Goal: Transaction & Acquisition: Purchase product/service

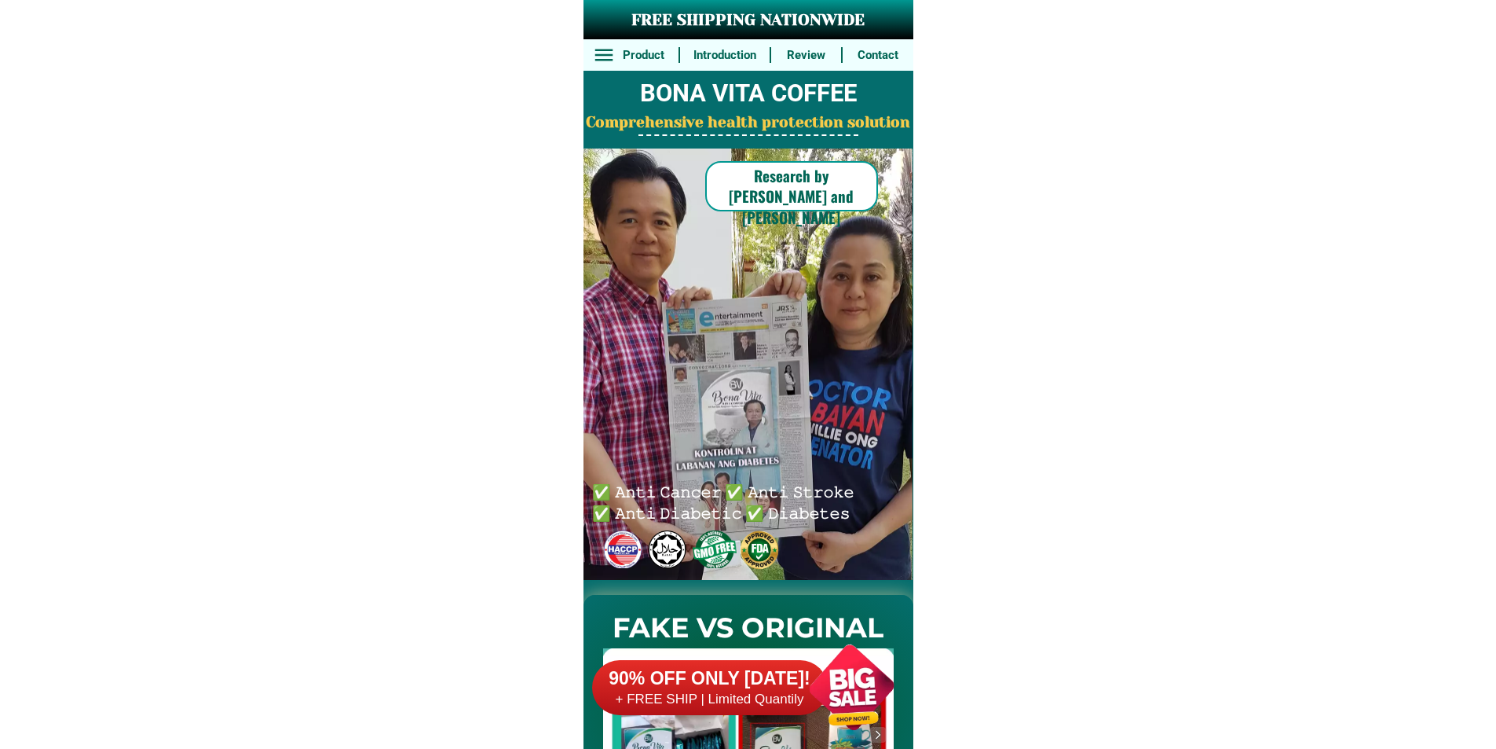
click at [833, 657] on div at bounding box center [851, 686] width 123 height 123
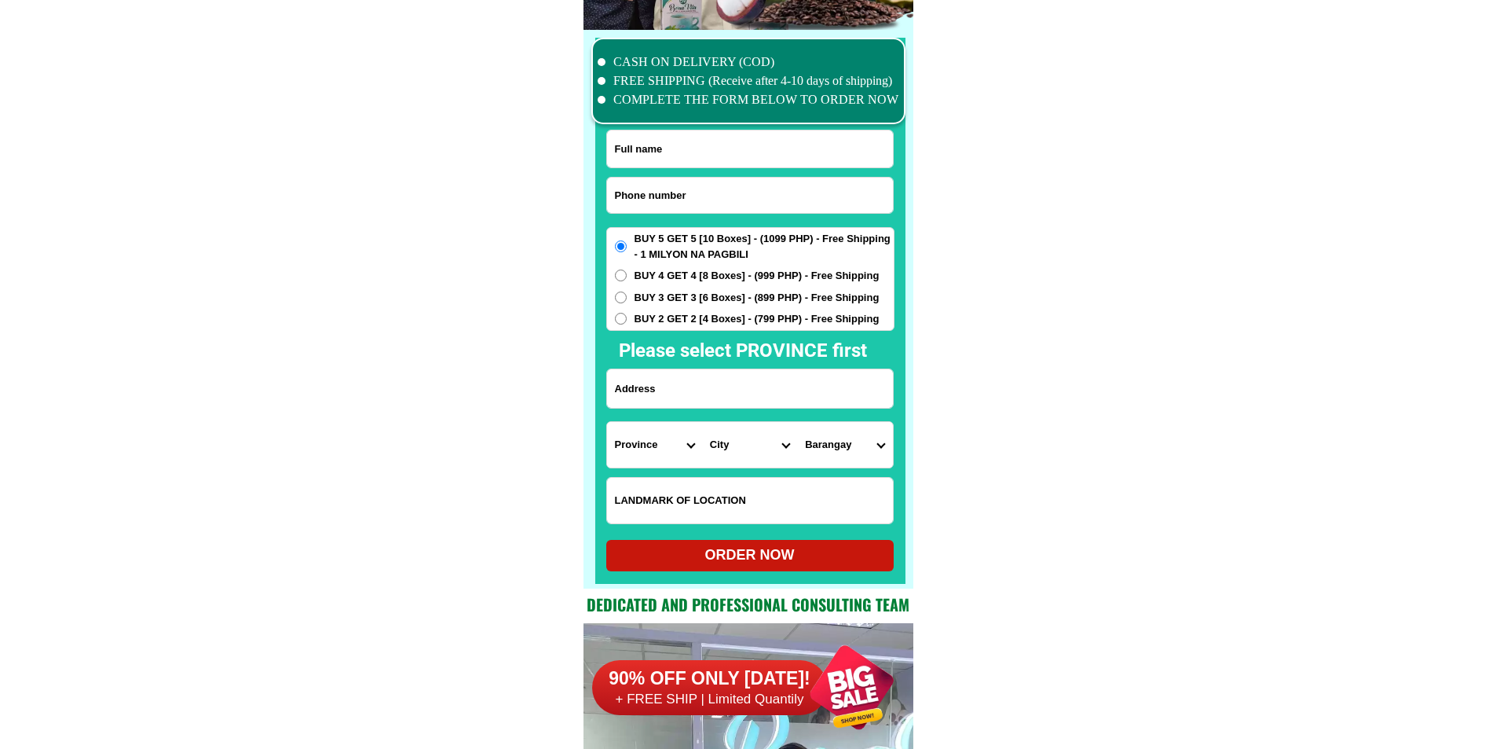
scroll to position [12211, 0]
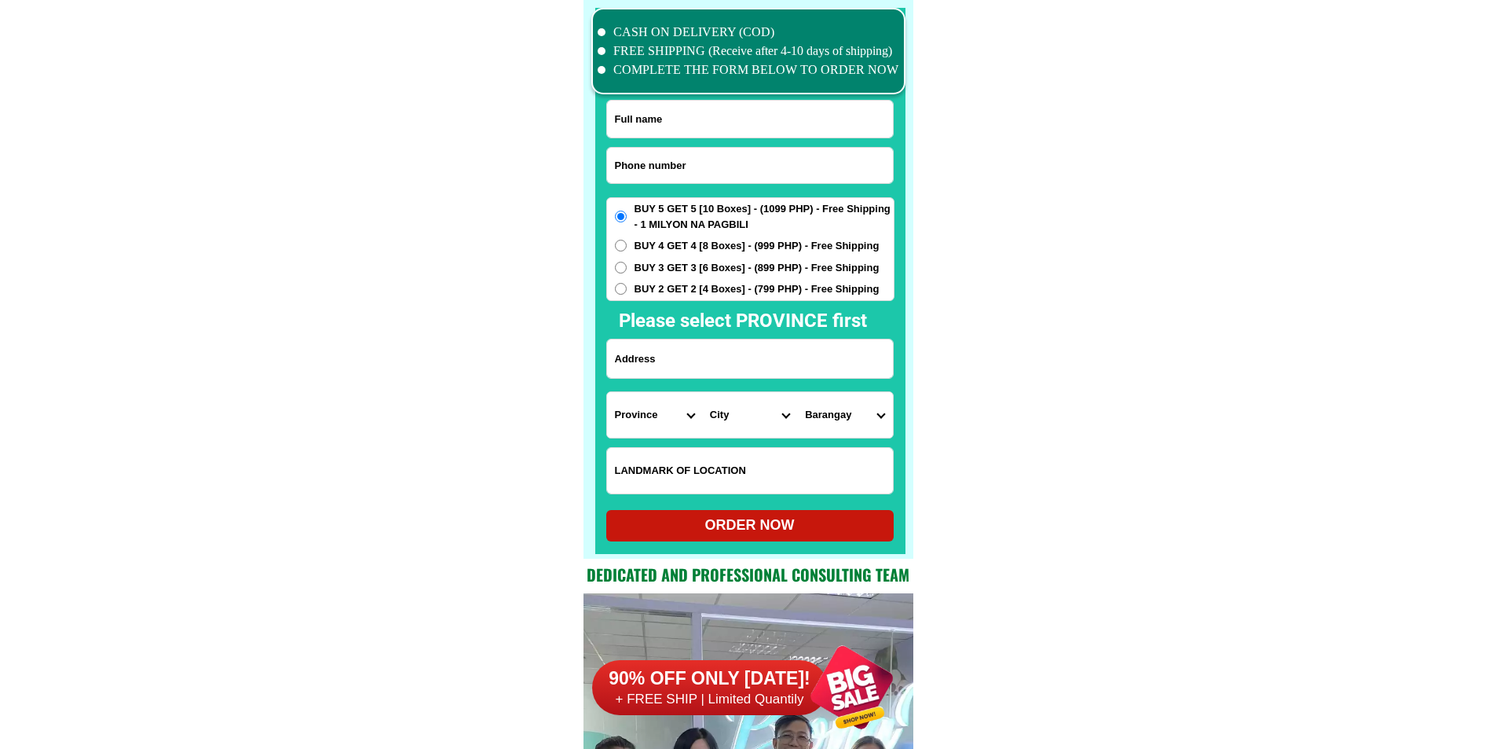
click at [692, 170] on input "Input phone_number" at bounding box center [750, 165] width 286 height 35
paste input "09506070014"
type input "09506070014"
drag, startPoint x: 732, startPoint y: 114, endPoint x: 734, endPoint y: 102, distance: 12.0
click at [732, 114] on input "Input full_name" at bounding box center [750, 119] width 286 height 37
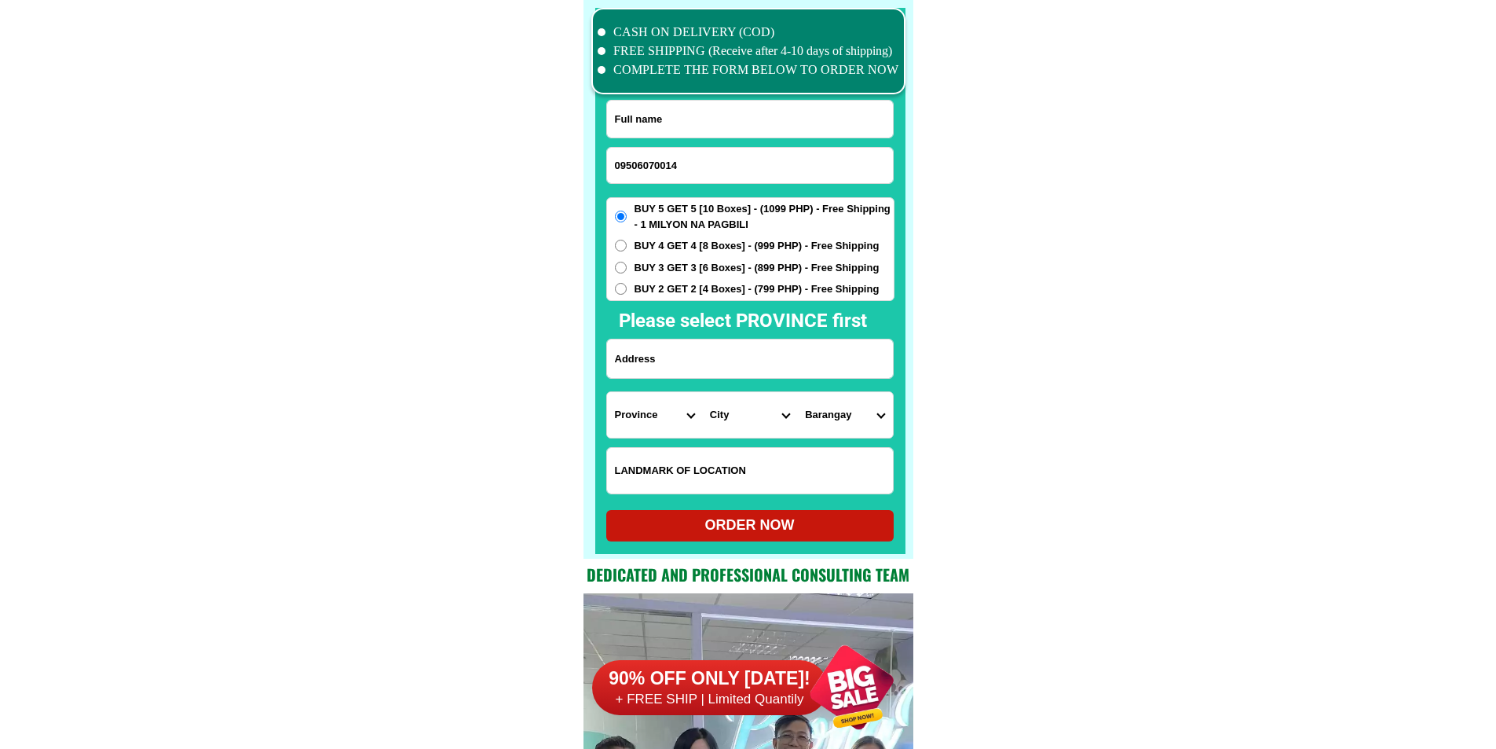
paste input "Esmenia Salazar"
type input "Esmenia Salazar"
drag, startPoint x: 666, startPoint y: 364, endPoint x: 708, endPoint y: 359, distance: 41.9
click at [666, 364] on input "Input address" at bounding box center [750, 358] width 286 height 38
paste input "#63 Ligaya st.Pagalangang,Dinalupihan Bataan. Kanto ng seven eleven"
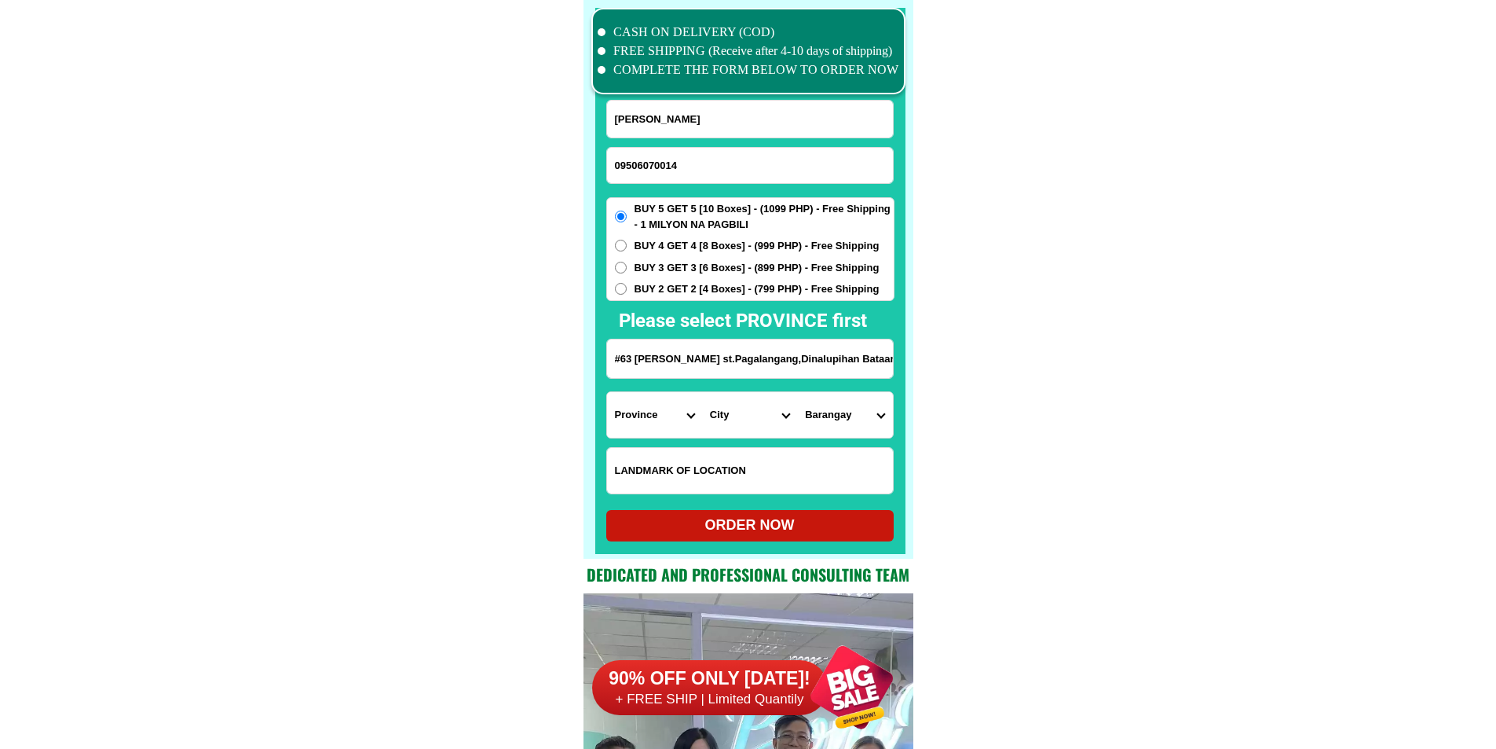
scroll to position [0, 70]
type input "#63 Ligaya st.Pagalangang,Dinalupihan Bataan. Kanto ng seven eleven"
click at [665, 411] on select "Province Abra Agusan-del-norte Agusan-del-sur Aklan Albay Antique Apayao Aurora…" at bounding box center [654, 415] width 95 height 46
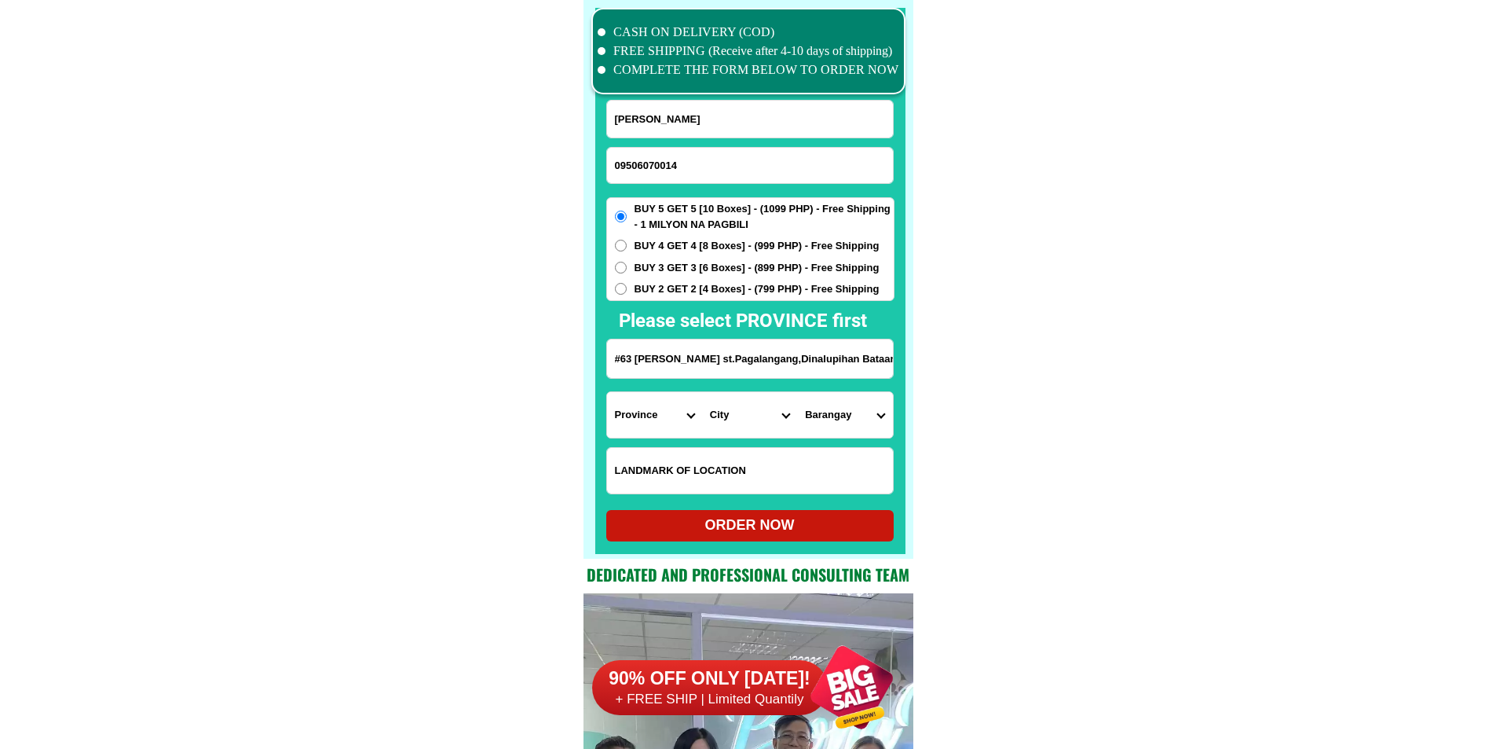
select select "63_1"
click at [607, 392] on select "Province Abra Agusan-del-norte Agusan-del-sur Aklan Albay Antique Apayao Aurora…" at bounding box center [654, 415] width 95 height 46
click at [749, 417] on select "City Abucay Bagac Balanga-city Bataan-morong Bataan-pilar Dinalupihan Hermosa L…" at bounding box center [749, 415] width 95 height 46
select select "63_16571"
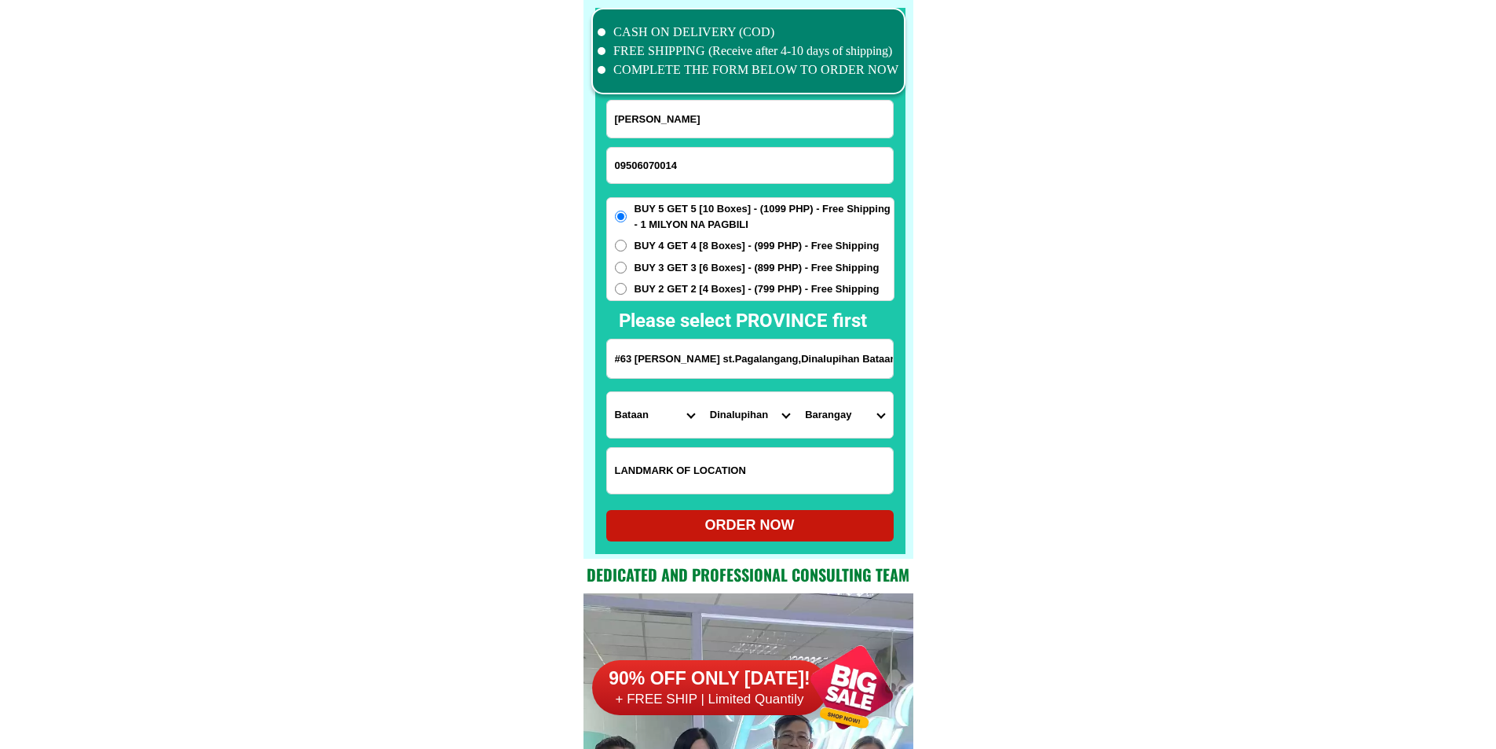
click at [831, 410] on select "Barangay Aquino Bangal Bayan-bayanan Bonifacio (pob.) Burgos (pob.) Colo Daang …" at bounding box center [844, 415] width 95 height 46
select select "63_1657144782"
click at [665, 274] on span "BUY 3 GET 3 [6 Boxes] - (899 PHP) - Free Shipping" at bounding box center [757, 268] width 245 height 16
click at [627, 273] on input "BUY 3 GET 3 [6 Boxes] - (899 PHP) - Free Shipping" at bounding box center [621, 268] width 12 height 12
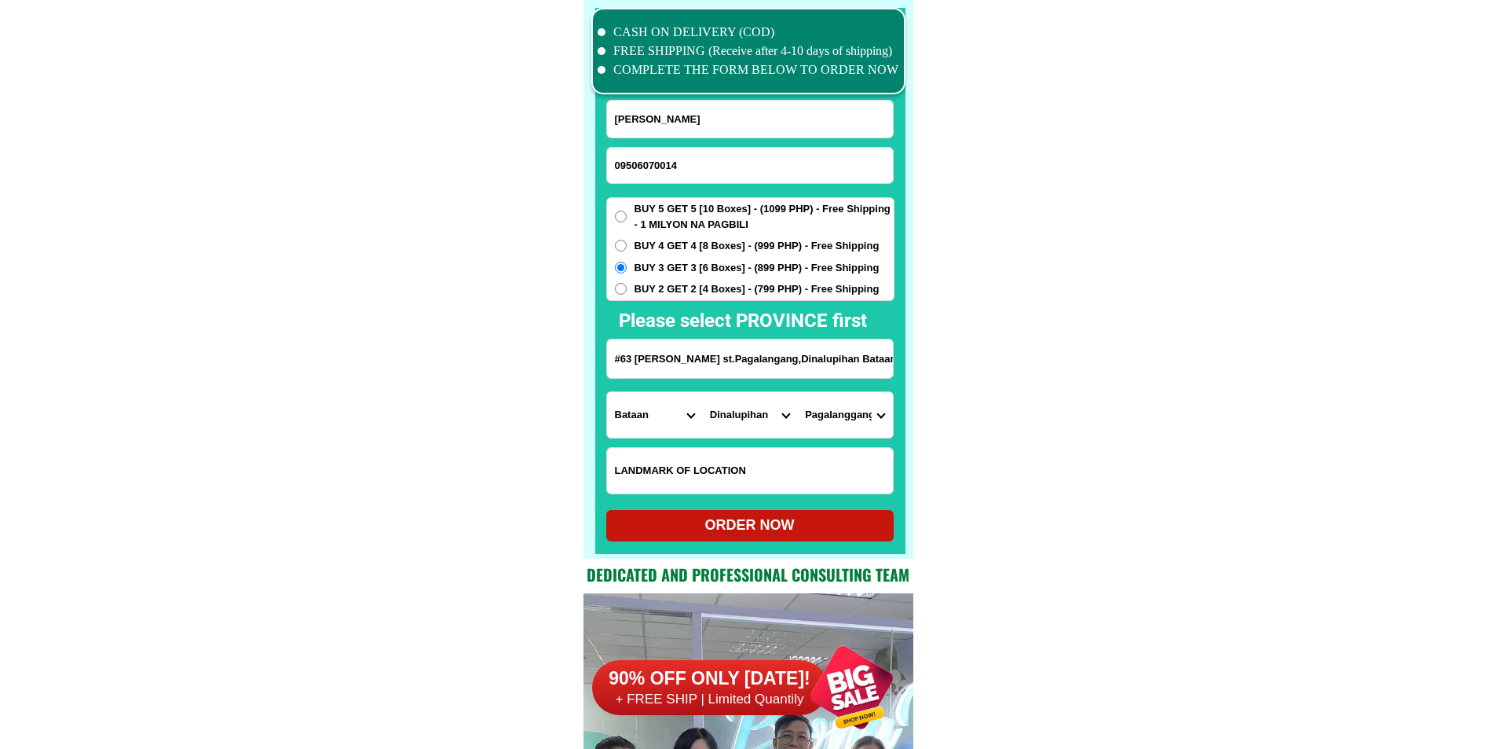
click at [683, 527] on div "ORDER NOW" at bounding box center [749, 524] width 287 height 21
radio input "true"
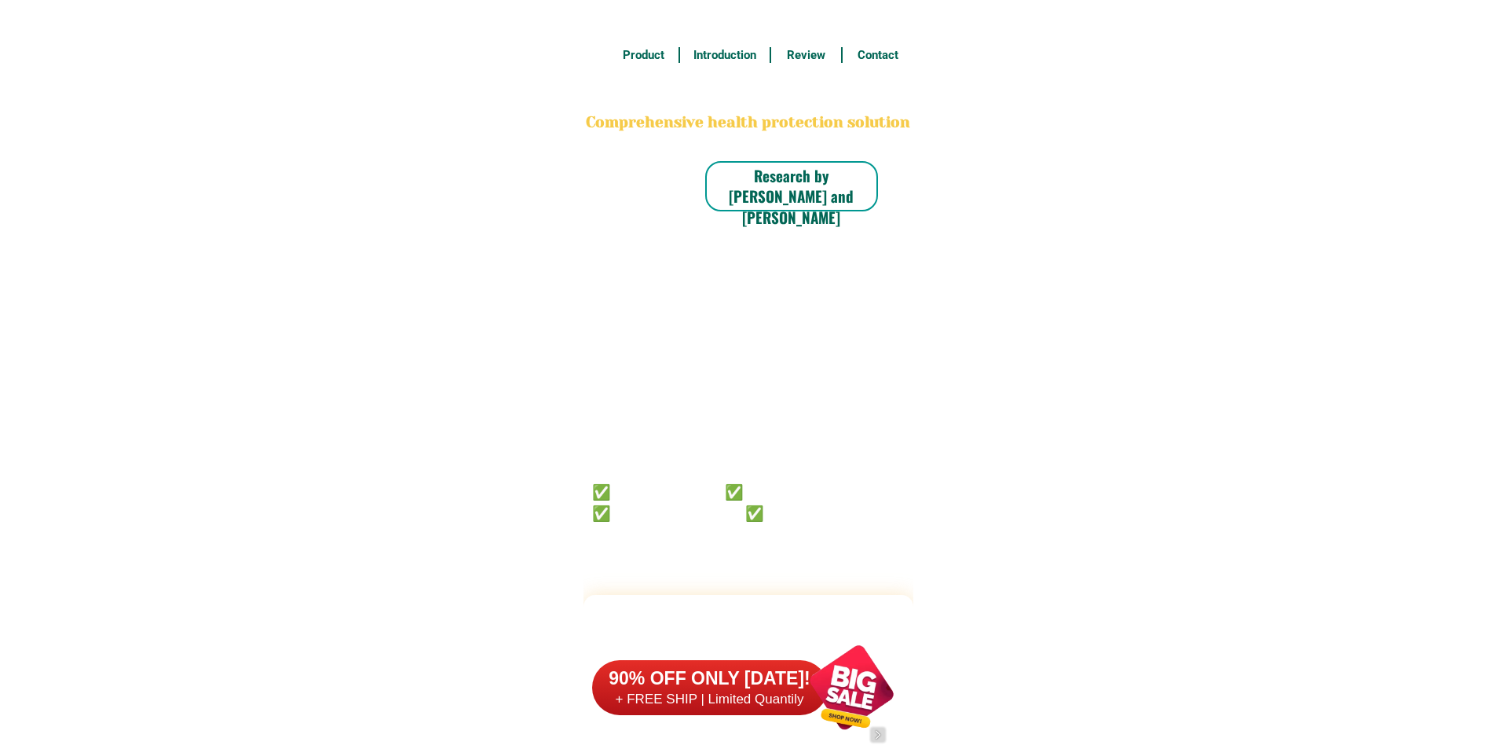
scroll to position [12211, 0]
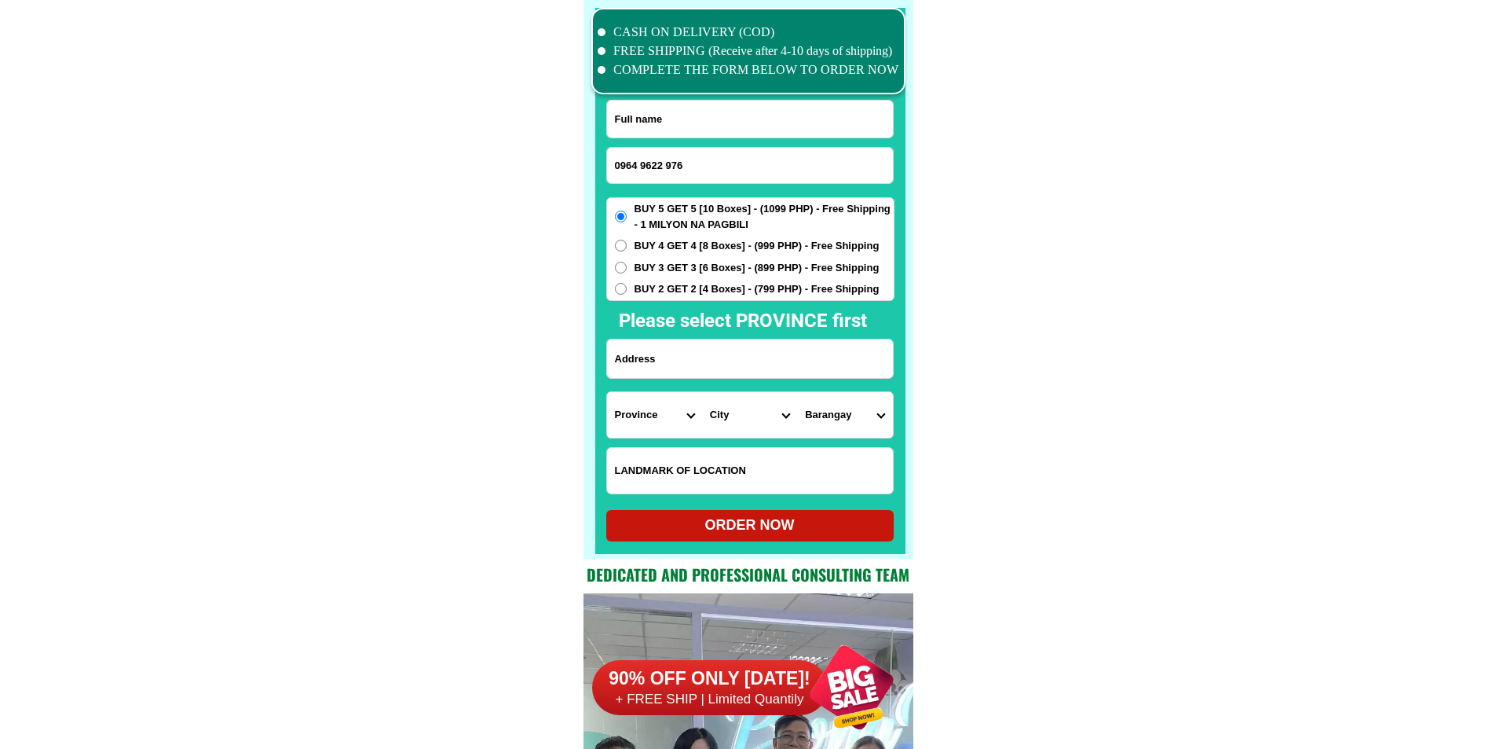
type input "0964 9622 976"
click at [720, 110] on input "Input full_name" at bounding box center [750, 119] width 286 height 37
paste input "Romelito tambor"
type input "Romelito tambor"
click at [665, 152] on input "0964 9622 976" at bounding box center [750, 165] width 286 height 35
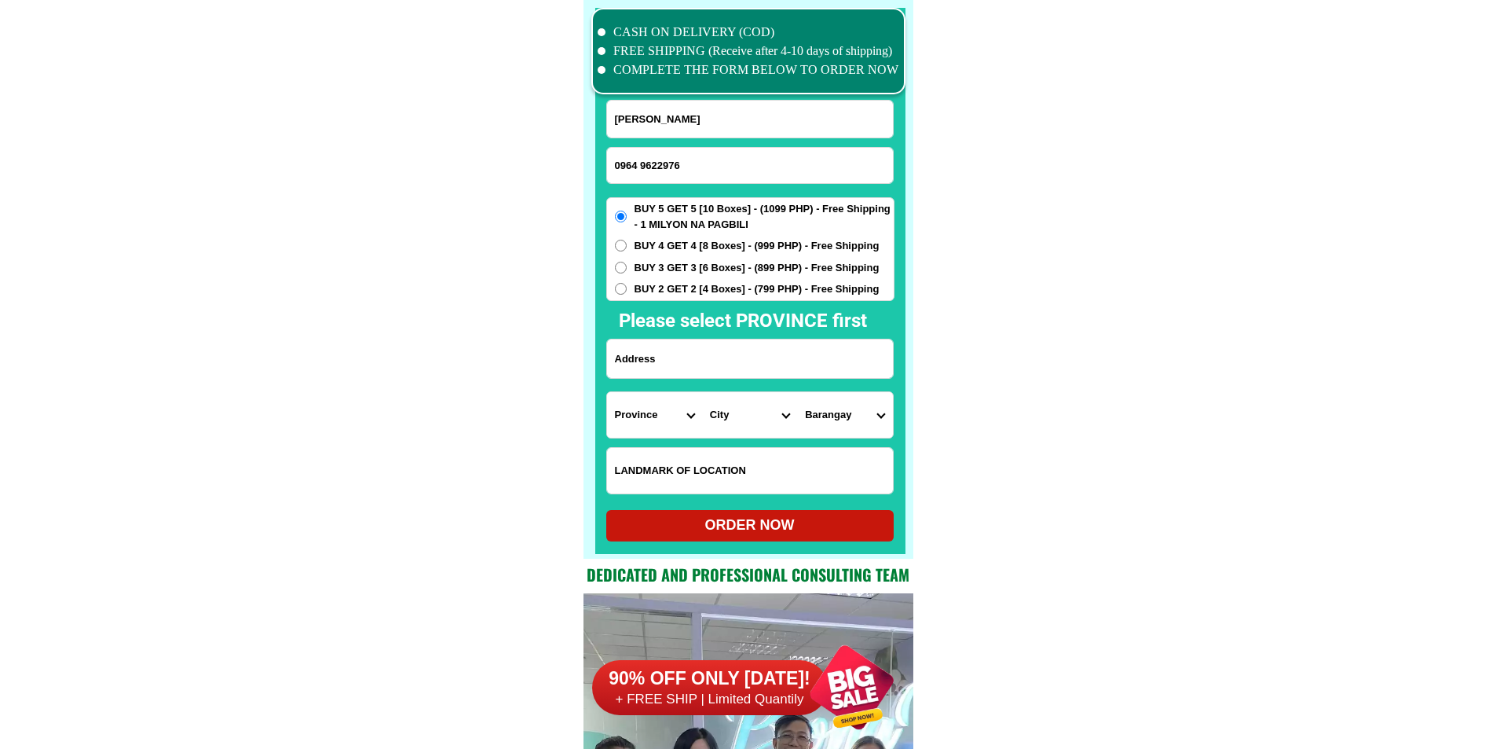
click at [639, 162] on input "0964 9622976" at bounding box center [750, 165] width 286 height 35
type input "09649622976"
click at [711, 367] on input "Input address" at bounding box center [750, 358] width 286 height 38
paste input "Bicol street ally 8corner barangay payatas cmmonweilht Quezon city"
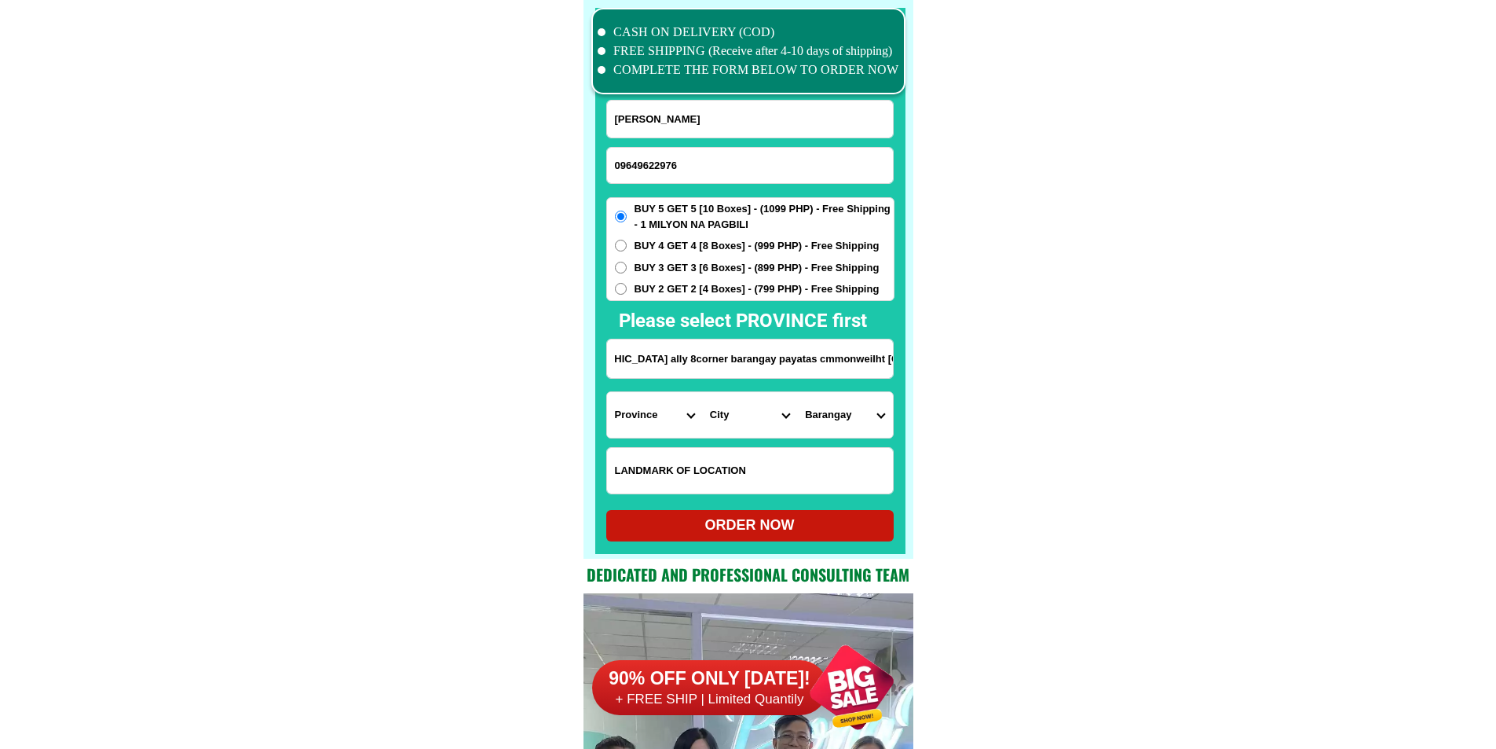
type input "Bicol street ally 8corner barangay payatas cmmonweilht Quezon city"
click at [637, 426] on select "Province [GEOGRAPHIC_DATA] [GEOGRAPHIC_DATA][PERSON_NAME][GEOGRAPHIC_DATA][GEOG…" at bounding box center [654, 415] width 95 height 46
click at [650, 422] on select "Province [GEOGRAPHIC_DATA] [GEOGRAPHIC_DATA][PERSON_NAME][GEOGRAPHIC_DATA][GEOG…" at bounding box center [654, 415] width 95 height 46
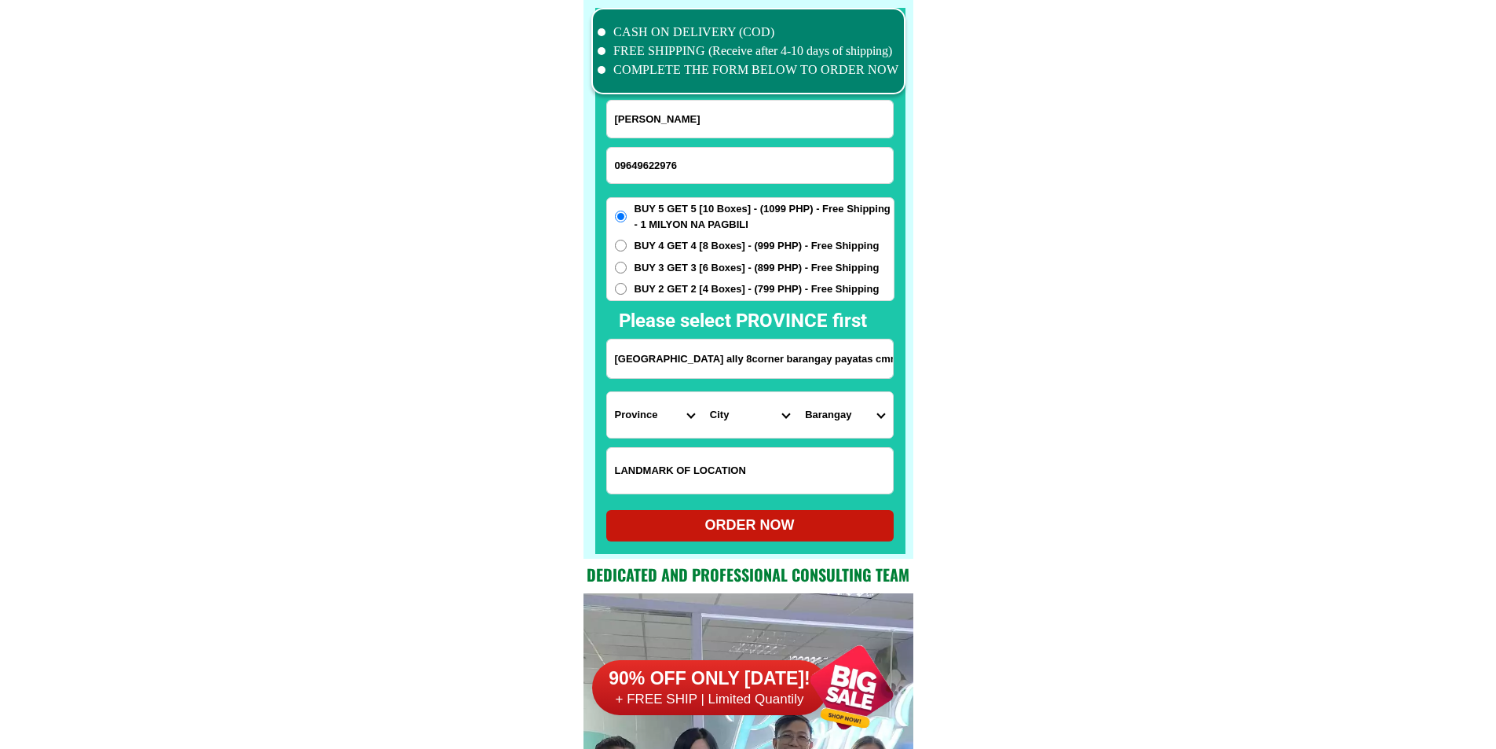
select select "63_219"
click at [727, 424] on select "City" at bounding box center [749, 415] width 95 height 46
select select "63_2194070"
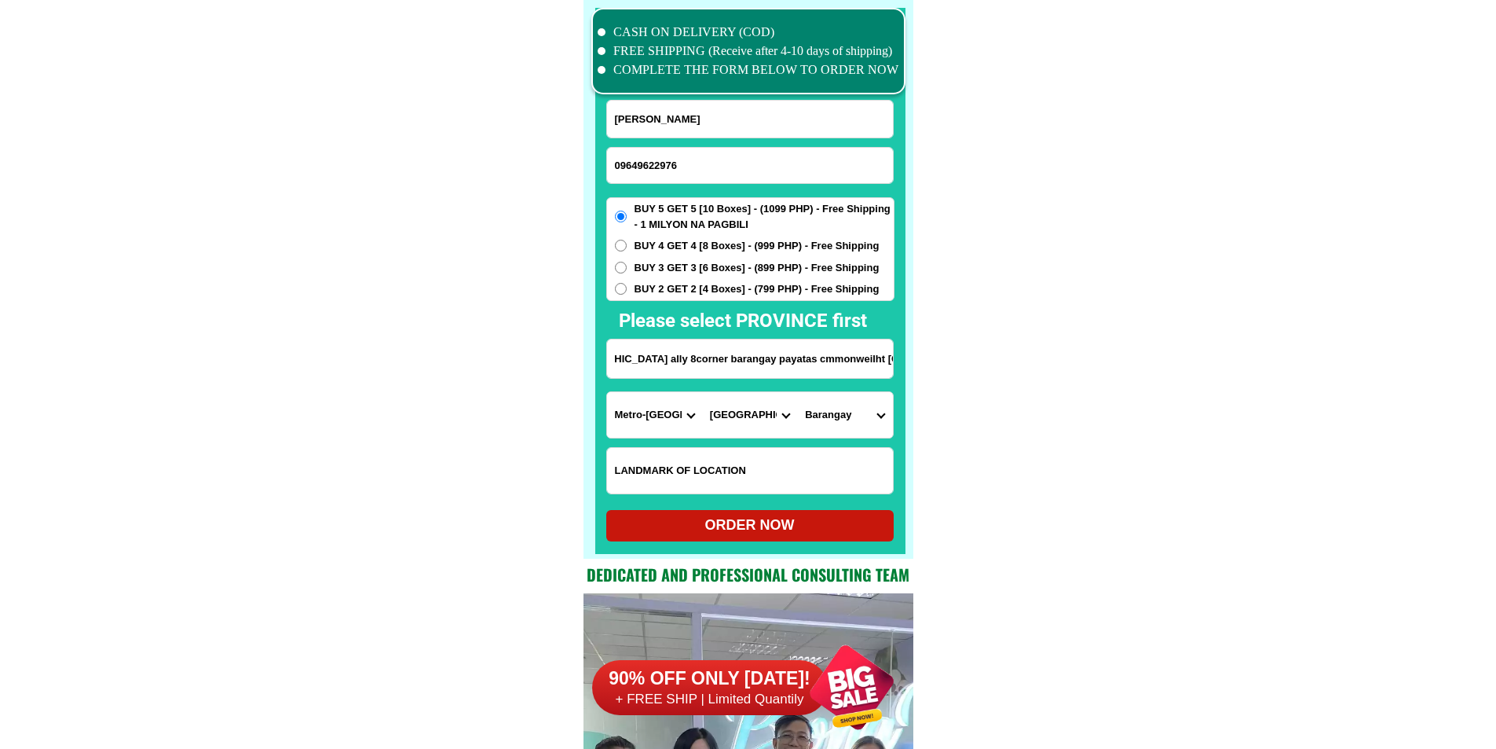
drag, startPoint x: 847, startPoint y: 364, endPoint x: 1092, endPoint y: 392, distance: 246.6
click at [867, 370] on input "Bicol street ally 8corner barangay payatas cmmonweilht Quezon city" at bounding box center [750, 358] width 286 height 38
click at [869, 421] on select "Barangay Alicia Amihan Apolonio samson Aurora Baesa Bagbag Bago bantay Bagong l…" at bounding box center [844, 415] width 95 height 46
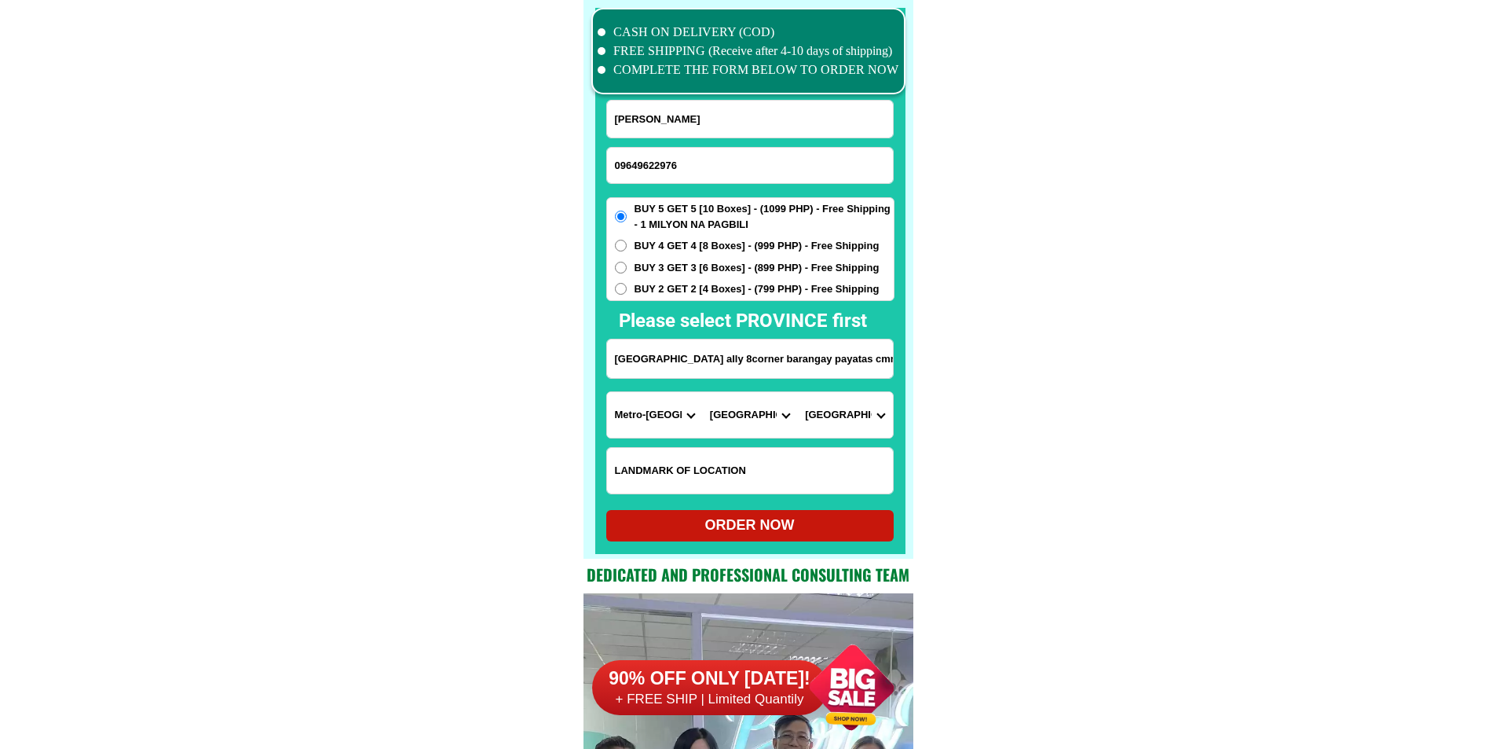
click at [797, 392] on select "Barangay Alicia Amihan Apolonio samson Aurora Baesa Bagbag Bago bantay Bagong l…" at bounding box center [844, 415] width 95 height 46
click at [847, 361] on input "Bicol street ally 8corner barangay payatas cmmonweilht Quezon city" at bounding box center [750, 358] width 286 height 38
click at [873, 415] on select "Barangay Alicia Amihan Apolonio samson Aurora Baesa Bagbag Bago bantay Bagong l…" at bounding box center [844, 415] width 95 height 46
select select "63_21940708704"
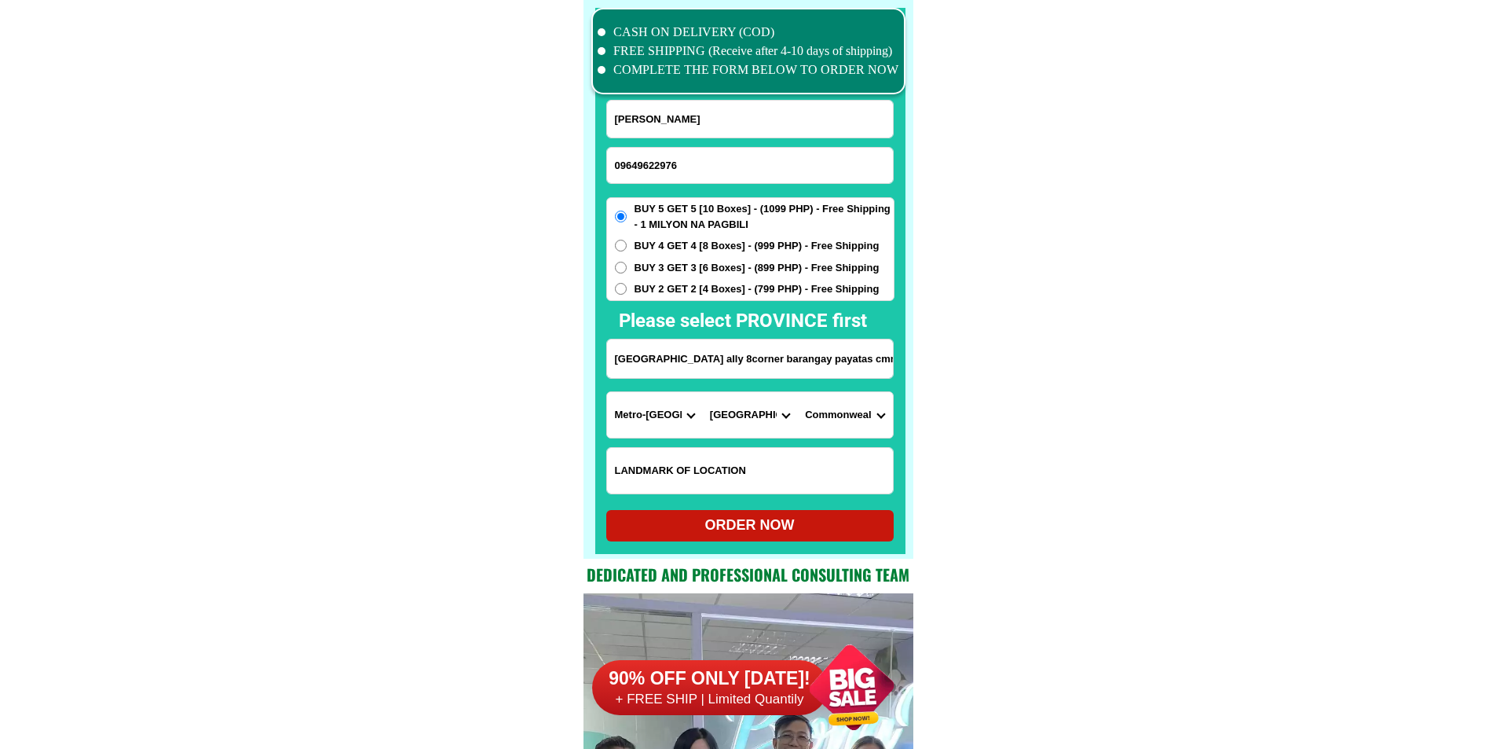
click at [750, 534] on div "ORDER NOW" at bounding box center [749, 524] width 287 height 21
type input "Romelito tambor"
radio input "true"
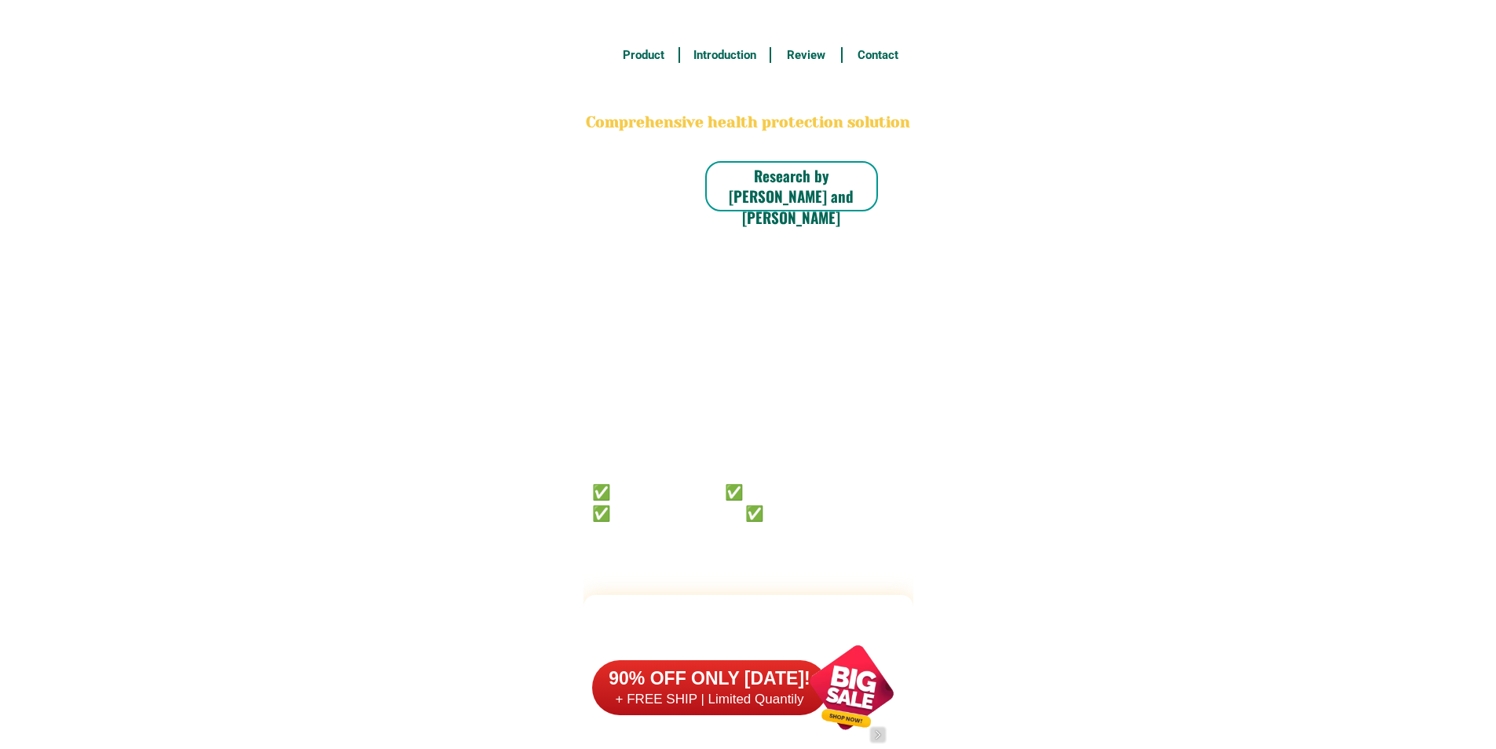
scroll to position [12211, 0]
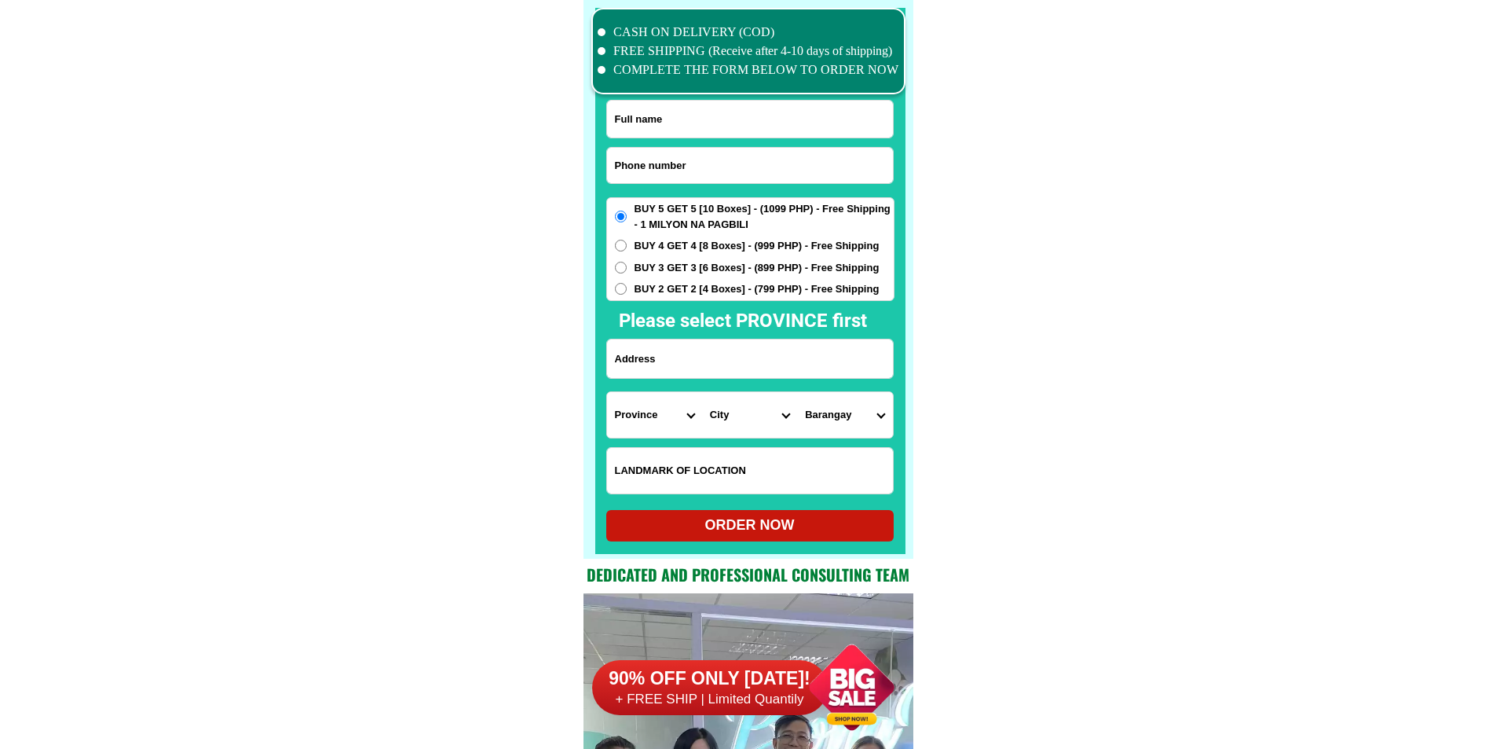
click at [658, 151] on input "Input phone_number" at bounding box center [750, 165] width 286 height 35
paste input "09153156494"
type input "09153156494"
drag, startPoint x: 712, startPoint y: 124, endPoint x: 701, endPoint y: 137, distance: 17.3
click at [712, 124] on input "Input full_name" at bounding box center [750, 119] width 286 height 37
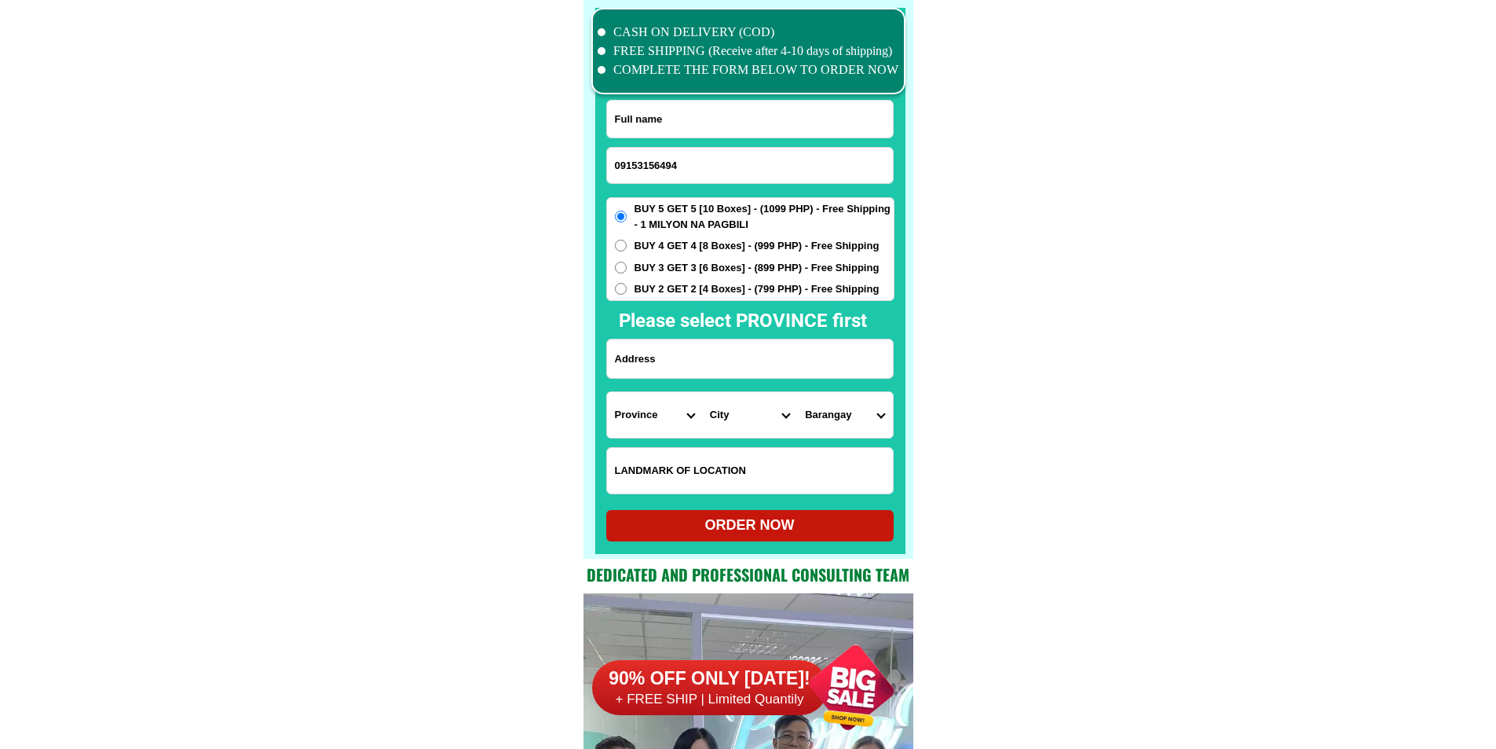
paste input "LILIAN MARFIL"
type input "LILIAN MARFIL"
click at [696, 272] on span "BUY 3 GET 3 [6 Boxes] - (899 PHP) - Free Shipping" at bounding box center [757, 268] width 245 height 16
click at [627, 272] on input "BUY 3 GET 3 [6 Boxes] - (899 PHP) - Free Shipping" at bounding box center [621, 268] width 12 height 12
radio input "true"
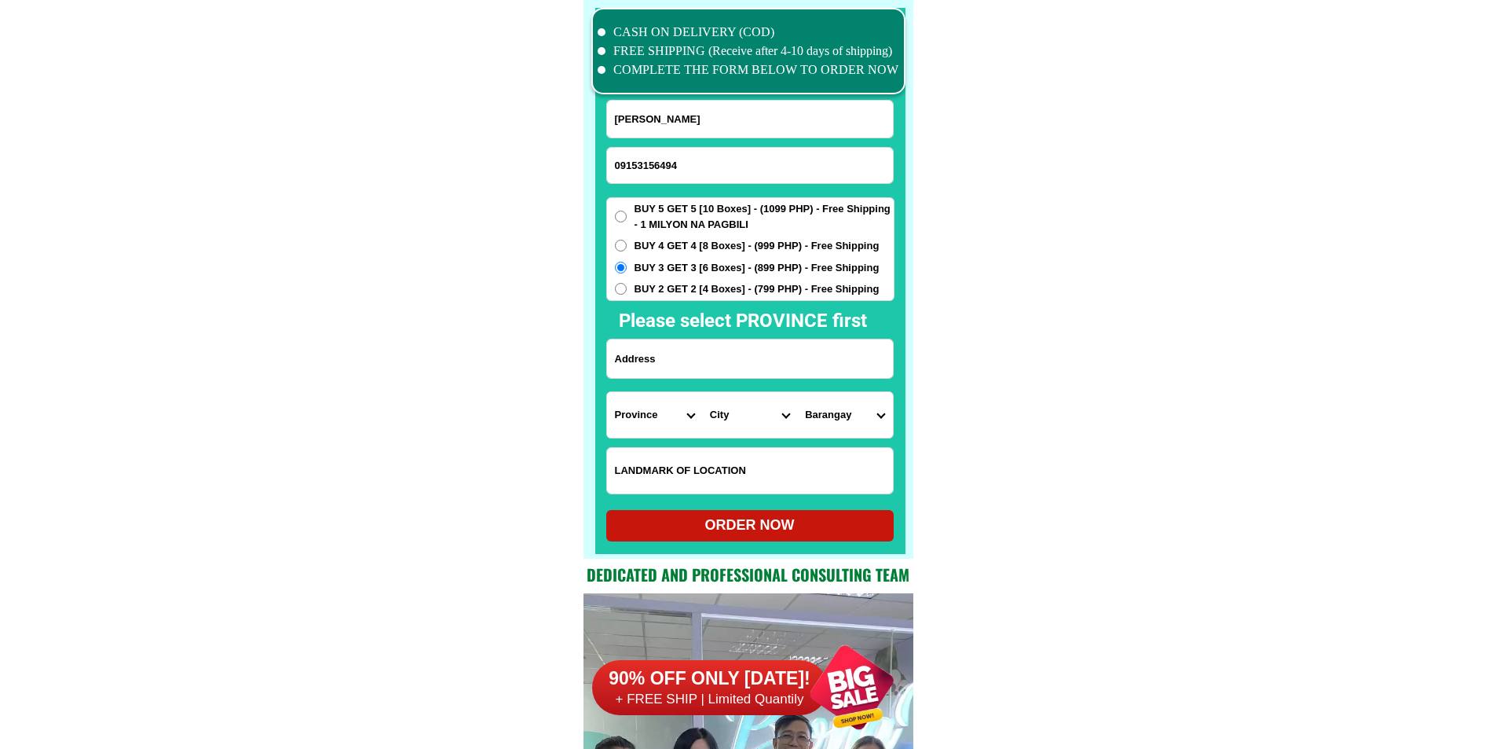
click at [706, 351] on input "Input address" at bounding box center [750, 358] width 286 height 38
paste input "684 SABITAN ST. STO. ROSARIO MALOLOS CITY BULACAN BUY 3 GET 3 6BOXES 899.00"
type input "684 SABITAN ST. STO. ROSARIO MALOLOS CITY BULACAN BUY 3 GET 3 6BOXES 899.00"
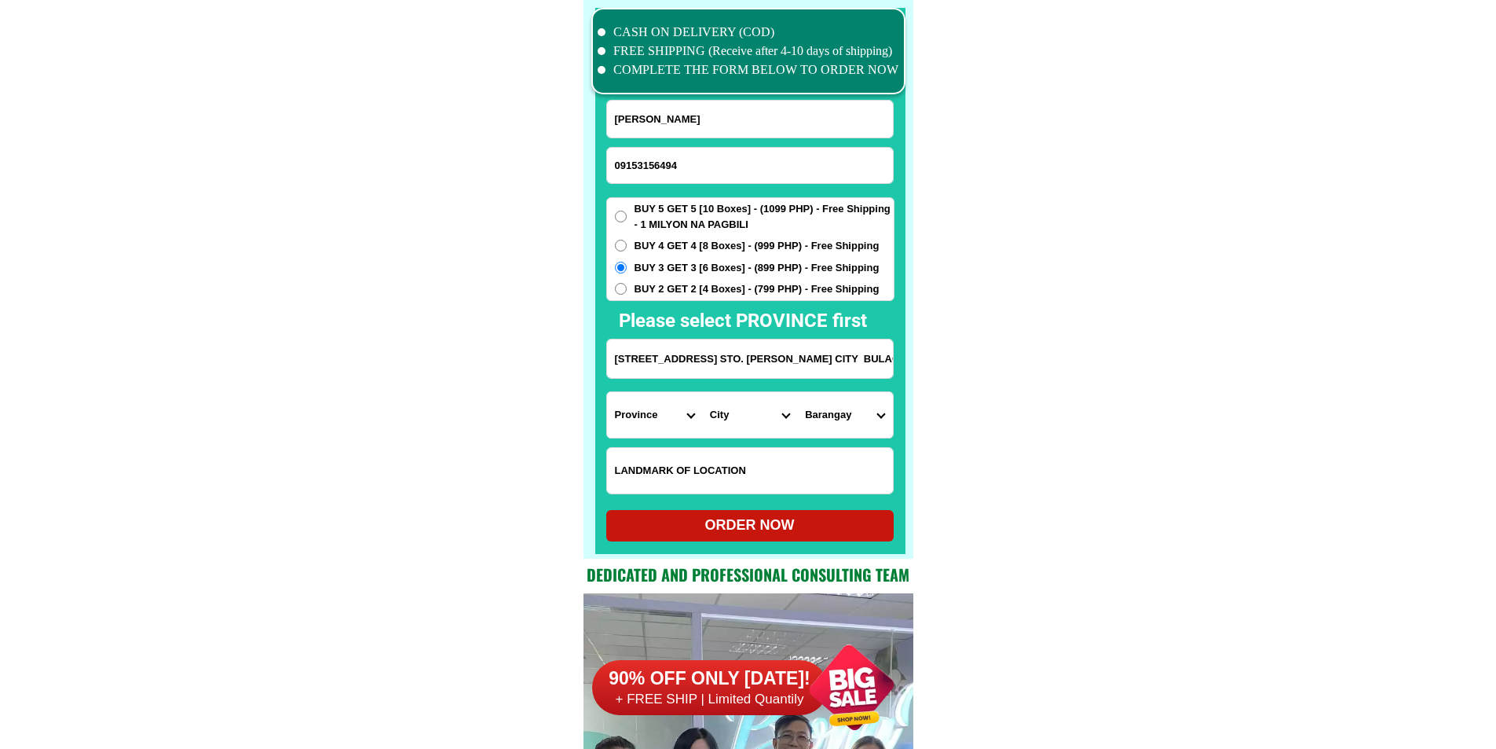
drag, startPoint x: 807, startPoint y: 350, endPoint x: 971, endPoint y: 365, distance: 164.1
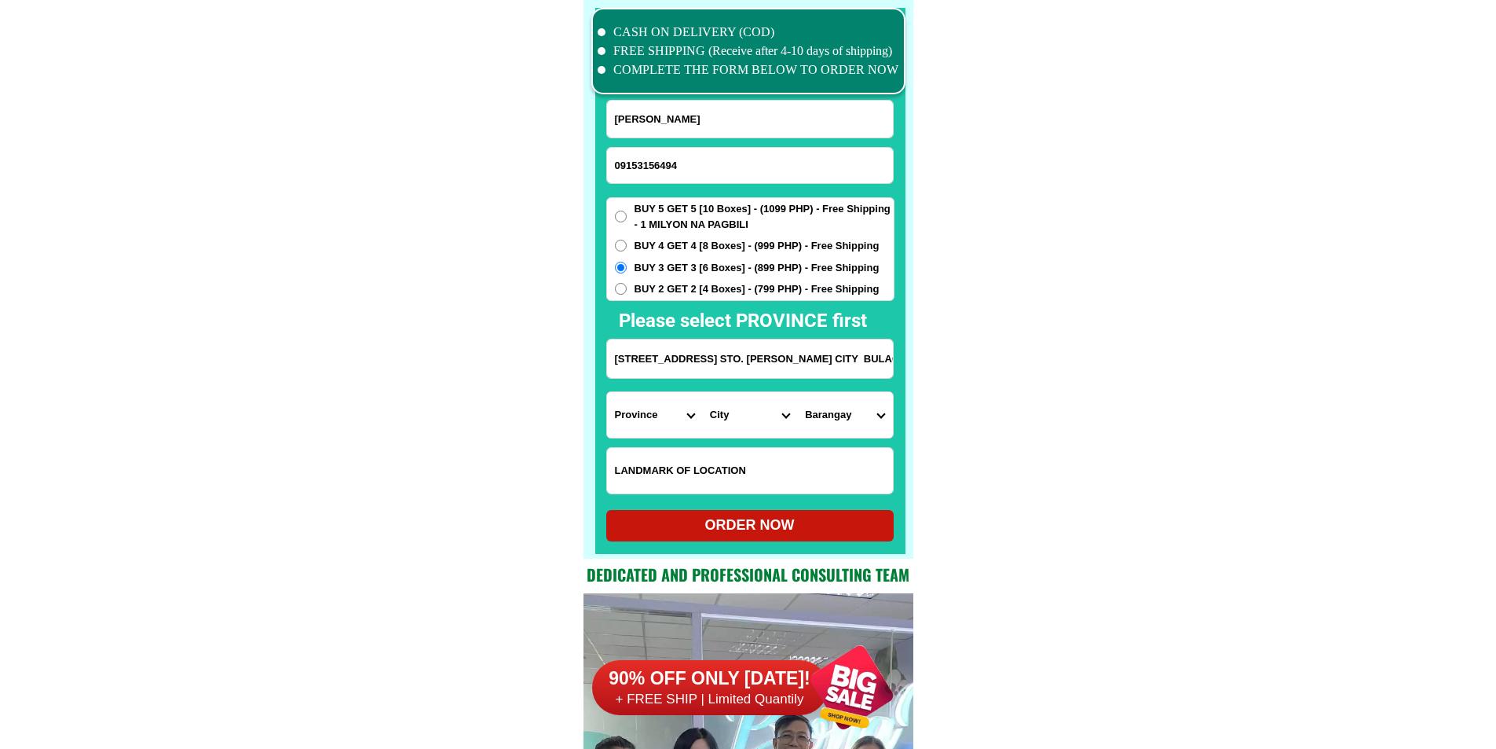
click at [616, 430] on select "Province [GEOGRAPHIC_DATA] [GEOGRAPHIC_DATA][PERSON_NAME][GEOGRAPHIC_DATA][GEOG…" at bounding box center [654, 415] width 95 height 46
select select "63_761"
click at [607, 392] on select "Province [GEOGRAPHIC_DATA] [GEOGRAPHIC_DATA][PERSON_NAME][GEOGRAPHIC_DATA][GEOG…" at bounding box center [654, 415] width 95 height 46
click at [745, 419] on select "City Angat Balagtas Baliuag Bocaue Bulacan Bulacan-hagonoy Bulacan-plaridel Bul…" at bounding box center [749, 415] width 95 height 46
select select "63_7612858"
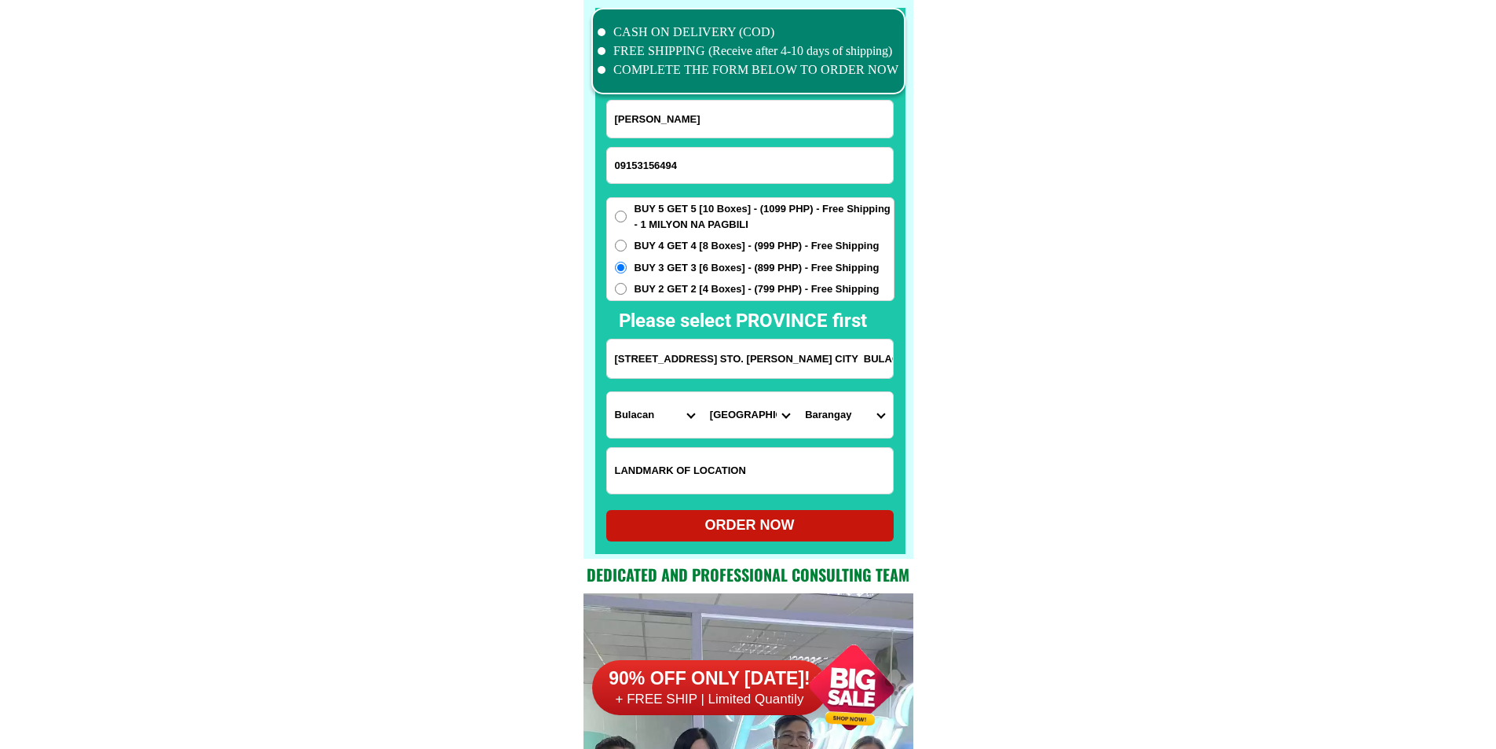
click at [821, 414] on select "Barangay Anilao Atlag Babatnin Bagna Bagong bayan Balayong Balite Bangkal Barih…" at bounding box center [844, 415] width 95 height 46
select select "63_76128589808"
click at [722, 514] on div "ORDER NOW" at bounding box center [749, 525] width 287 height 31
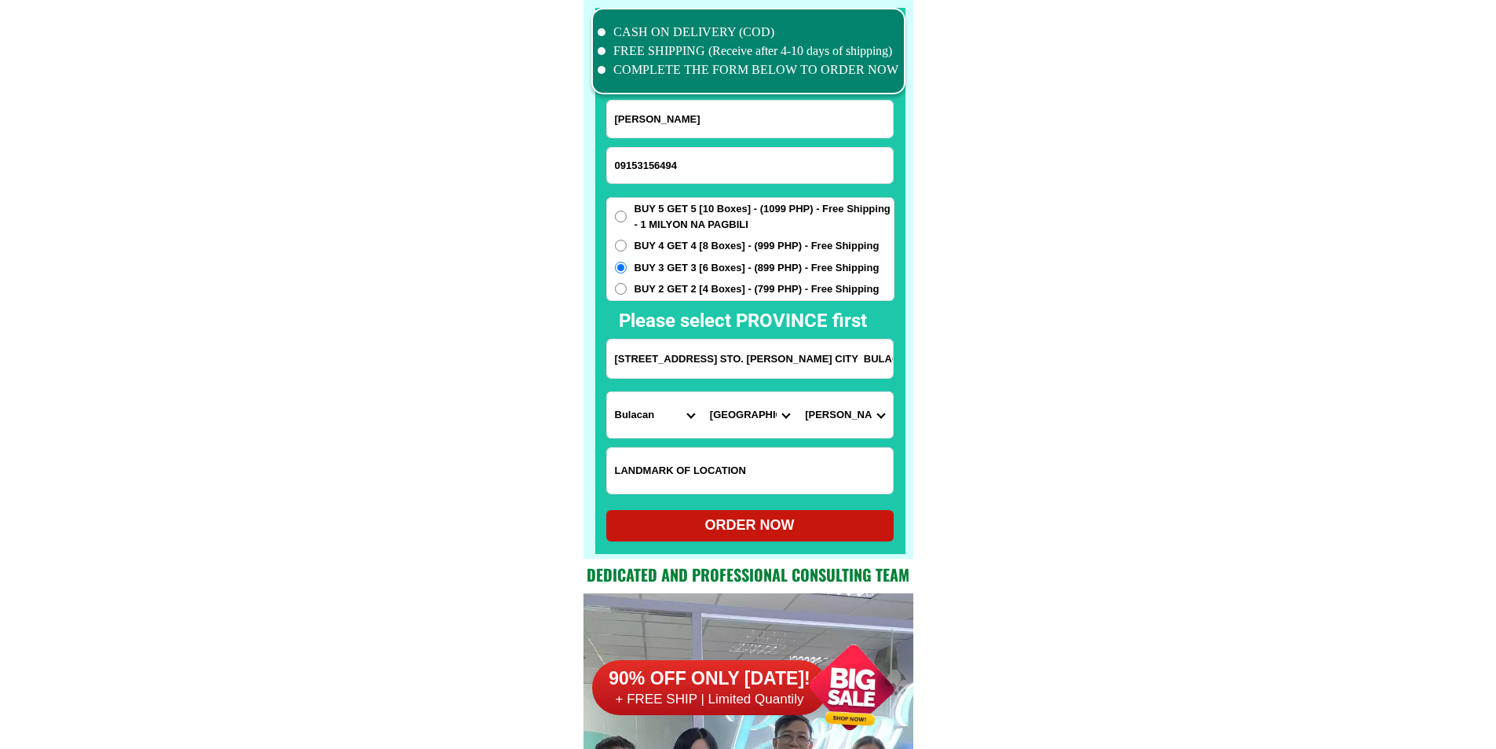
radio input "true"
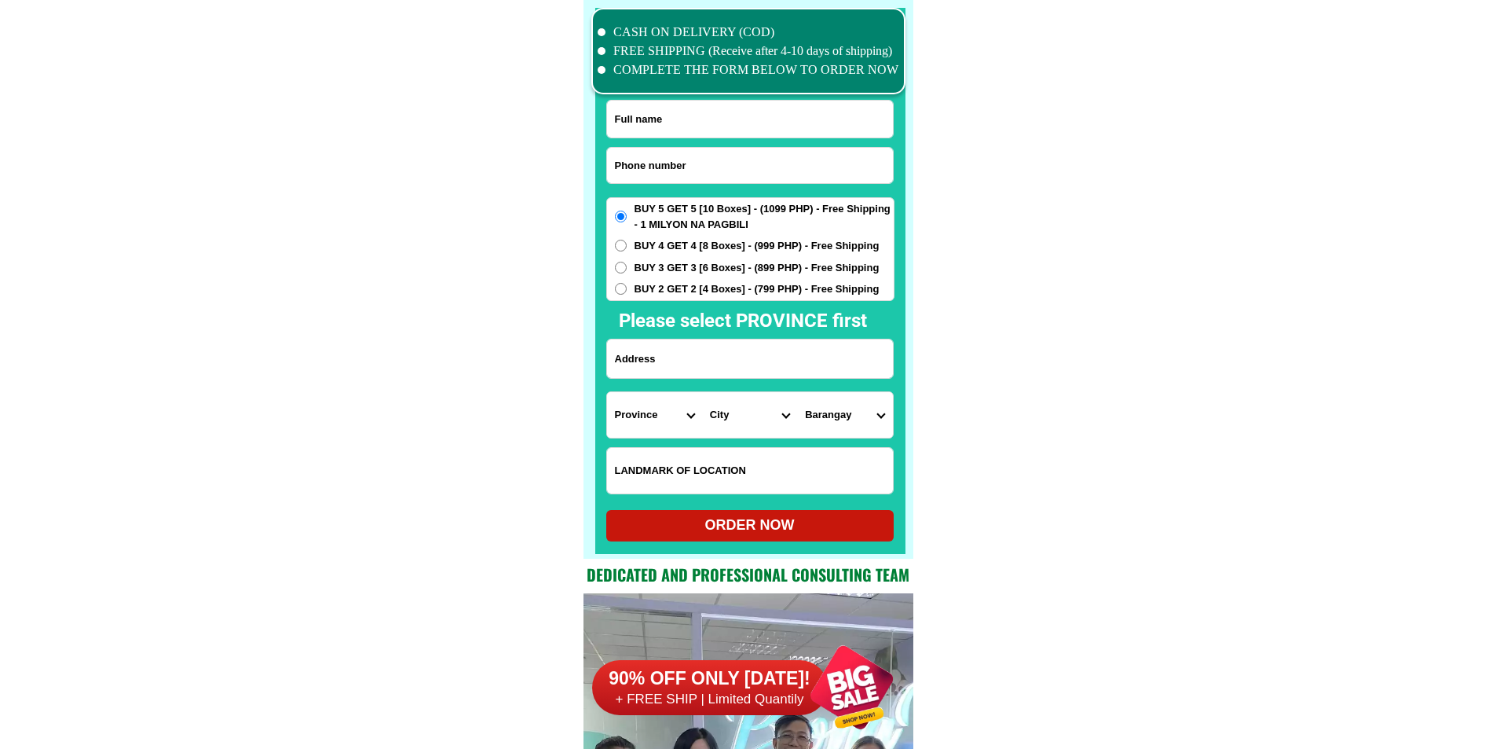
scroll to position [12211, 0]
click at [702, 153] on input "Input phone_number" at bounding box center [750, 165] width 286 height 35
paste input "09318836768"
type input "09318836768"
click at [734, 117] on input "Input full_name" at bounding box center [750, 119] width 286 height 37
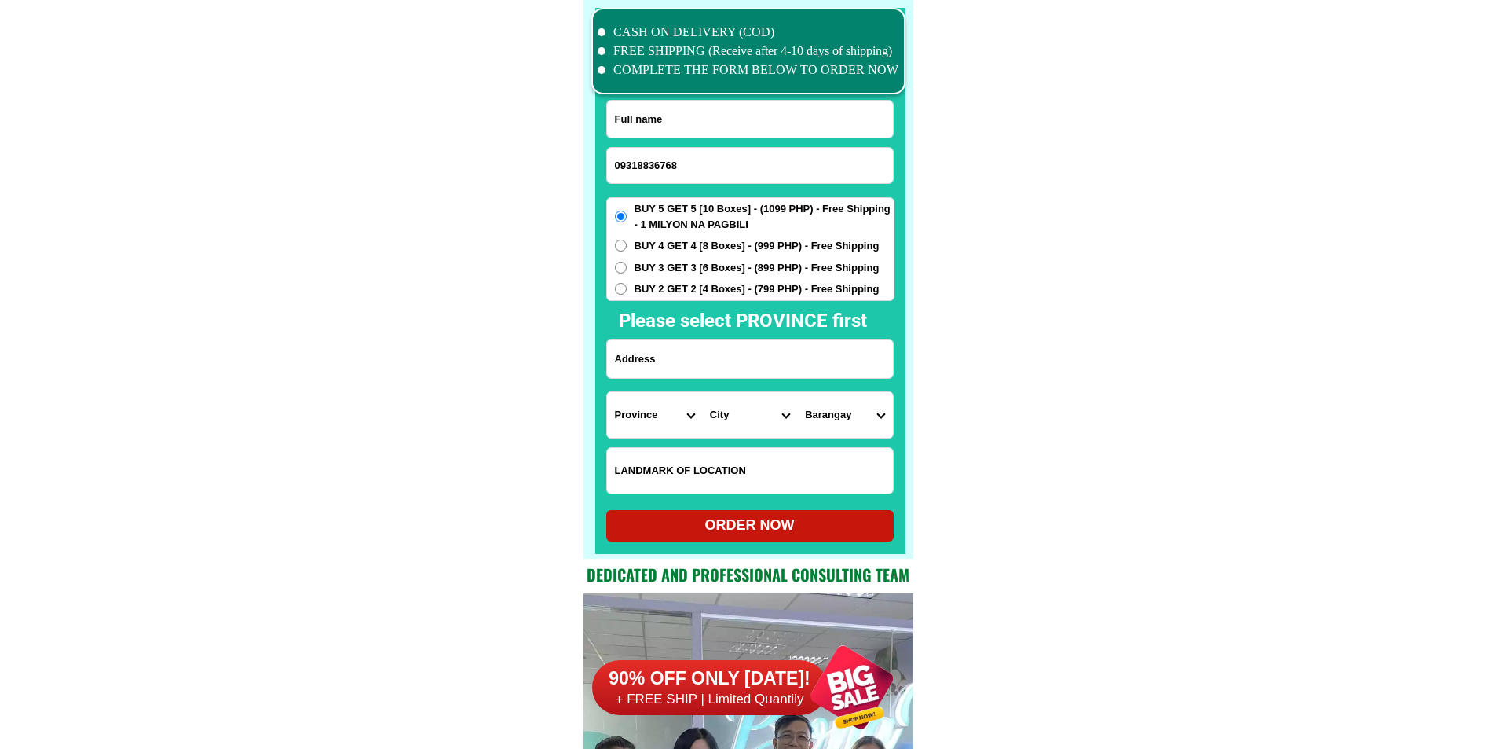
paste input "[PERSON_NAME]"
type input "[PERSON_NAME]"
drag, startPoint x: 697, startPoint y: 368, endPoint x: 691, endPoint y: 352, distance: 16.6
click at [697, 368] on input "Input address" at bounding box center [750, 358] width 286 height 38
paste input "purok 3 sto Niño sto [PERSON_NAME]"
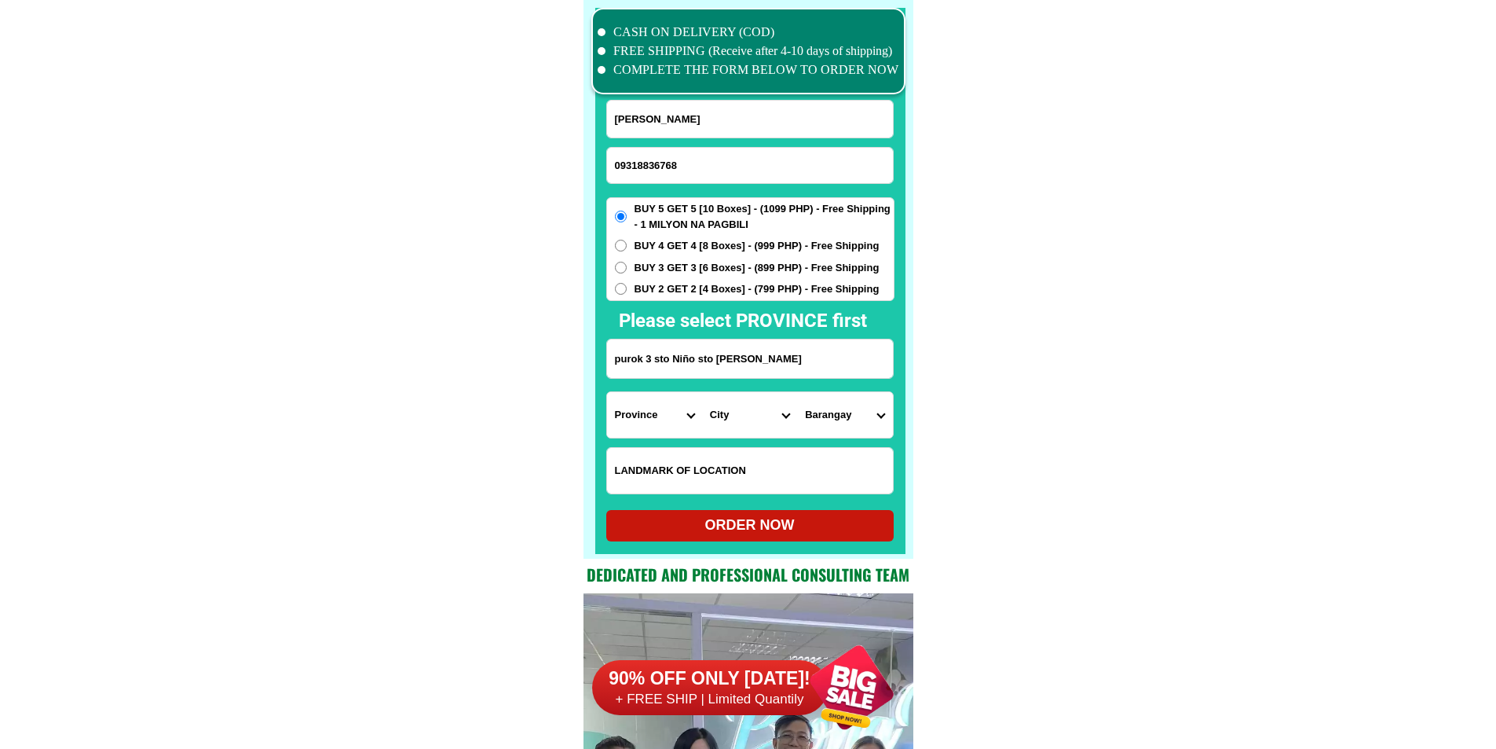
type input "purok 3 sto Niño sto [PERSON_NAME]"
click at [686, 247] on span "BUY 4 GET 4 [8 Boxes] - (999 PHP) - Free Shipping" at bounding box center [757, 246] width 245 height 16
click at [627, 247] on input "BUY 4 GET 4 [8 Boxes] - (999 PHP) - Free Shipping" at bounding box center [621, 246] width 12 height 12
radio input "true"
click at [639, 427] on select "Province [GEOGRAPHIC_DATA] [GEOGRAPHIC_DATA][PERSON_NAME][GEOGRAPHIC_DATA][GEOG…" at bounding box center [654, 415] width 95 height 46
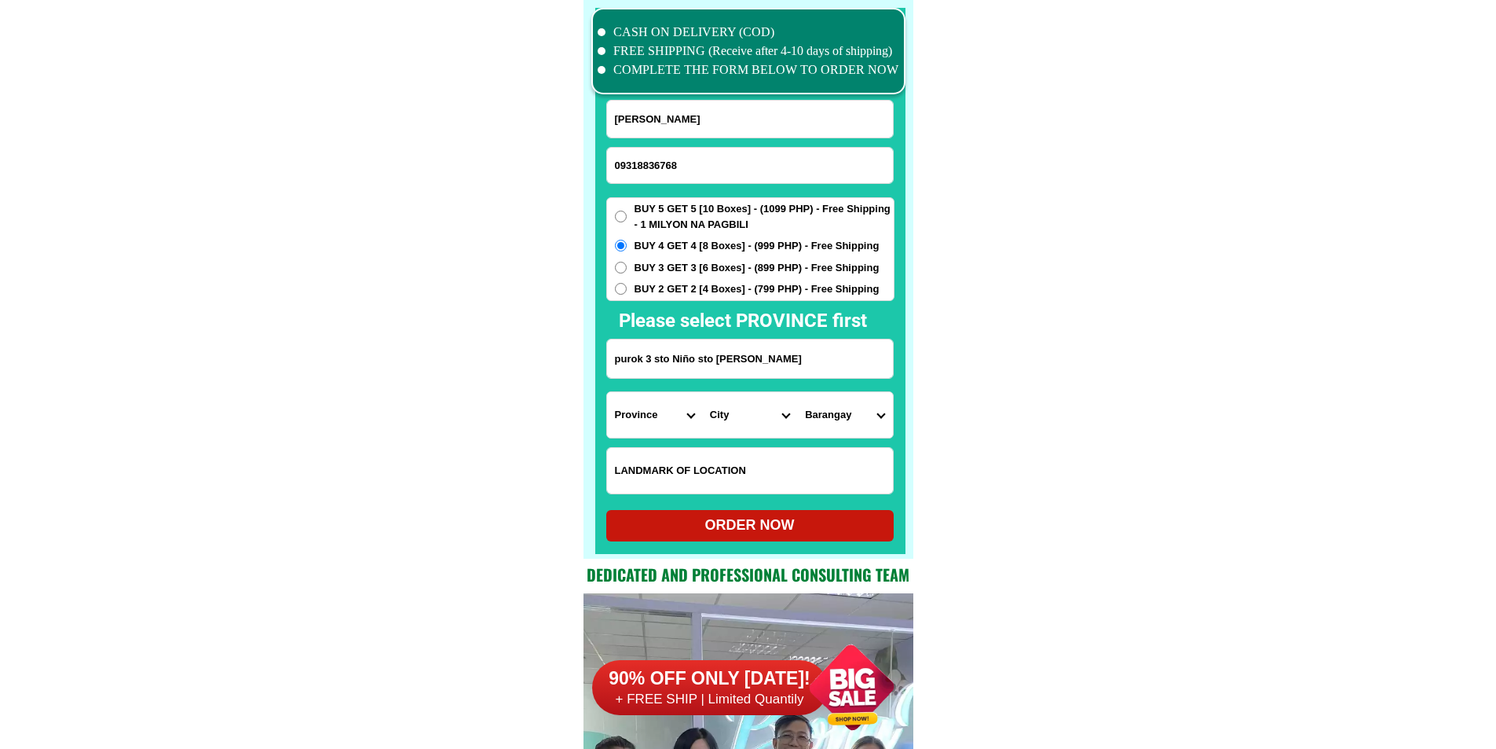
select select "63_402"
click at [607, 392] on select "Province [GEOGRAPHIC_DATA] [GEOGRAPHIC_DATA][PERSON_NAME][GEOGRAPHIC_DATA][GEOG…" at bounding box center [654, 415] width 95 height 46
click at [752, 426] on select "City Albay-malinao Albay-santo-domingo Bacacay Camalig Daraga Guinobatan Jovell…" at bounding box center [749, 415] width 95 height 46
select select "63_4025515"
click at [702, 392] on select "City Albay-malinao Albay-santo-domingo Bacacay Camalig Daraga Guinobatan Jovell…" at bounding box center [749, 415] width 95 height 46
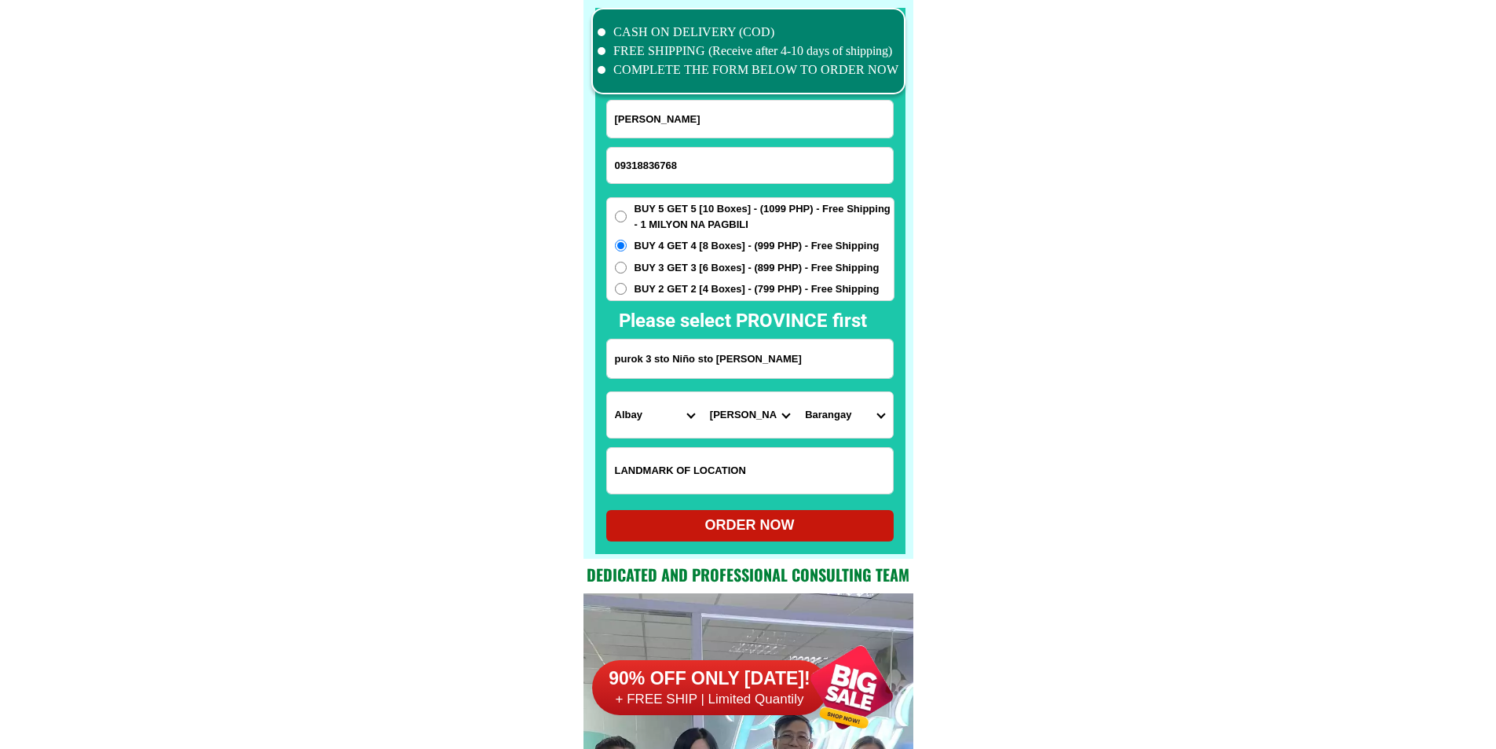
click at [846, 425] on select "Barangay Alimsog Bagong san roque Buhatan Calayucay Del rosario pob. (bgy. 3) F…" at bounding box center [844, 415] width 95 height 46
select select "63_40255155886"
drag, startPoint x: 1174, startPoint y: 513, endPoint x: 1110, endPoint y: 548, distance: 72.8
click at [813, 548] on div at bounding box center [750, 281] width 310 height 546
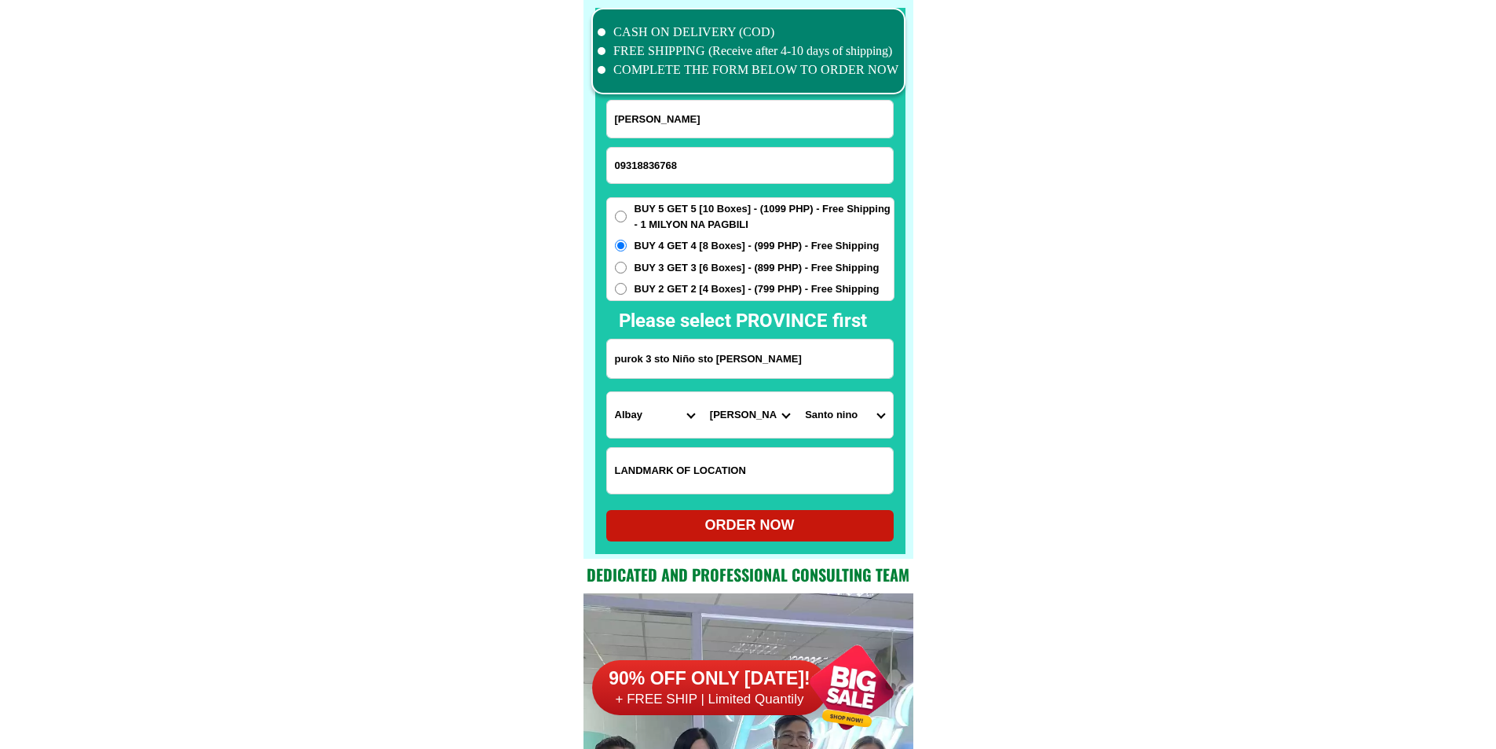
click at [809, 535] on div "ORDER NOW" at bounding box center [749, 524] width 287 height 21
radio input "true"
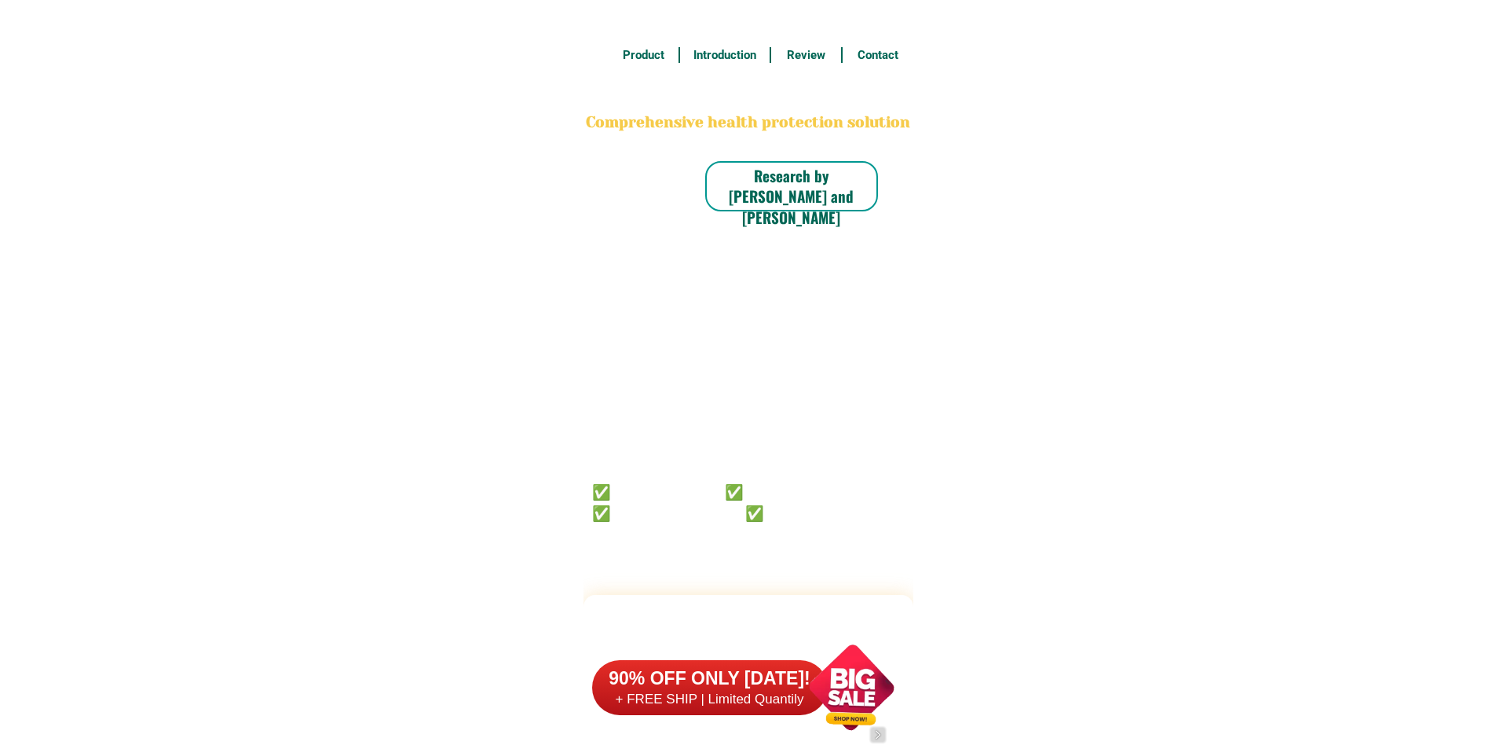
scroll to position [12211, 0]
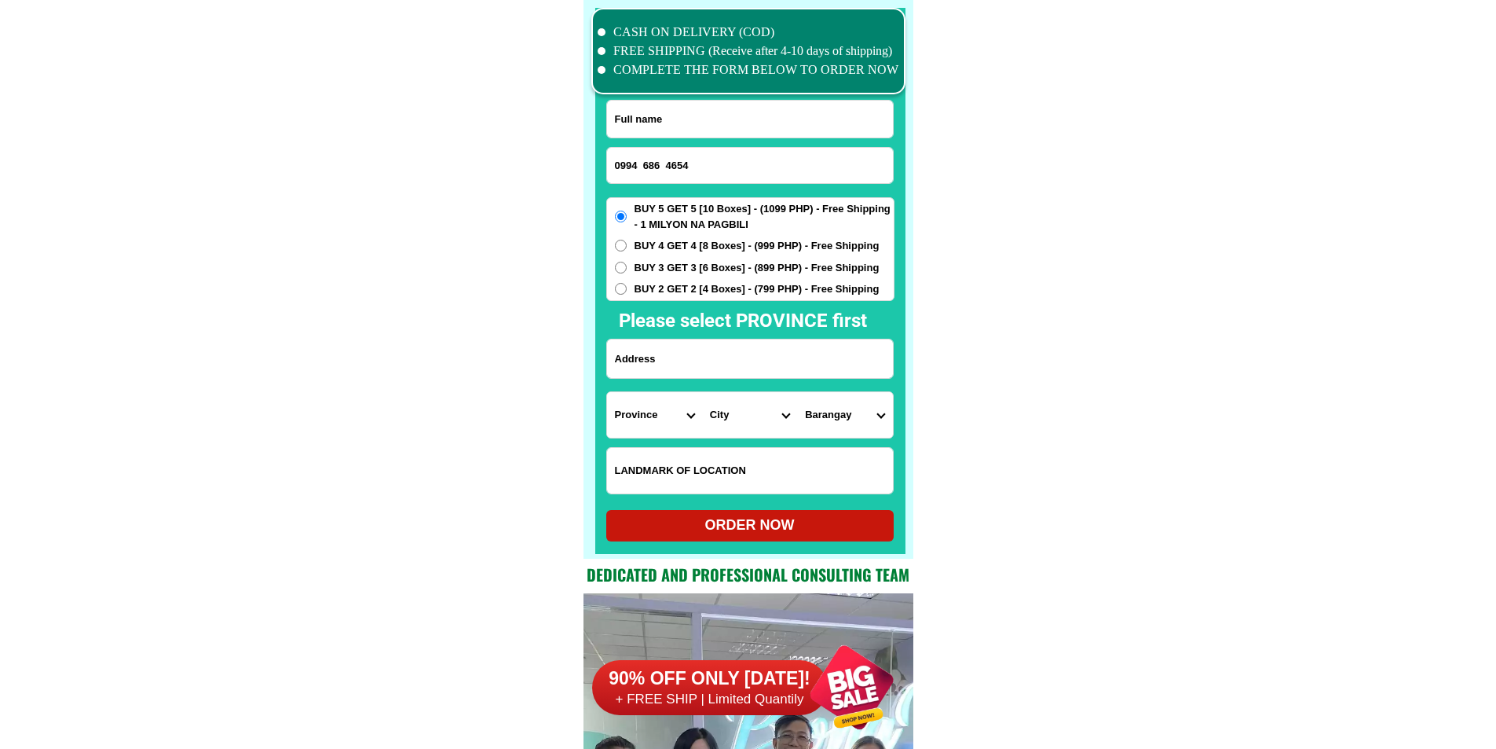
click at [668, 159] on input "0994 686 4654" at bounding box center [750, 165] width 286 height 35
click at [642, 159] on input "0994 6864654" at bounding box center [750, 165] width 286 height 35
type input "09946864654"
click at [772, 115] on input "Input full_name" at bounding box center [750, 119] width 286 height 37
paste input "Lucia T. BUENAFE"
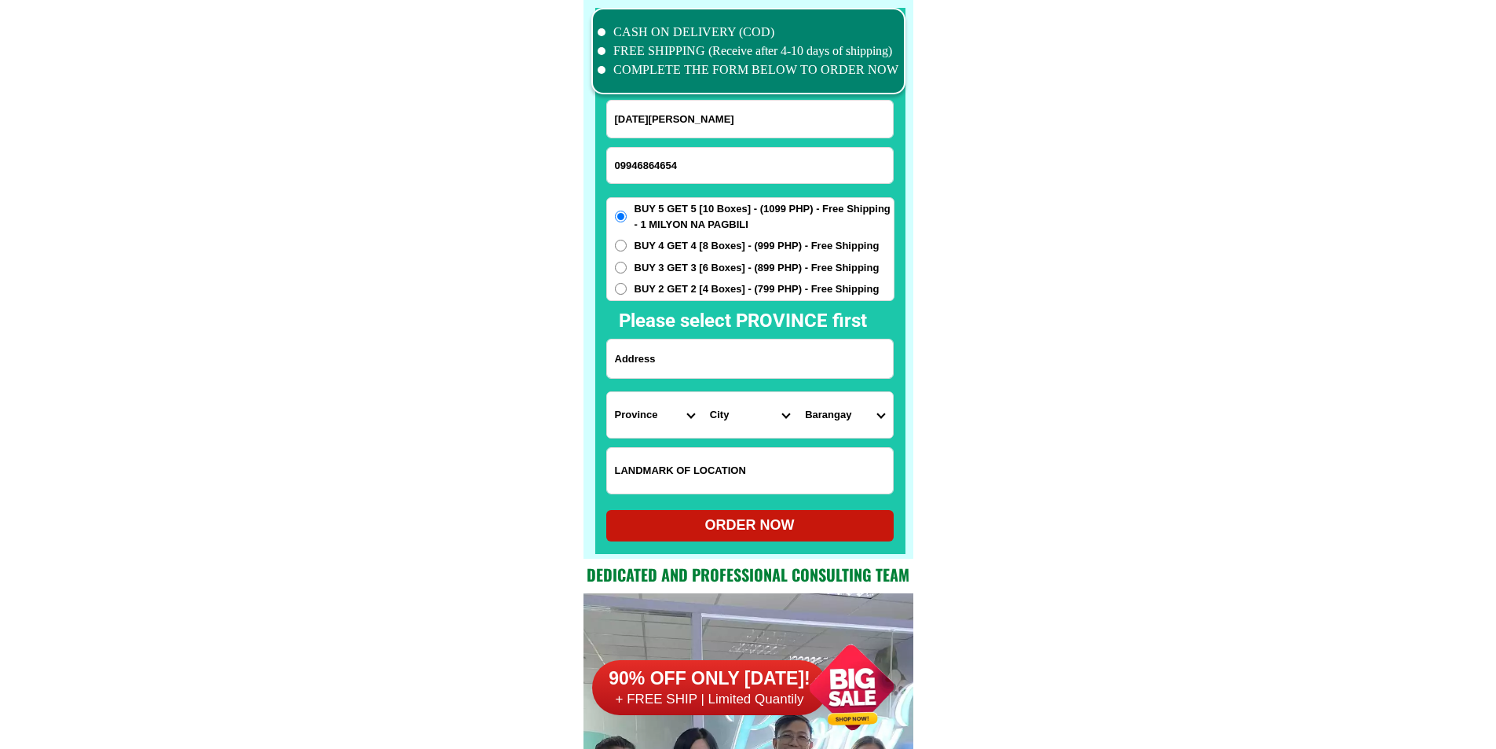
type input "Lucia T. BUENAFE"
click at [693, 280] on div "BUY 5 GET 5 [10 Boxes] - (1099 PHP) - Free Shipping - 1 MILYON NA PAGBILI BUY 4…" at bounding box center [750, 249] width 288 height 104
click at [691, 284] on span "BUY 2 GET 2 [4 Boxes] - (799 PHP) - Free Shipping" at bounding box center [757, 289] width 245 height 16
click at [627, 284] on input "BUY 2 GET 2 [4 Boxes] - (799 PHP) - Free Shipping" at bounding box center [621, 289] width 12 height 12
radio input "true"
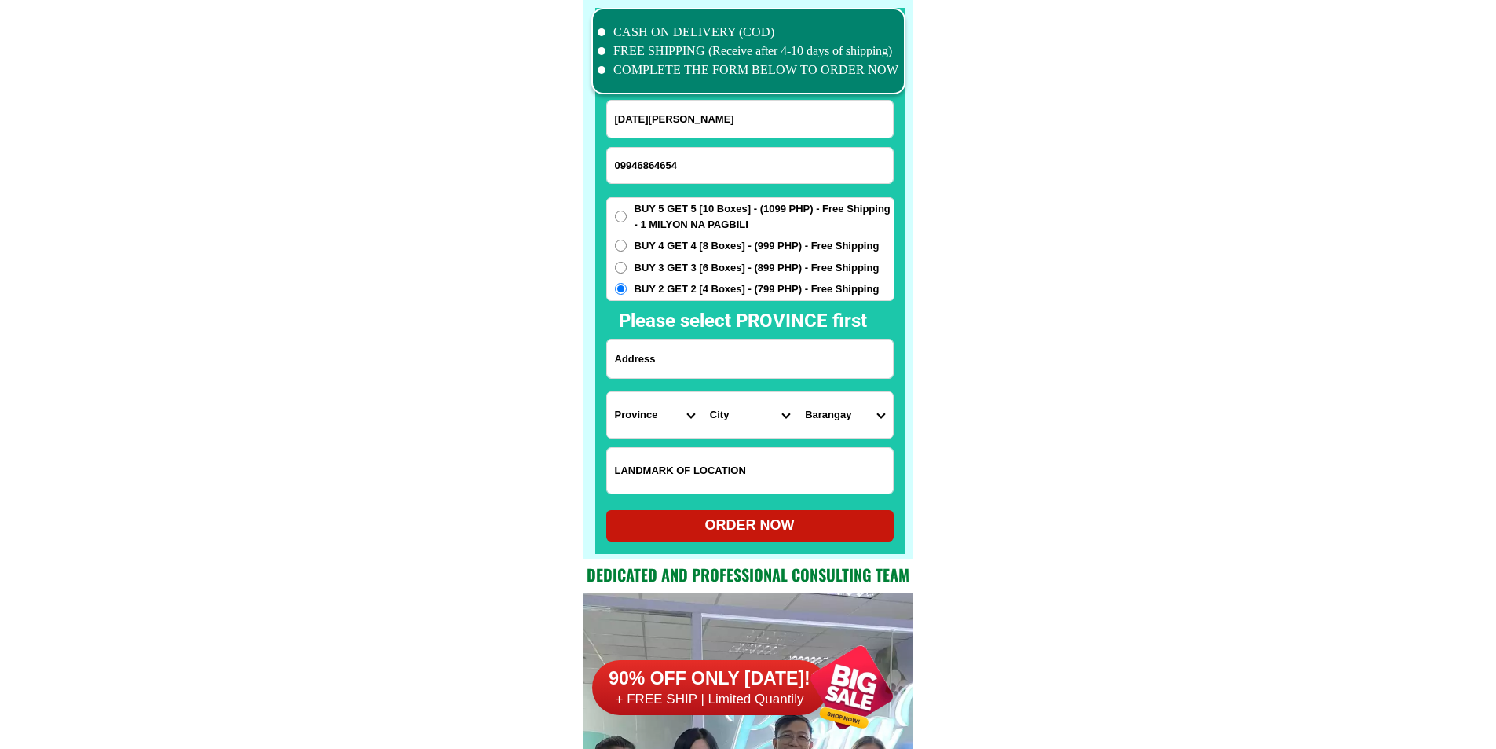
click at [676, 377] on input "Input address" at bounding box center [750, 358] width 286 height 38
paste input "BRGY DEET TAYUM 2803 ABRA, PHILIPPINES"
type input "BRGY DEET TAYUM 2803 ABRA, PHILIPPINES"
click at [653, 417] on select "Province [GEOGRAPHIC_DATA] [GEOGRAPHIC_DATA] [GEOGRAPHIC_DATA] [GEOGRAPHIC_DATA…" at bounding box center [654, 415] width 95 height 46
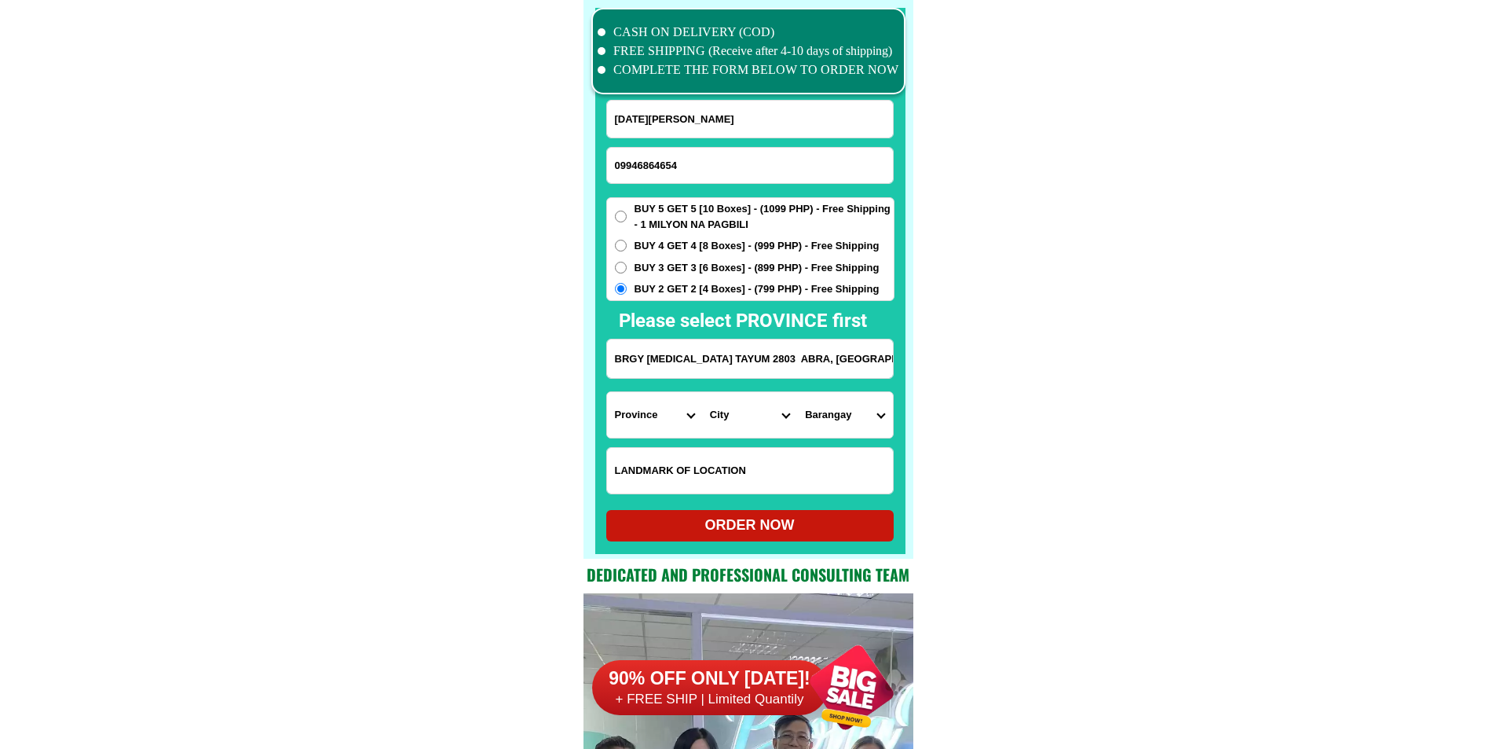
select select "63_598"
click at [607, 392] on select "Province [GEOGRAPHIC_DATA] [GEOGRAPHIC_DATA][PERSON_NAME][GEOGRAPHIC_DATA][GEOG…" at bounding box center [654, 415] width 95 height 46
click at [739, 408] on select "City Abra-dolores Abra-la-paz Abra-pilar Abra-san-isidro Abra-san-juan Abra-san…" at bounding box center [749, 415] width 95 height 46
select select "63_5989298"
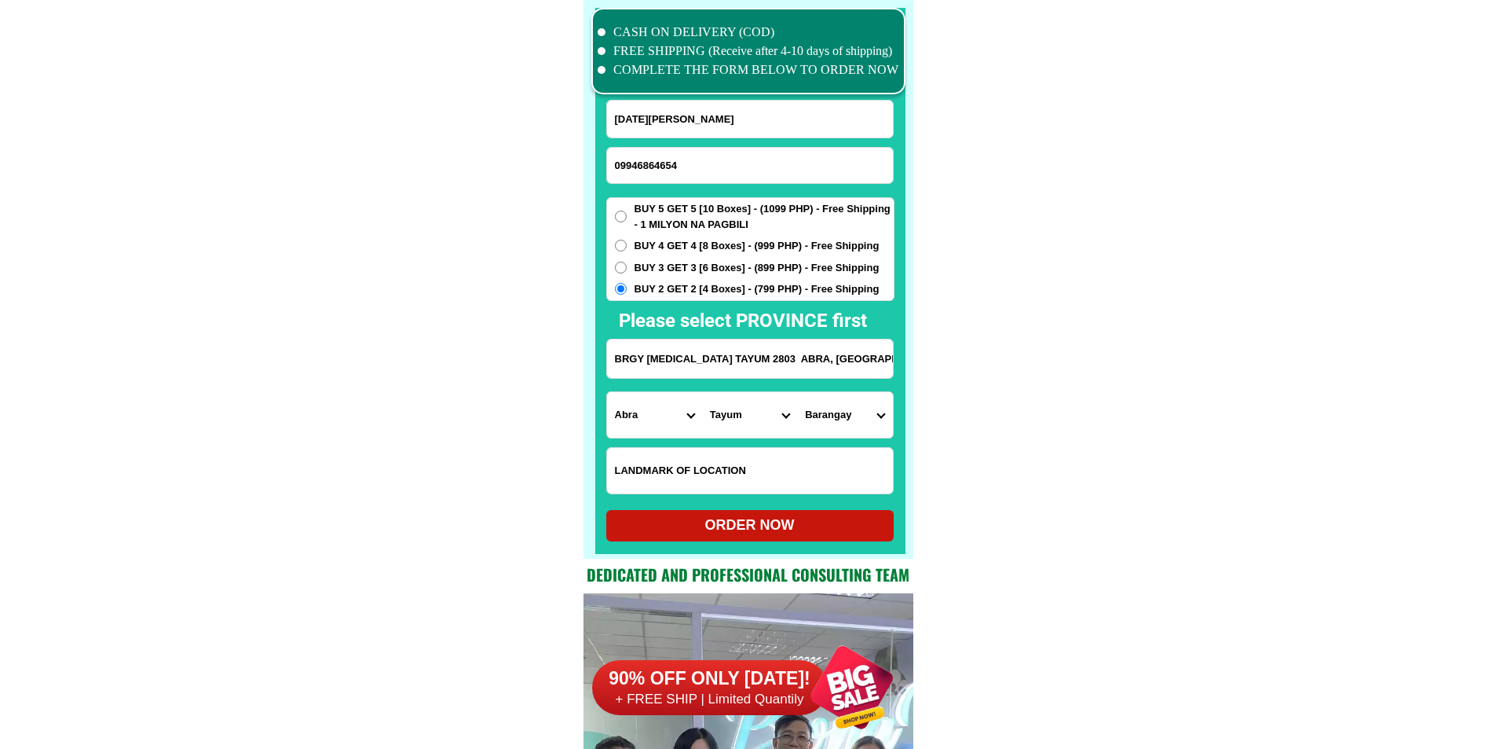
click at [833, 414] on select "Barangay Bagalay Basbasa Budac Bumagcat Cabaroan Deet Gaddani Patucannay Pias P…" at bounding box center [844, 415] width 95 height 46
select select "63_598929810929"
click at [778, 511] on form "Lucia T. BUENAFE 09946864654 ORDER NOW BRGY DEET TAYUM 2803 ABRA, PHILIPPINES P…" at bounding box center [750, 320] width 288 height 441
click at [778, 531] on div "ORDER NOW" at bounding box center [749, 524] width 287 height 21
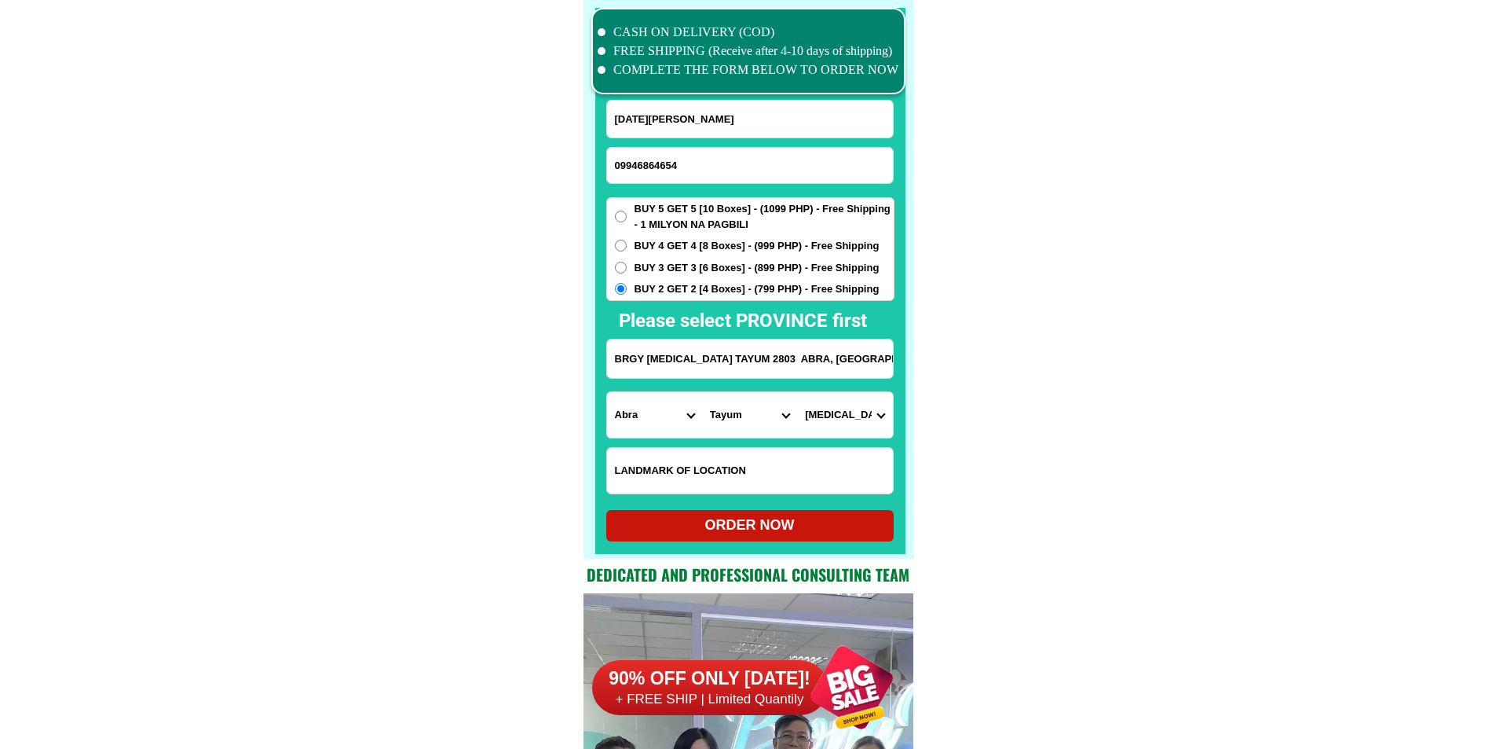
type input "Lucia T. BUENAFE"
type input "BRGY DEET TAYUM 2803 ABRA, PHILIPPINES"
radio input "true"
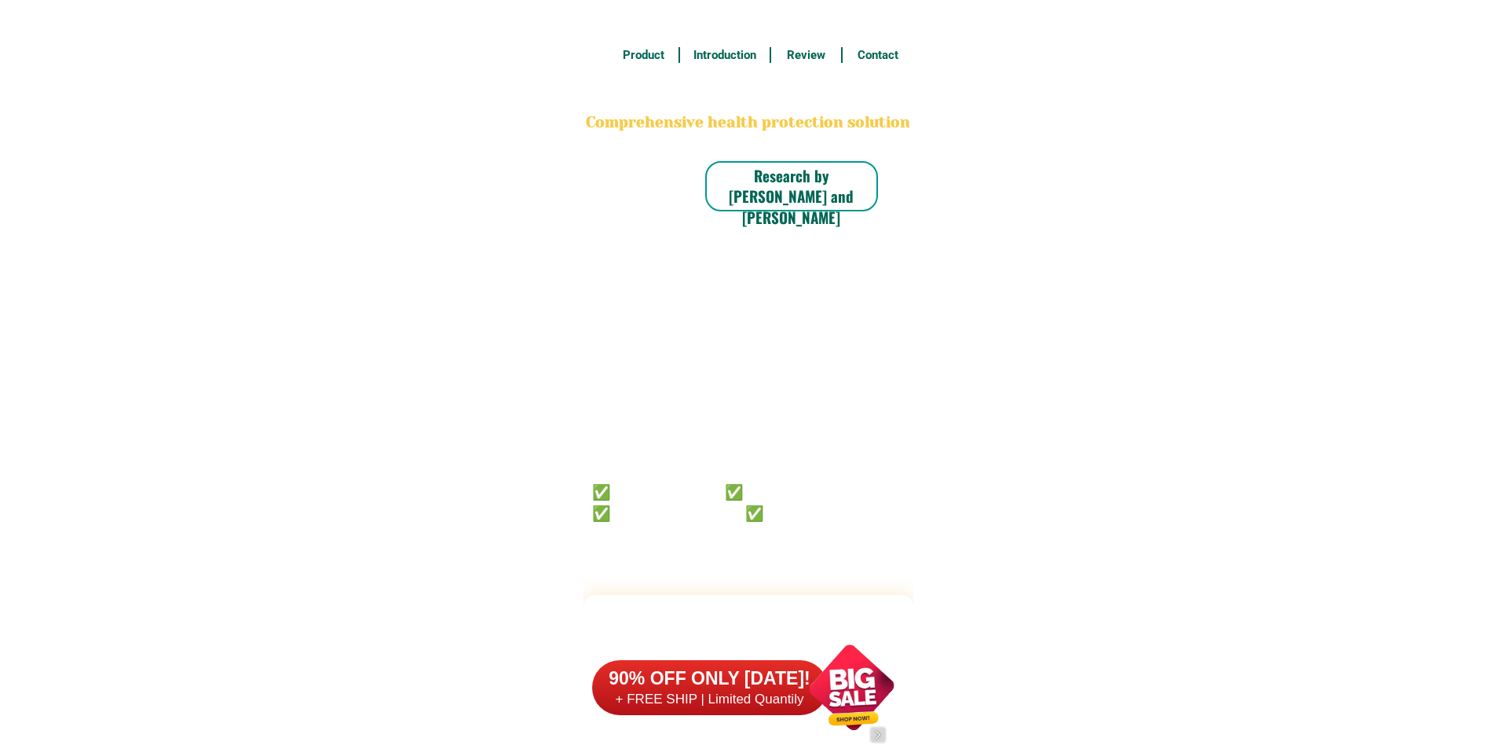
scroll to position [12211, 0]
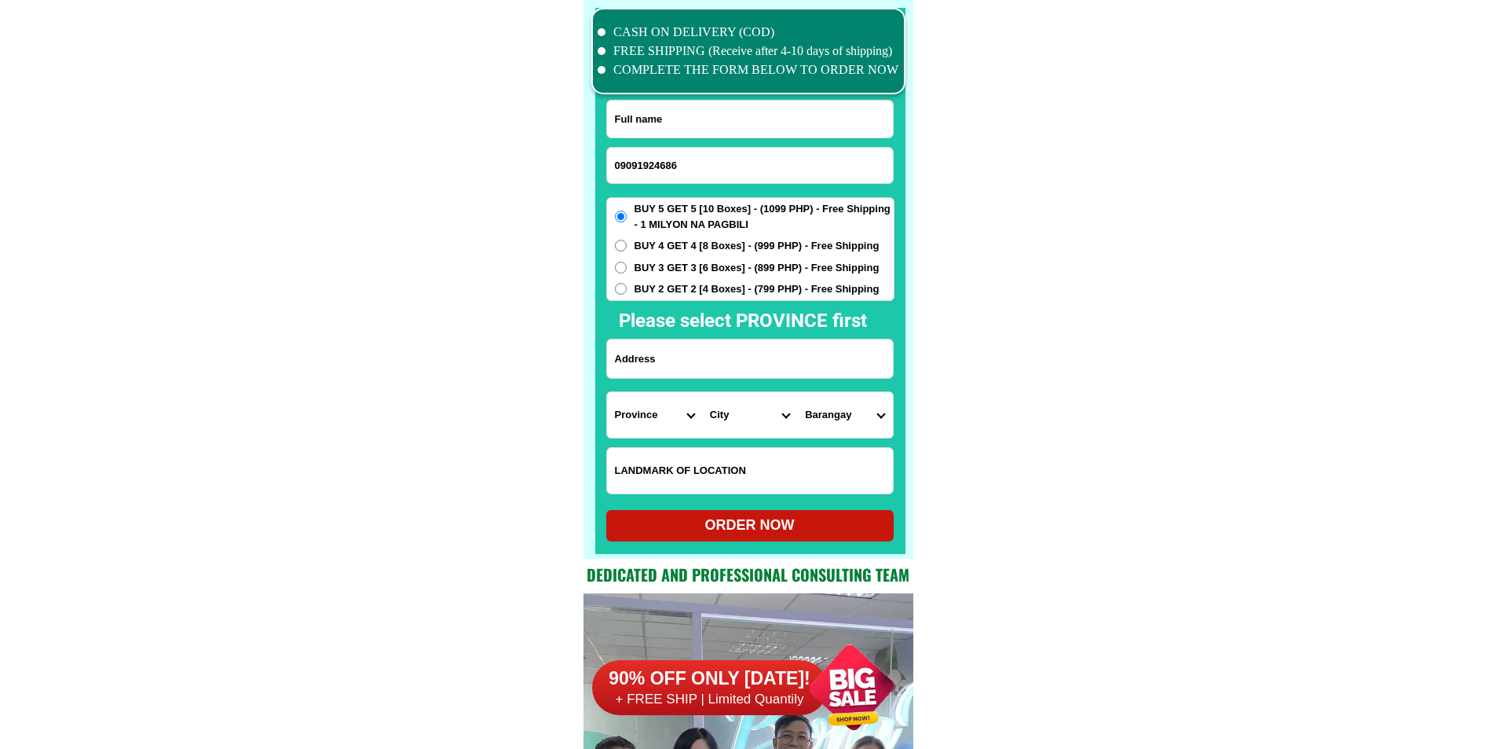
type input "09091924686"
click at [794, 99] on div at bounding box center [750, 281] width 310 height 546
click at [785, 118] on input "Input full_name" at bounding box center [750, 119] width 286 height 37
paste input "[PERSON_NAME]"
type input "[PERSON_NAME]"
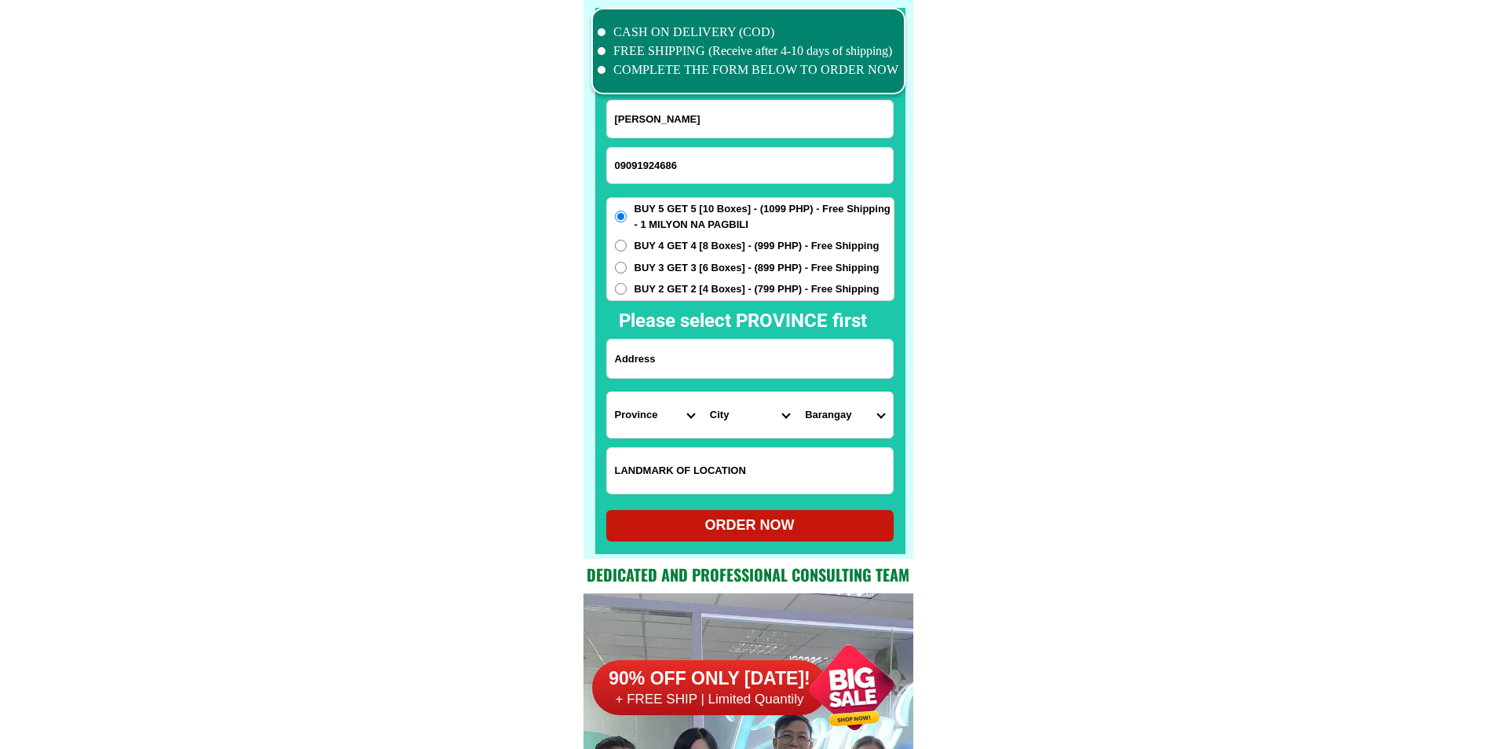
click at [784, 365] on input "Input address" at bounding box center [750, 358] width 286 height 38
paste input "36 alchan st barangka itaas [GEOGRAPHIC_DATA] baranggy 1550"
type input "36 alchan st barangka itaas [GEOGRAPHIC_DATA] baranggy 1550"
drag, startPoint x: 749, startPoint y: 363, endPoint x: 1035, endPoint y: 390, distance: 288.0
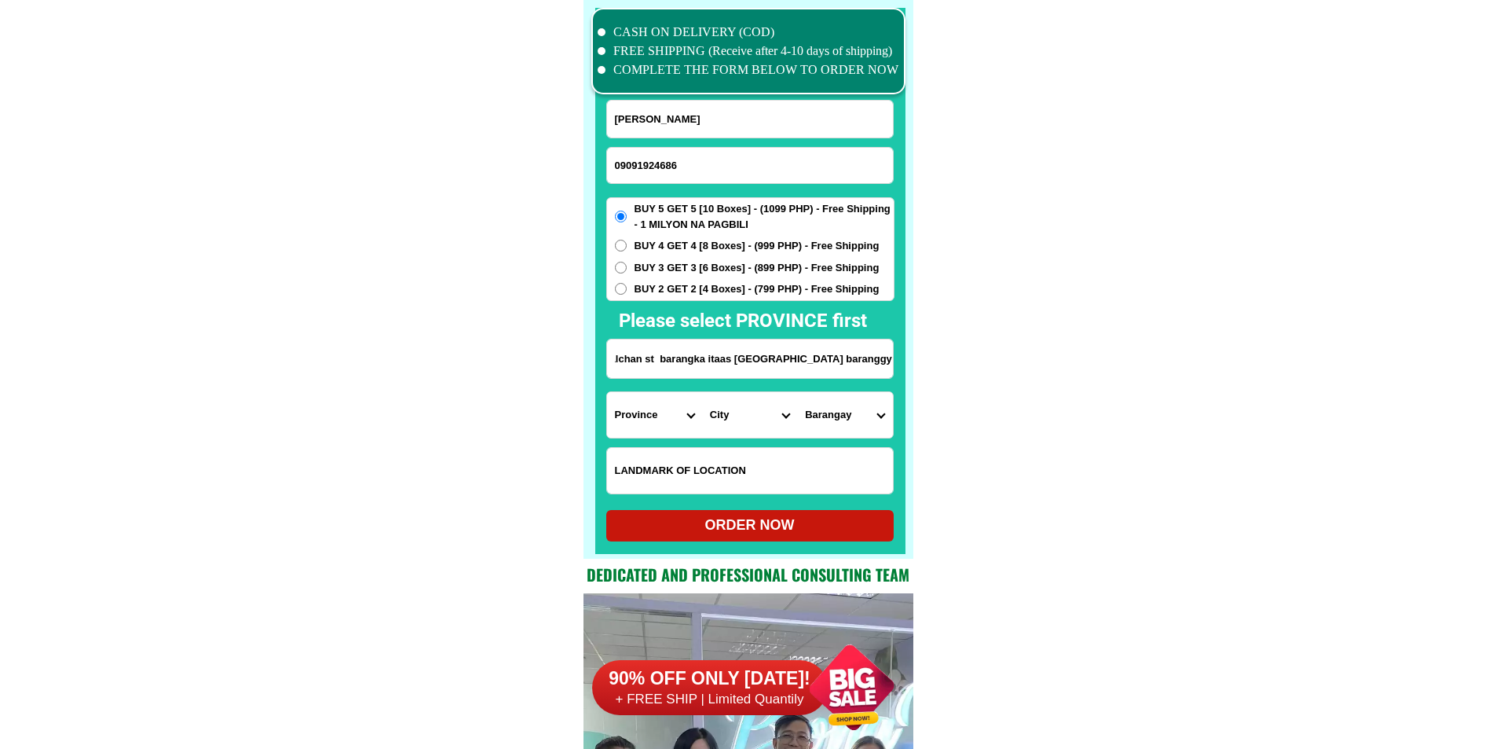
click at [638, 422] on select "Province [GEOGRAPHIC_DATA] [GEOGRAPHIC_DATA][PERSON_NAME][GEOGRAPHIC_DATA][GEOG…" at bounding box center [654, 415] width 95 height 46
select select "63_219"
click at [730, 433] on select "City Binondo CALOOCAN Ermita Intramuros Las-pinas Makati Malabon-city Malate Ma…" at bounding box center [749, 415] width 95 height 46
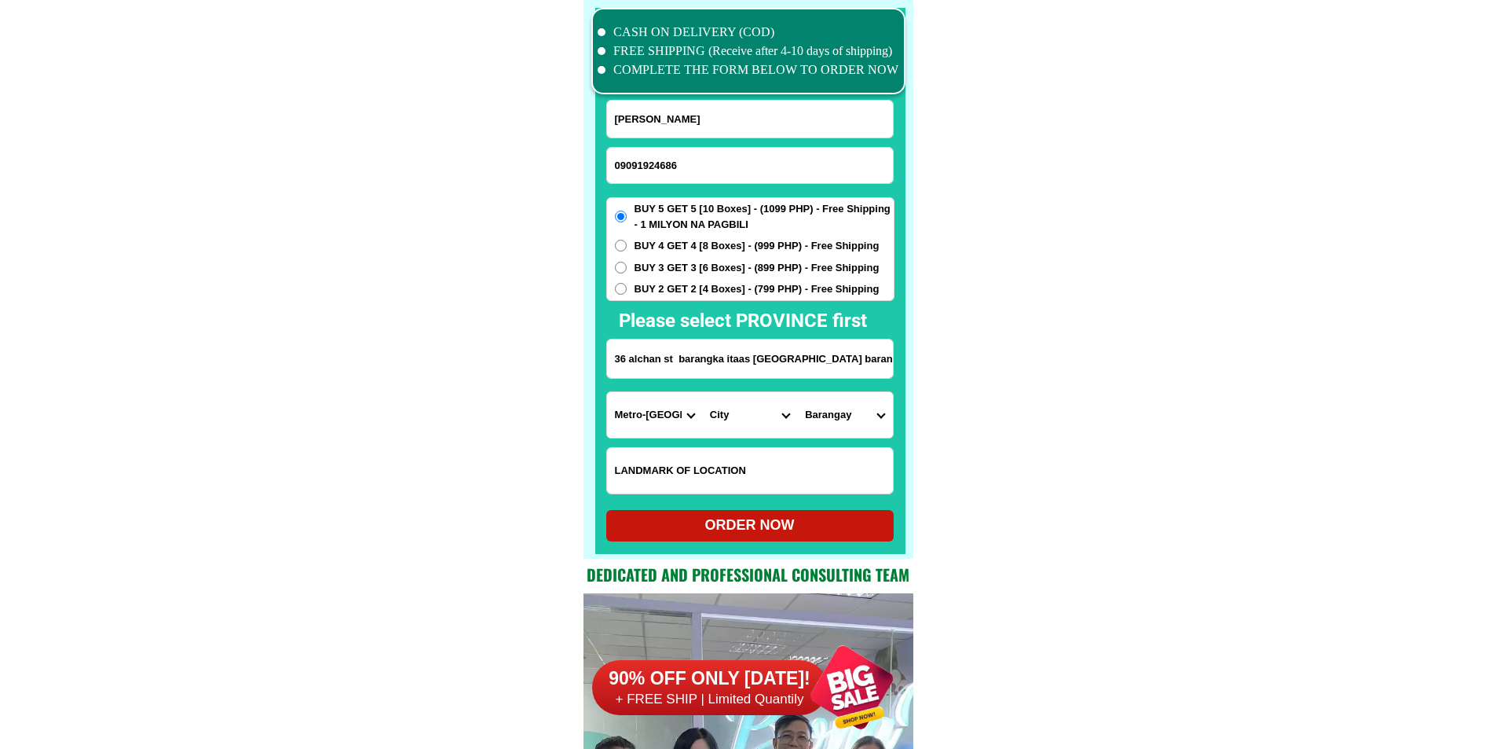
select select "63_2197698"
click at [864, 429] on select "Barangay Addition hills Bagong silang Barangka drive Barangka ibaba Barangka il…" at bounding box center [844, 415] width 95 height 46
click at [864, 428] on select "Barangay Addition hills Bagong silang Barangka drive Barangka ibaba Barangka il…" at bounding box center [844, 415] width 95 height 46
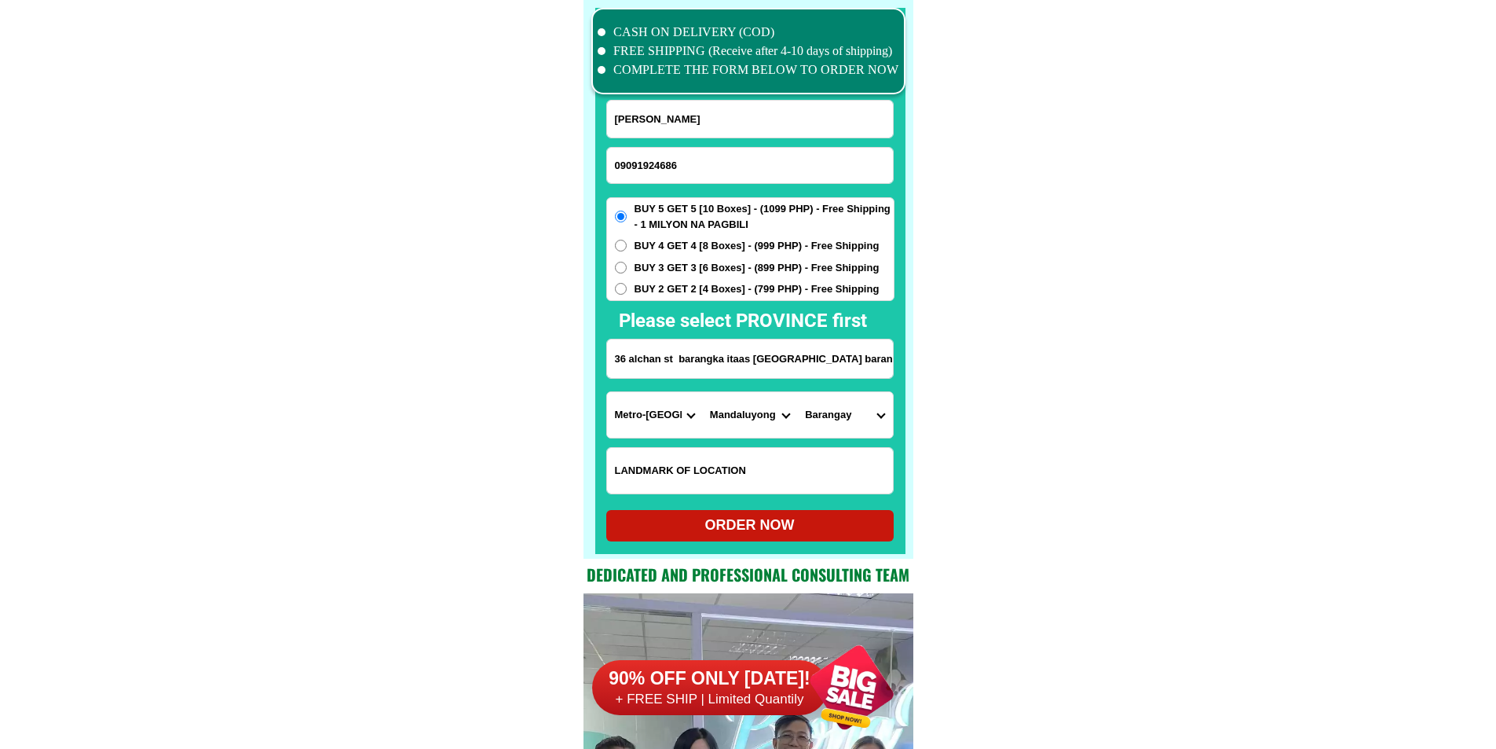
select select "63_21976981786"
drag, startPoint x: 1053, startPoint y: 481, endPoint x: 1025, endPoint y: 484, distance: 28.5
click at [836, 530] on div "ORDER NOW" at bounding box center [749, 524] width 287 height 21
type input "teresita barcela"
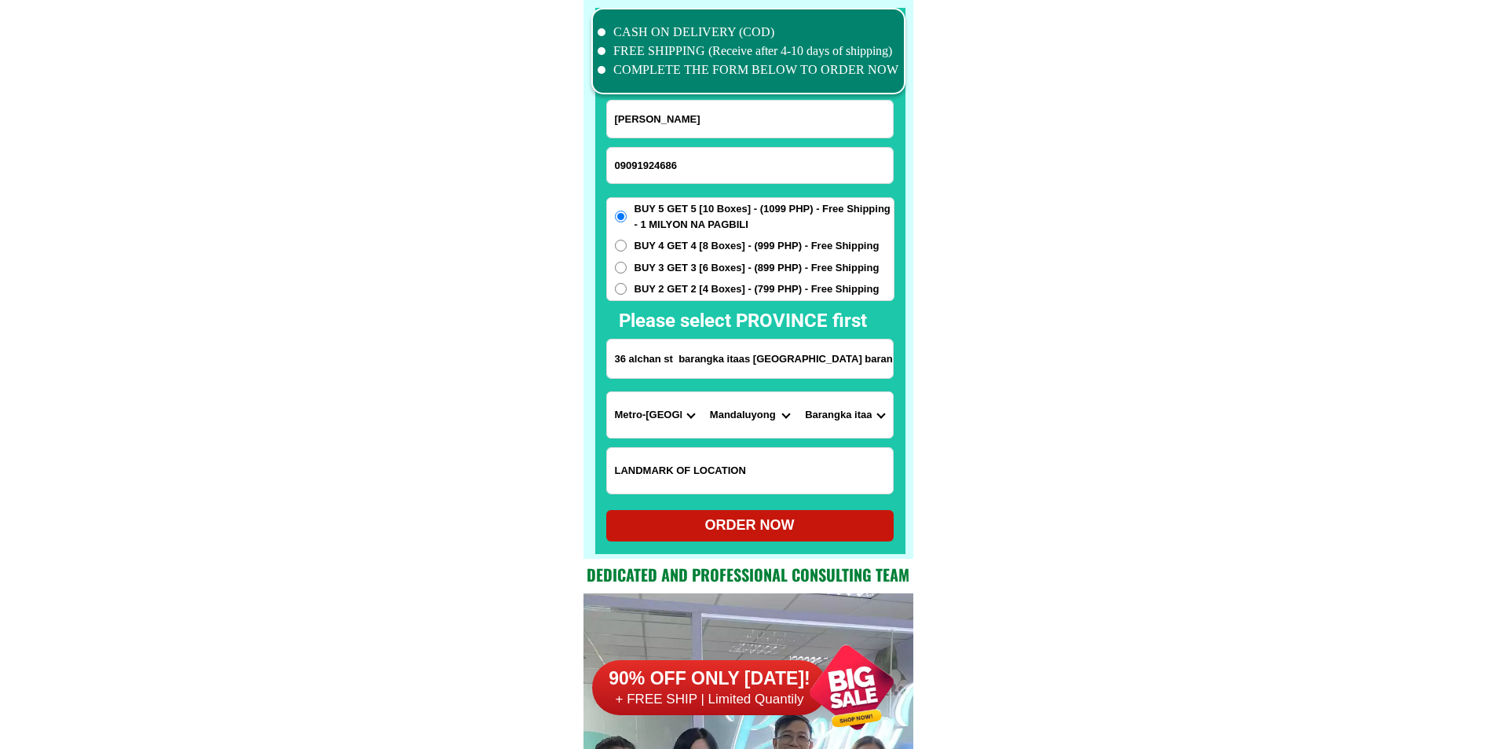
type input "36 alchan st barangka itaas mndaluyong city baranggy 1550"
radio input "true"
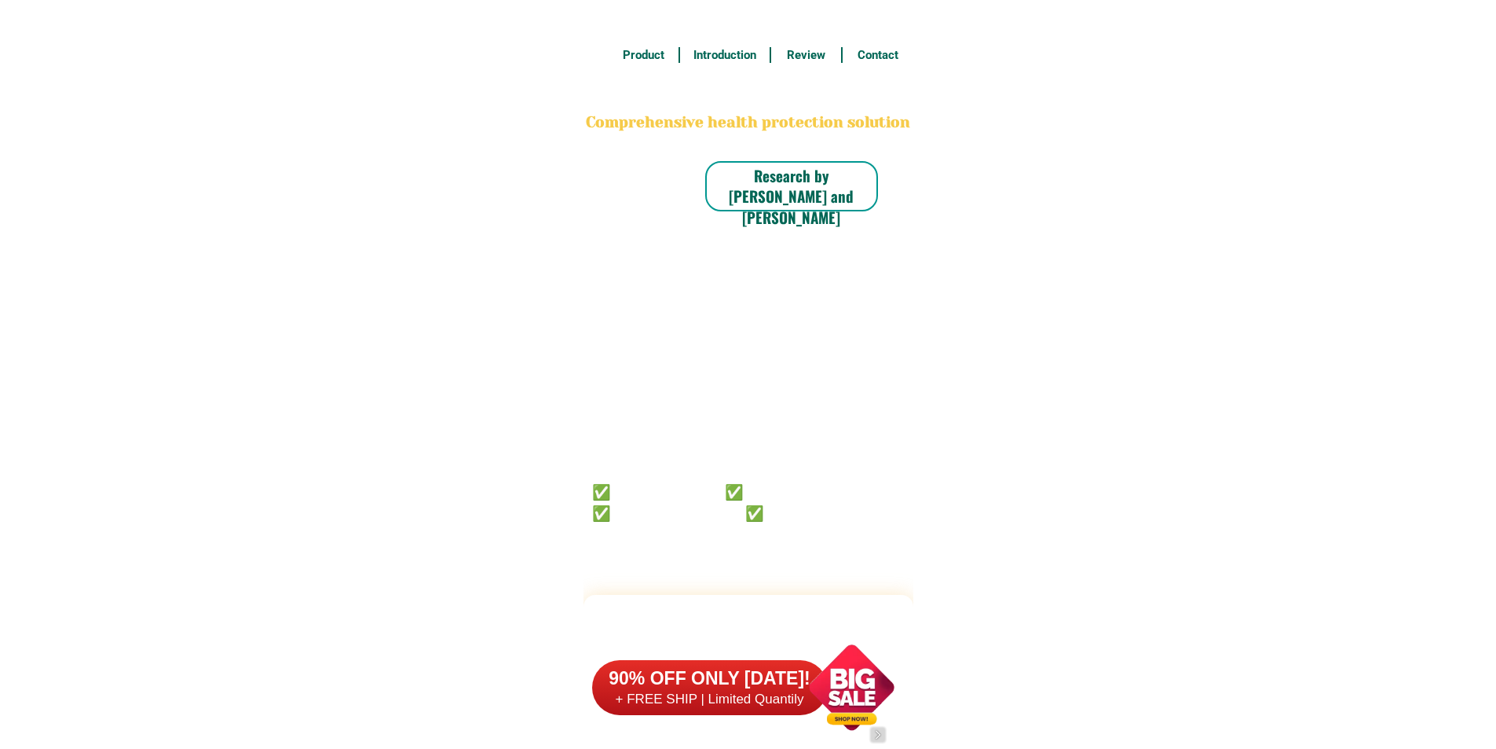
scroll to position [12211, 0]
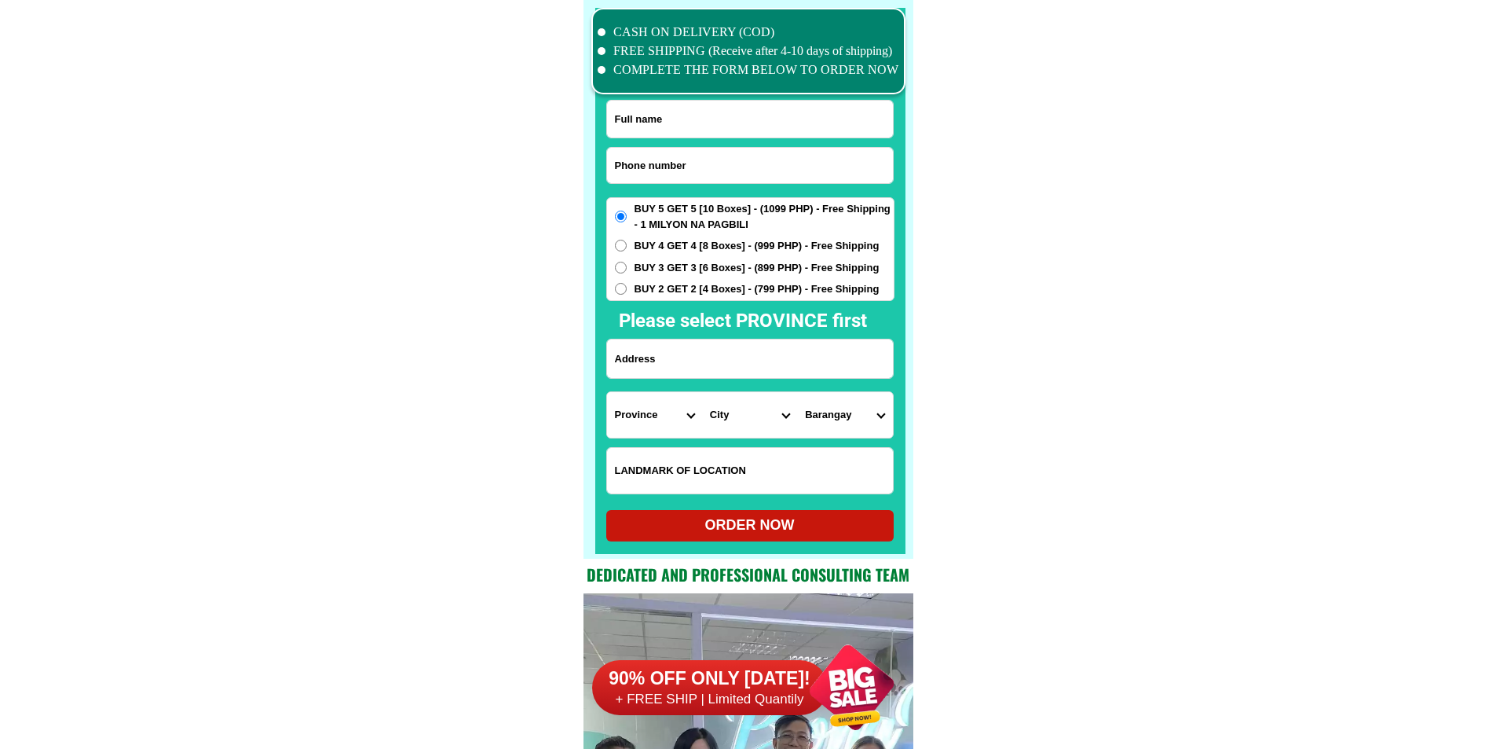
click at [679, 174] on input "Input phone_number" at bounding box center [750, 165] width 286 height 35
paste input "09678318209"
type input "09678318209"
click at [730, 108] on input "Input full_name" at bounding box center [750, 119] width 286 height 37
paste input "Josephine liwag"
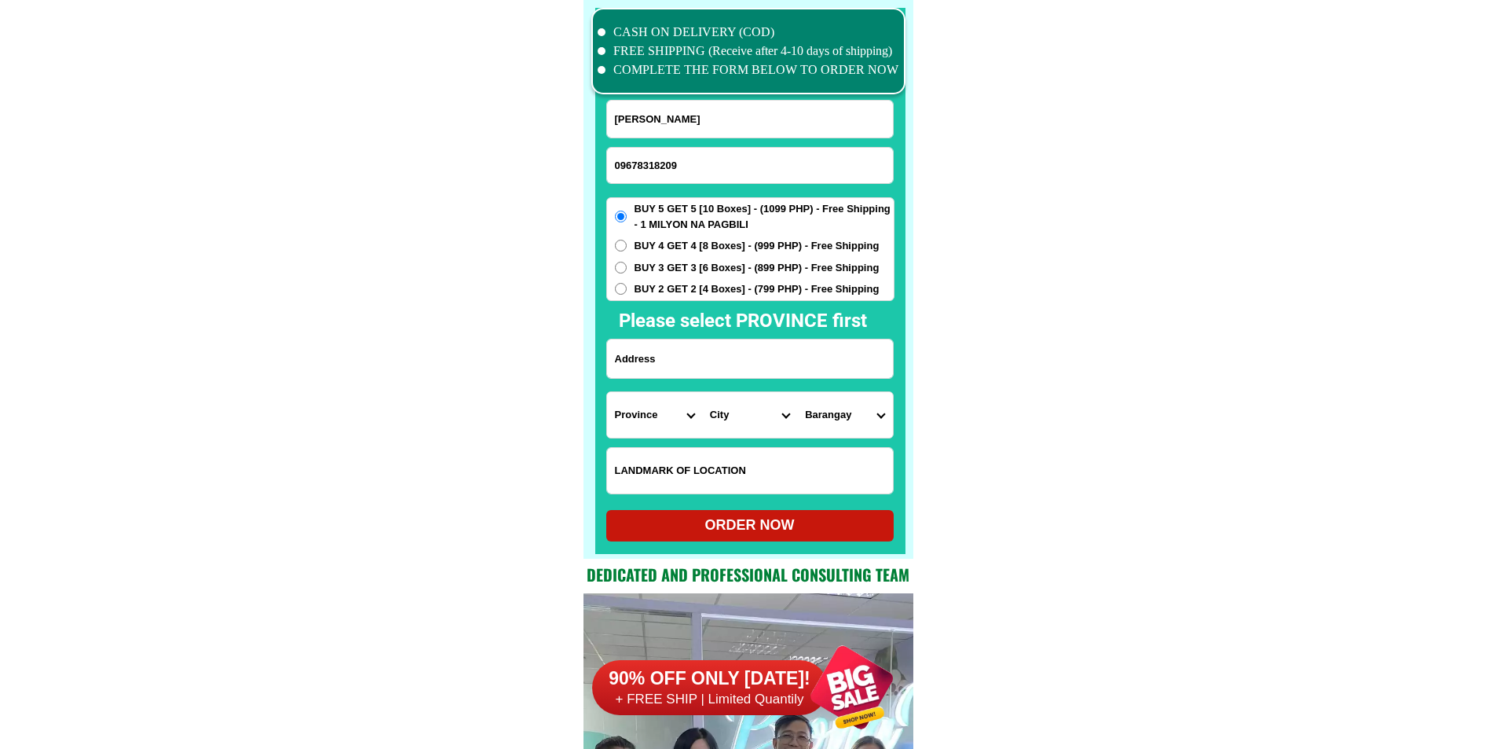
type input "Josephine liwag"
click at [677, 277] on div "BUY 5 GET 5 [10 Boxes] - (1099 PHP) - Free Shipping - 1 MILYON NA PAGBILI BUY 4…" at bounding box center [750, 249] width 288 height 104
click at [676, 283] on span "BUY 2 GET 2 [4 Boxes] - (799 PHP) - Free Shipping" at bounding box center [757, 289] width 245 height 16
click at [627, 283] on input "BUY 2 GET 2 [4 Boxes] - (799 PHP) - Free Shipping" at bounding box center [621, 289] width 12 height 12
radio input "true"
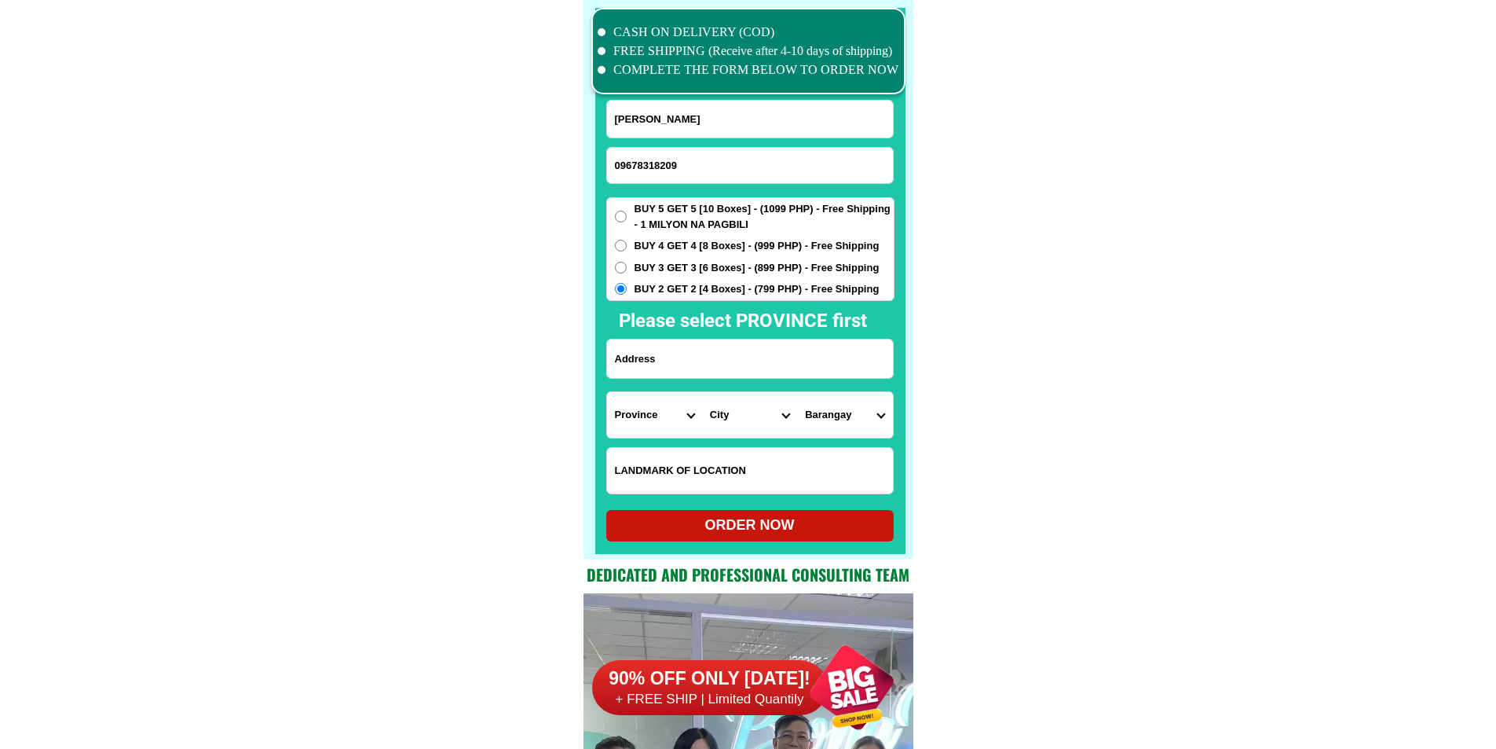
click at [677, 362] on input "Input address" at bounding box center [750, 358] width 286 height 38
paste input "near Saint Joseph church purok 3 mangino gapan city nueva ecija 3105"
type input "near Saint Joseph church purok 3 mangino gapan city nueva ecija 3105"
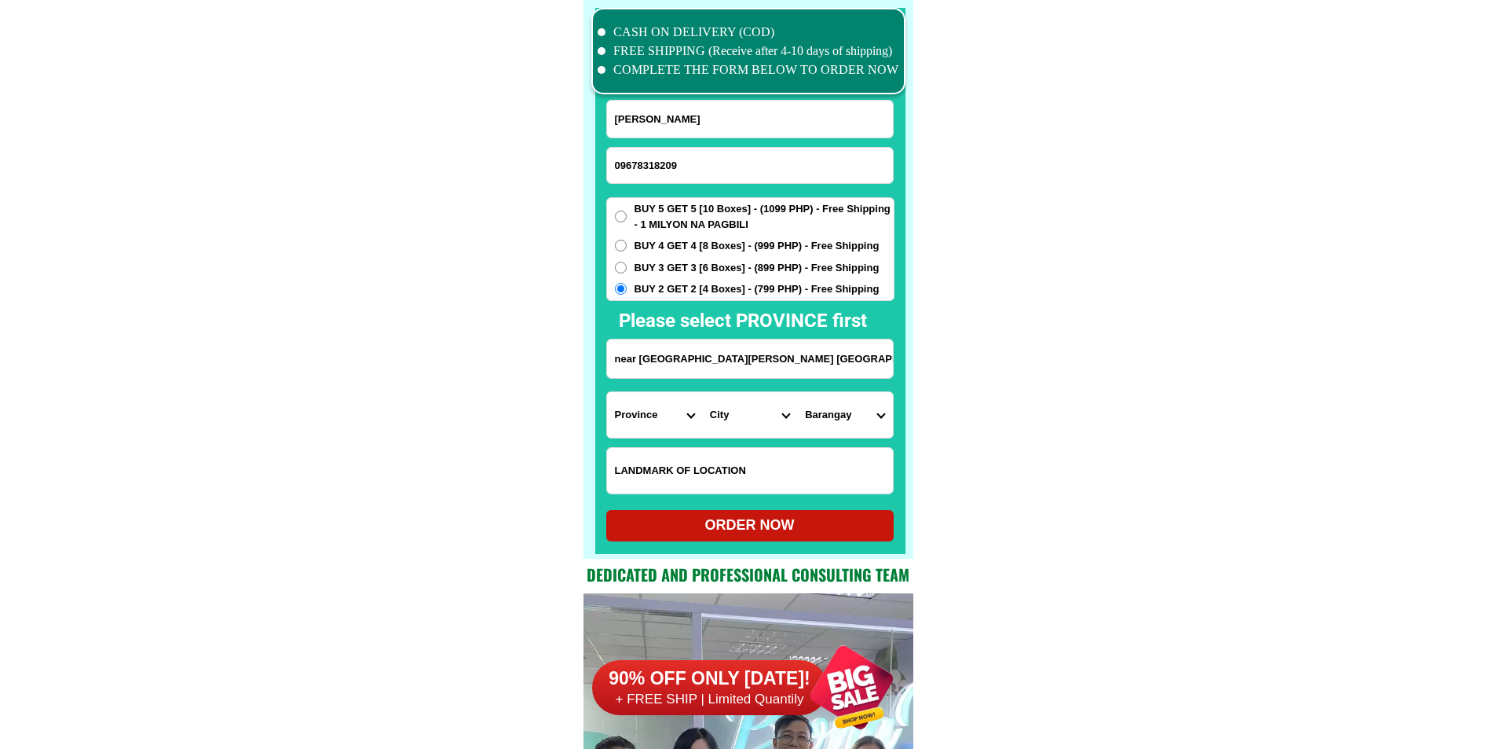
drag, startPoint x: 749, startPoint y: 369, endPoint x: 1113, endPoint y: 405, distance: 366.2
click at [611, 431] on select "Province Abra Agusan-del-norte Agusan-del-sur Aklan Albay Antique Apayao Aurora…" at bounding box center [654, 415] width 95 height 46
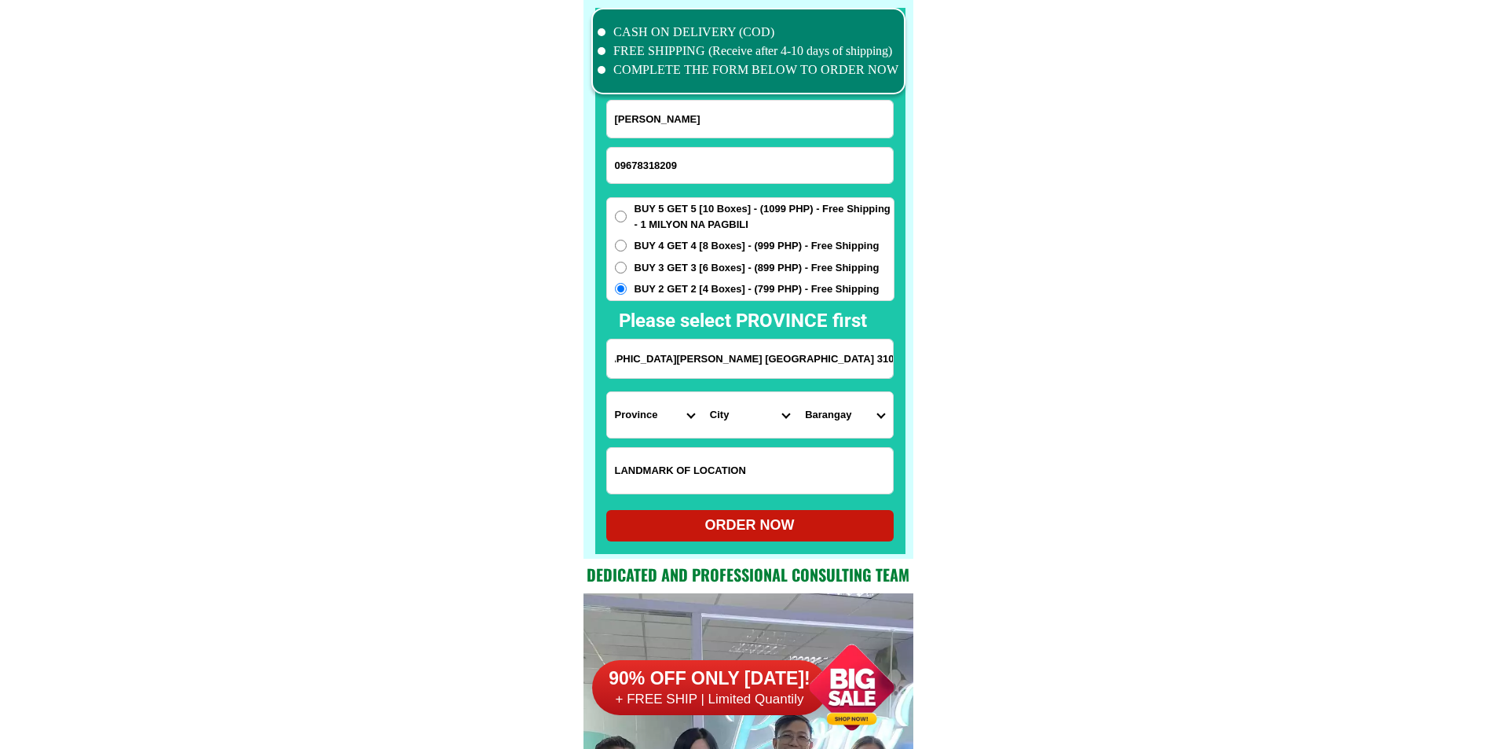
scroll to position [0, 0]
select select "63_198"
drag, startPoint x: 973, startPoint y: 445, endPoint x: 955, endPoint y: 439, distance: 19.1
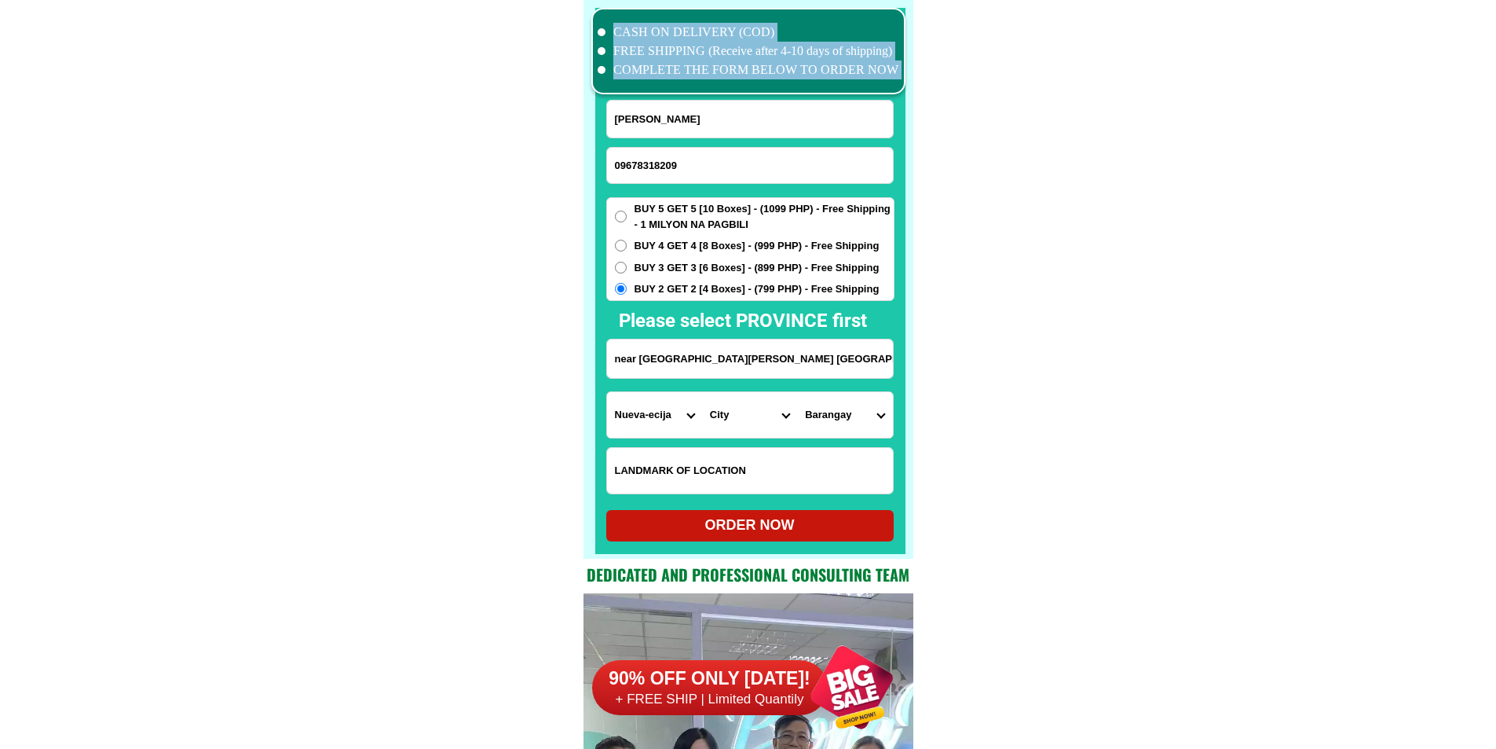
drag, startPoint x: 839, startPoint y: 383, endPoint x: 929, endPoint y: 375, distance: 90.6
click at [753, 418] on select "City Aliaga Bongabon Cabanatuan-city Cabiao Carranglan Cuyapo Gabaldon Gapan-ci…" at bounding box center [749, 415] width 95 height 46
select select "63_1984784"
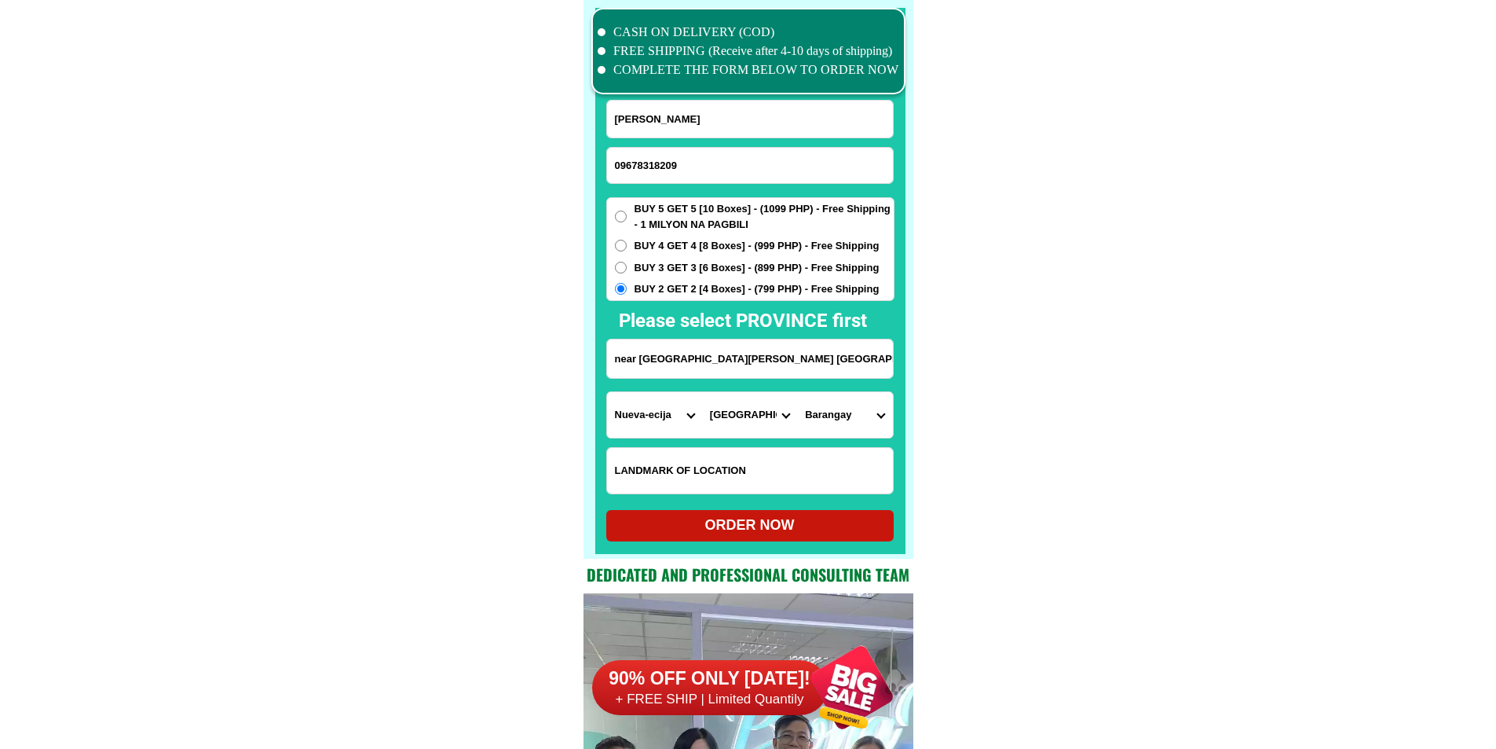
click at [866, 422] on select "Barangay Balante Bayanihan Bulak Bungo Kapalangan Mabunga Maburak Mahipon Makab…" at bounding box center [844, 415] width 95 height 46
select select "63_19847847392"
click at [758, 522] on div "ORDER NOW" at bounding box center [749, 524] width 287 height 21
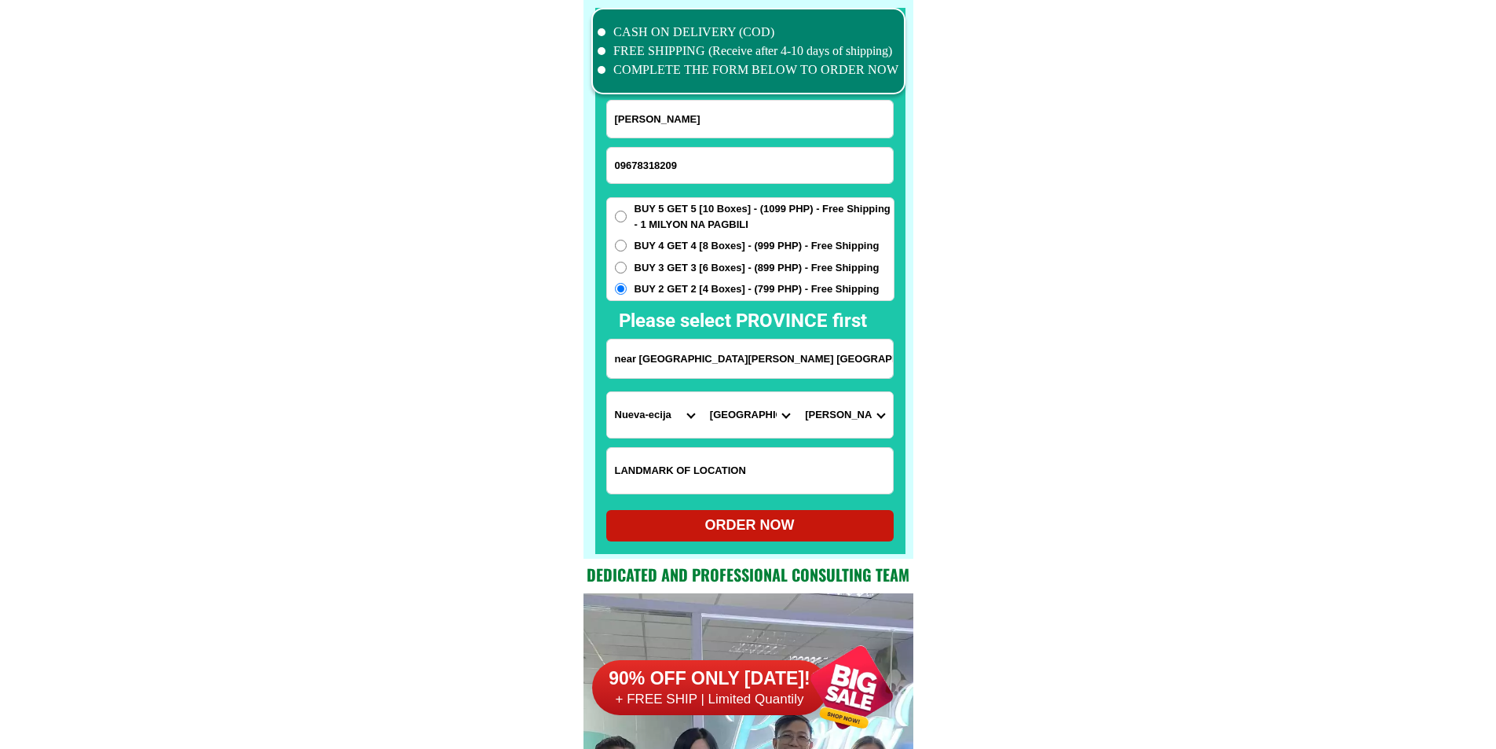
type input "Josephine liwag"
type input "near Saint Joseph church purok 3 mangino gapan city nueva ecija 3105"
radio input "true"
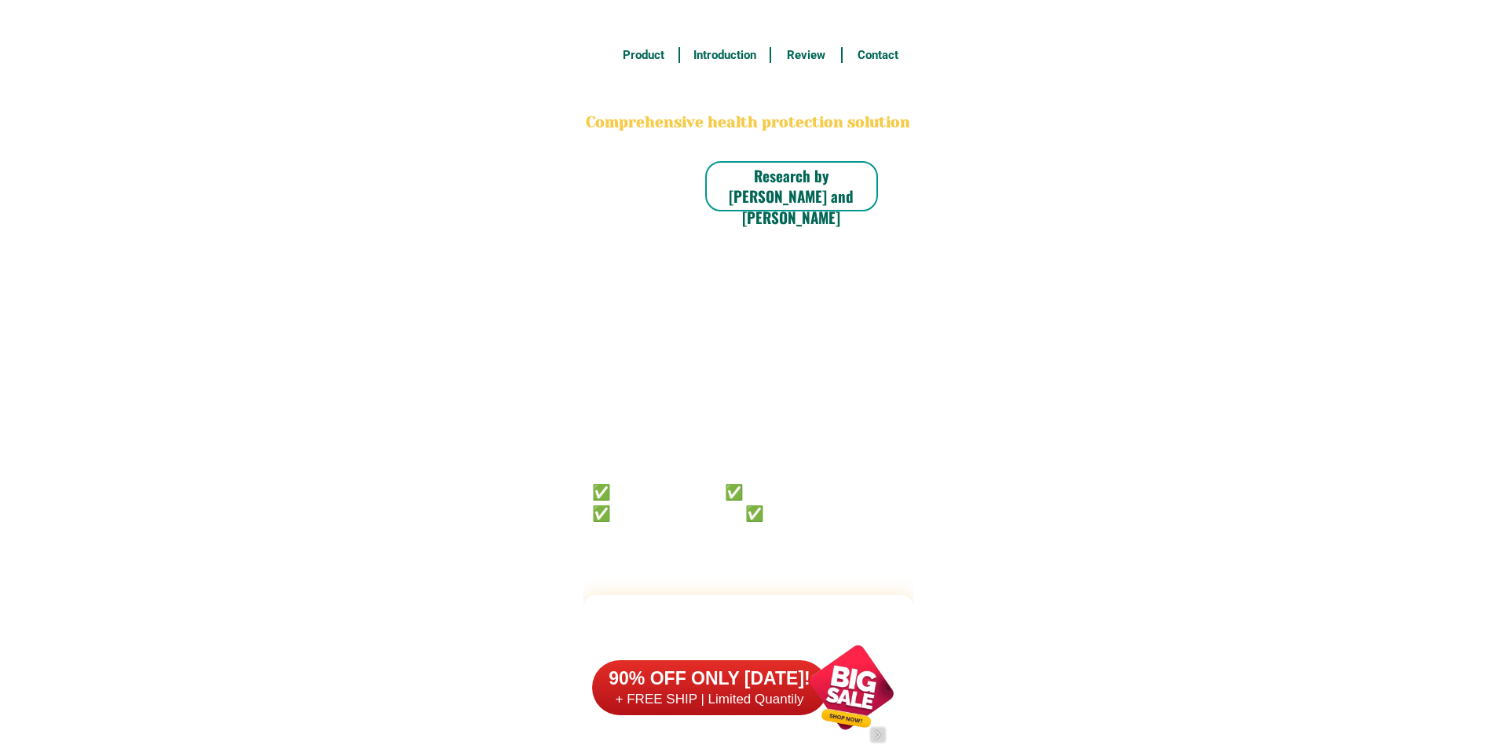
scroll to position [12211, 0]
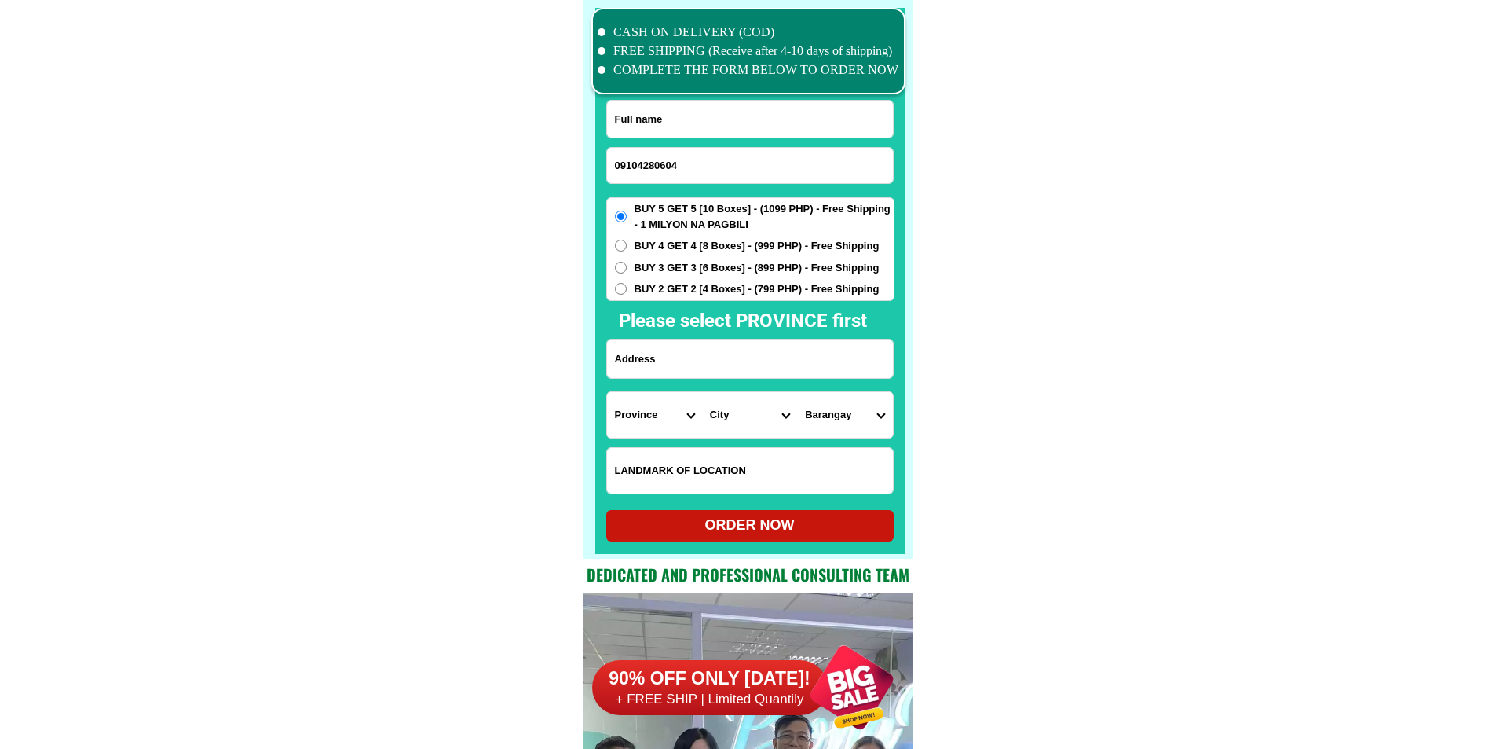
type input "09104280604"
click at [734, 127] on input "Input full_name" at bounding box center [750, 119] width 286 height 37
paste input "Joselito Reyes"
type input "Joselito Reyes"
click at [698, 332] on h2 "Please select PROVINCE first" at bounding box center [828, 320] width 418 height 28
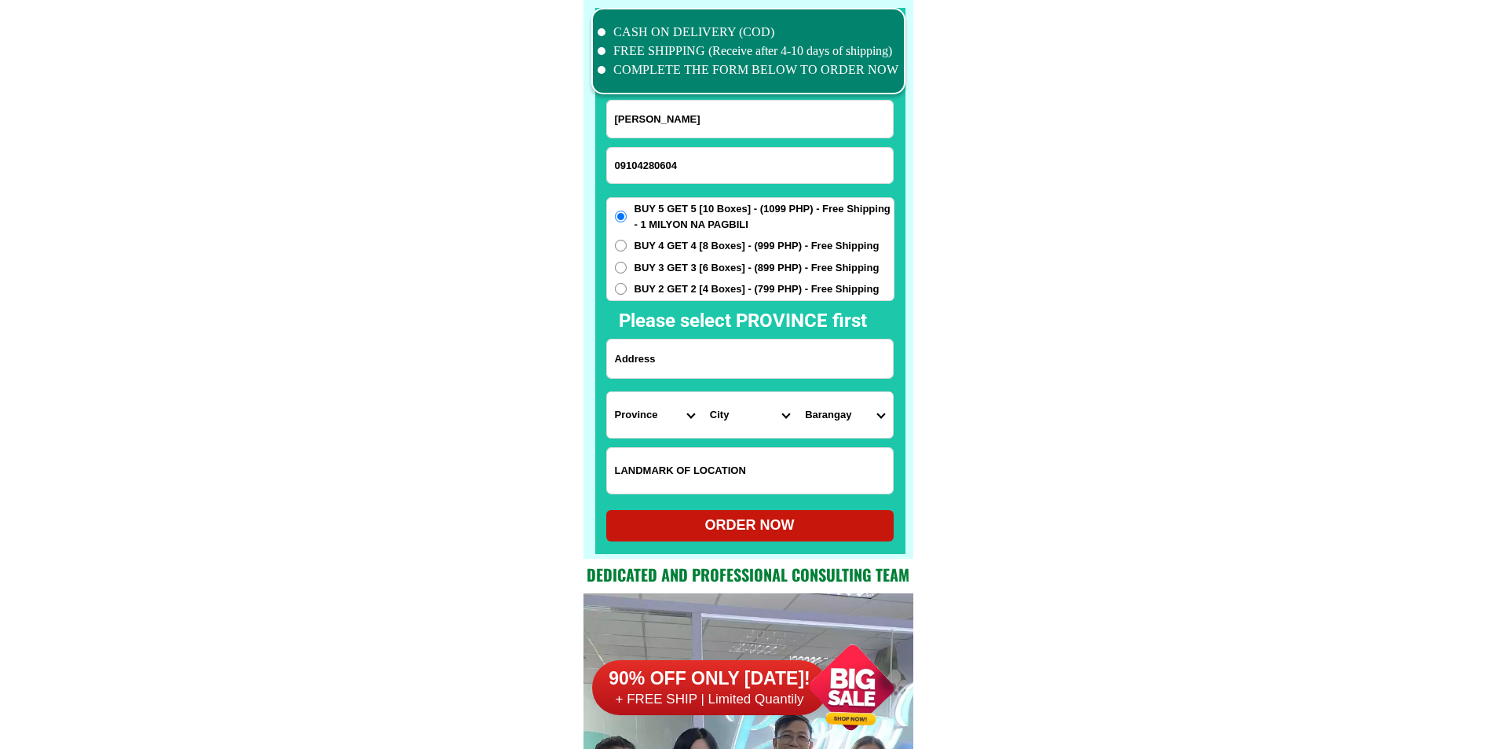
drag, startPoint x: 699, startPoint y: 364, endPoint x: 734, endPoint y: 325, distance: 51.7
click at [699, 364] on input "Input address" at bounding box center [750, 358] width 286 height 38
paste input "Poblacion Sur Sto Tomas La Union"
type input "Poblacion Sur Sto Tomas La Union"
click at [676, 231] on span "BUY 5 GET 5 [10 Boxes] - (1099 PHP) - Free Shipping - 1 MILYON NA PAGBILI" at bounding box center [764, 216] width 259 height 31
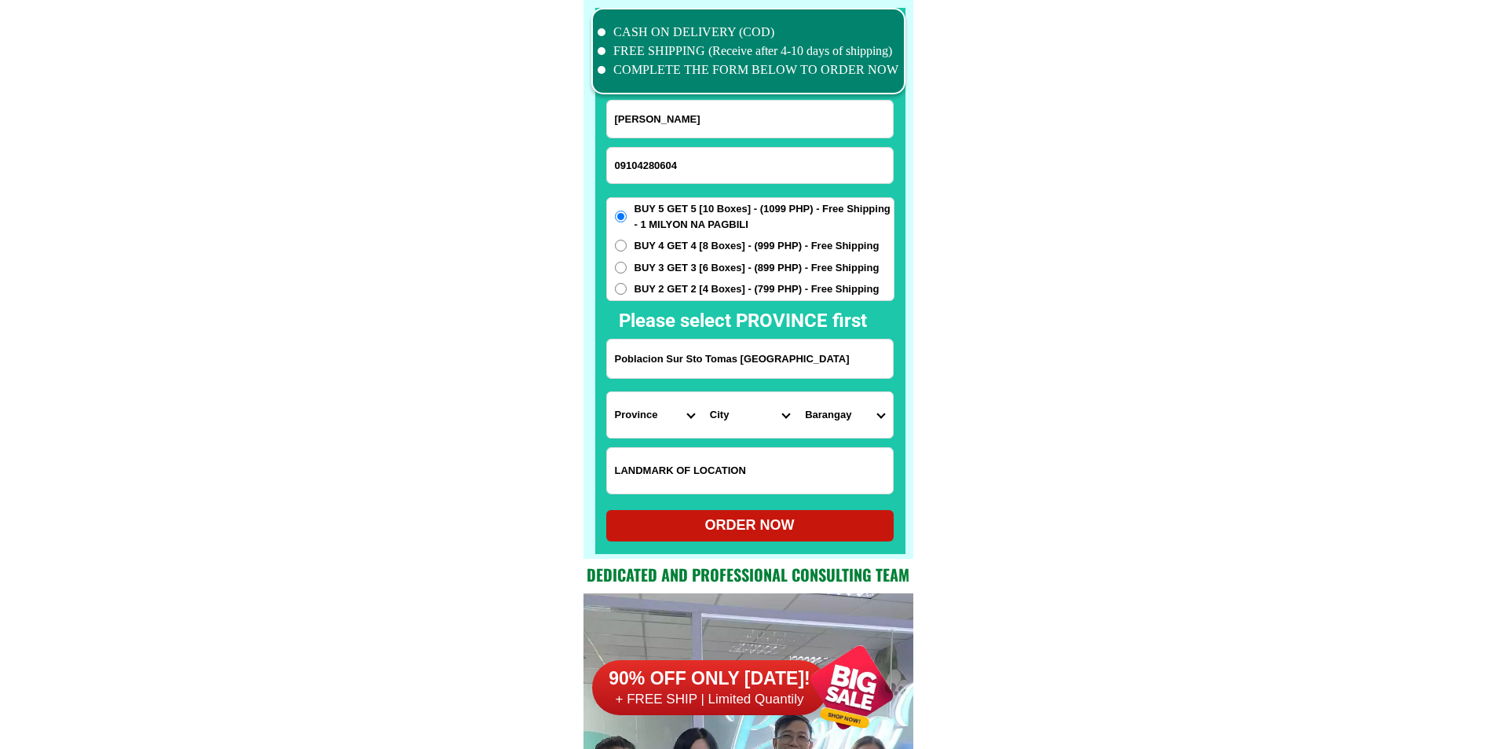
click at [627, 222] on input "BUY 5 GET 5 [10 Boxes] - (1099 PHP) - Free Shipping - 1 MILYON NA PAGBILI" at bounding box center [621, 217] width 12 height 12
click at [678, 251] on span "BUY 4 GET 4 [8 Boxes] - (999 PHP) - Free Shipping" at bounding box center [757, 246] width 245 height 16
click at [627, 251] on input "BUY 4 GET 4 [8 Boxes] - (999 PHP) - Free Shipping" at bounding box center [621, 246] width 12 height 12
radio input "true"
click at [694, 478] on input "Input LANDMARKOFLOCATION" at bounding box center [750, 471] width 286 height 46
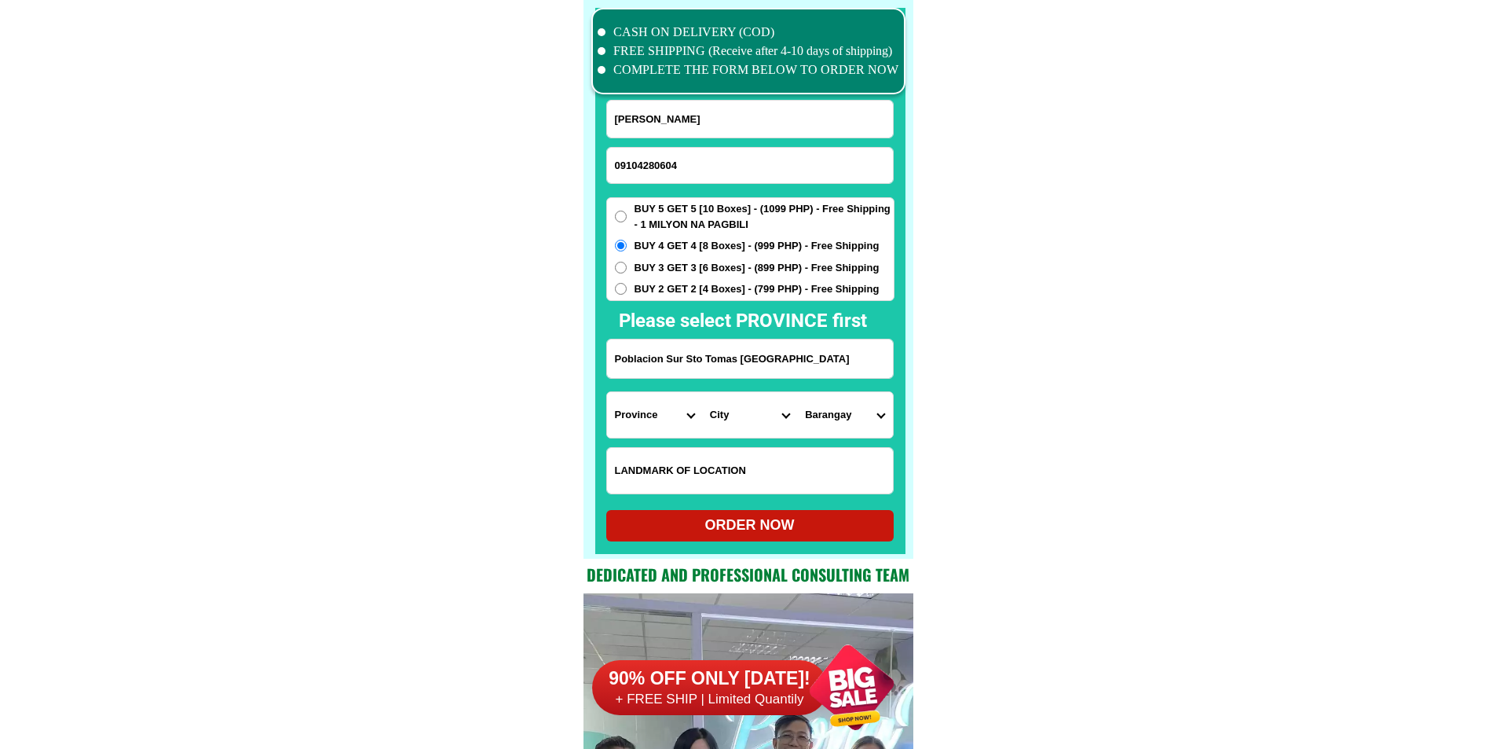
paste input "Harap kami ng Bodega ng Northern Cement /"
type input "Harap kami ng Bodega ng Northern Cement /"
click at [656, 405] on select "Province [GEOGRAPHIC_DATA] [GEOGRAPHIC_DATA][PERSON_NAME][GEOGRAPHIC_DATA][GEOG…" at bounding box center [654, 415] width 95 height 46
select select "63_32"
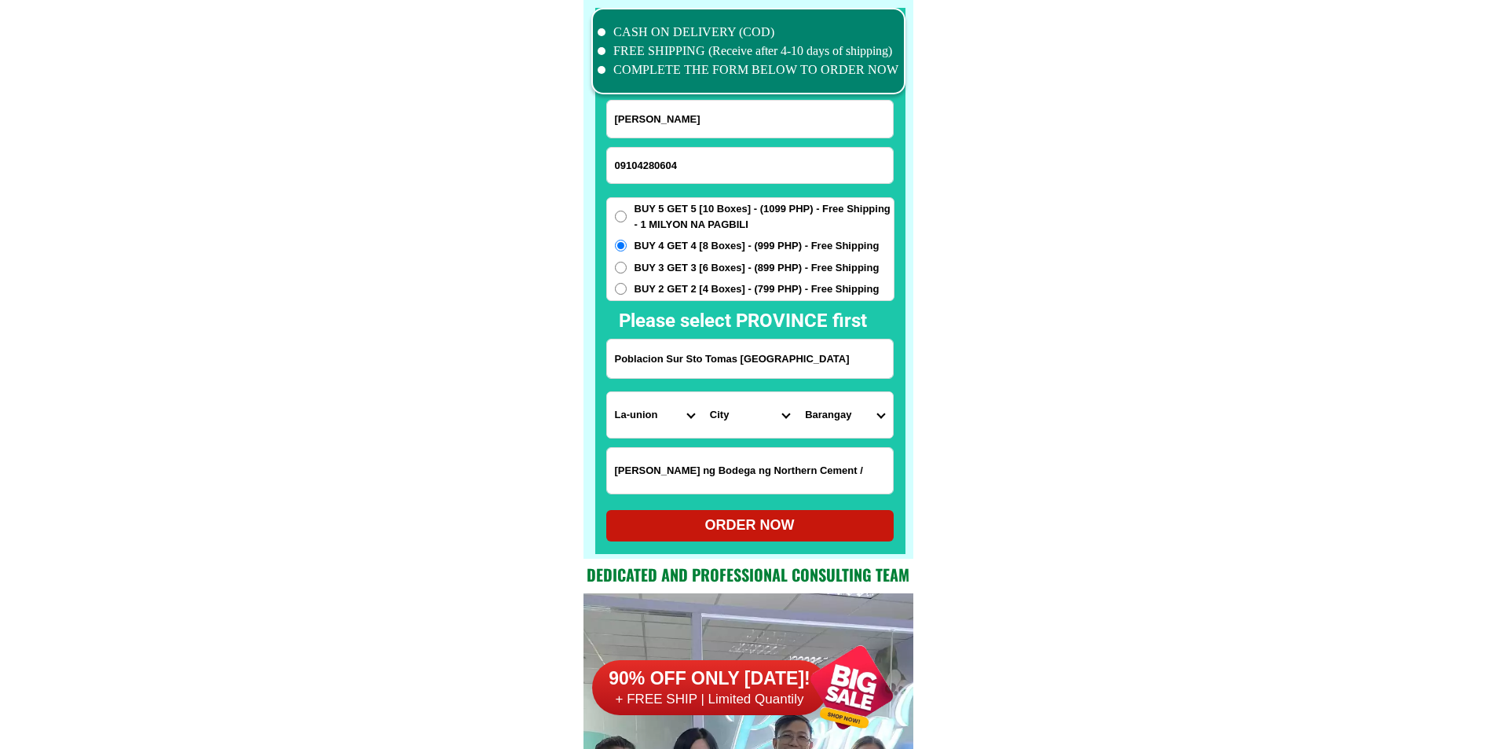
click at [797, 416] on select "Barangay" at bounding box center [844, 415] width 95 height 46
click at [759, 416] on select "City Agoo Aringay Bacnotan Bagulin Balaoan Bangar Bauang Caba La-union-burgos L…" at bounding box center [749, 415] width 95 height 46
select select "63_321771"
click at [702, 392] on select "City Agoo Aringay Bacnotan Bagulin Balaoan Bangar Bauang Caba La-union-burgos L…" at bounding box center [749, 415] width 95 height 46
click at [843, 430] on select "Barangay Ambitacay Bail Balaoc Balsaan Baybay Cabaruan Casantaan Casilagan Cupa…" at bounding box center [844, 415] width 95 height 46
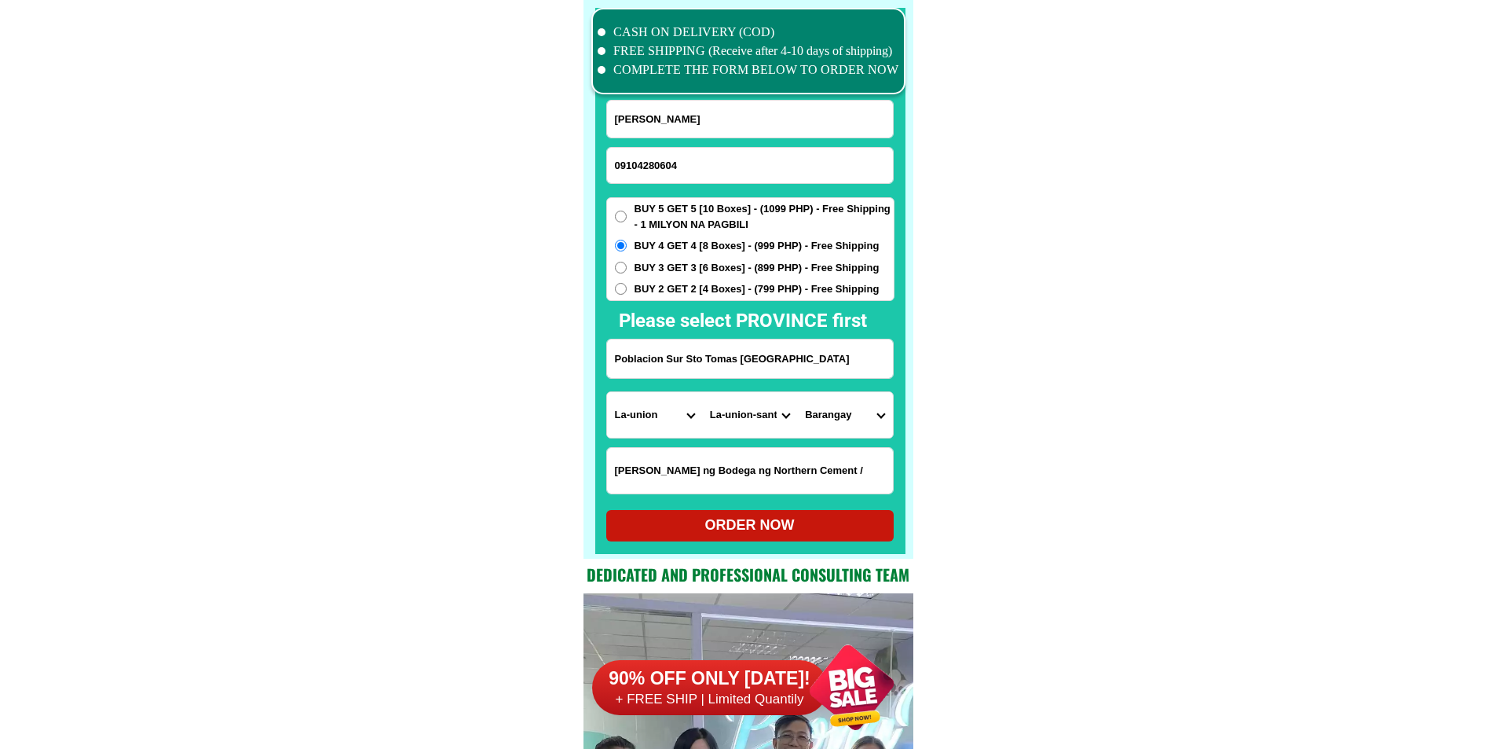
select select "63_32177177976"
drag, startPoint x: 998, startPoint y: 459, endPoint x: 987, endPoint y: 465, distance: 12.7
click at [719, 514] on div "ORDER NOW" at bounding box center [749, 525] width 287 height 31
type input "Poblacion Sur Sto Tomas La Union"
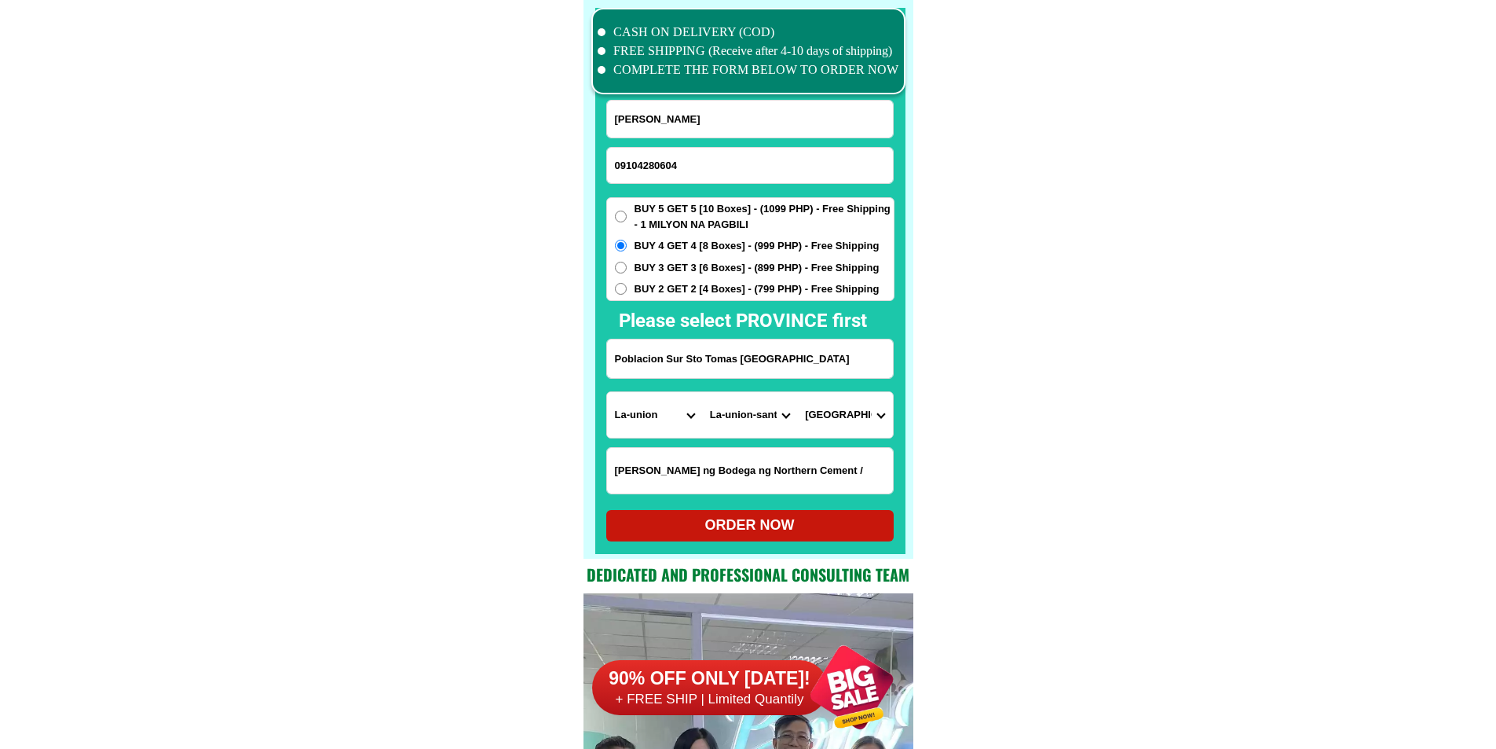
type input "Harap kami ng Bodega ng Northern Cement /"
radio input "true"
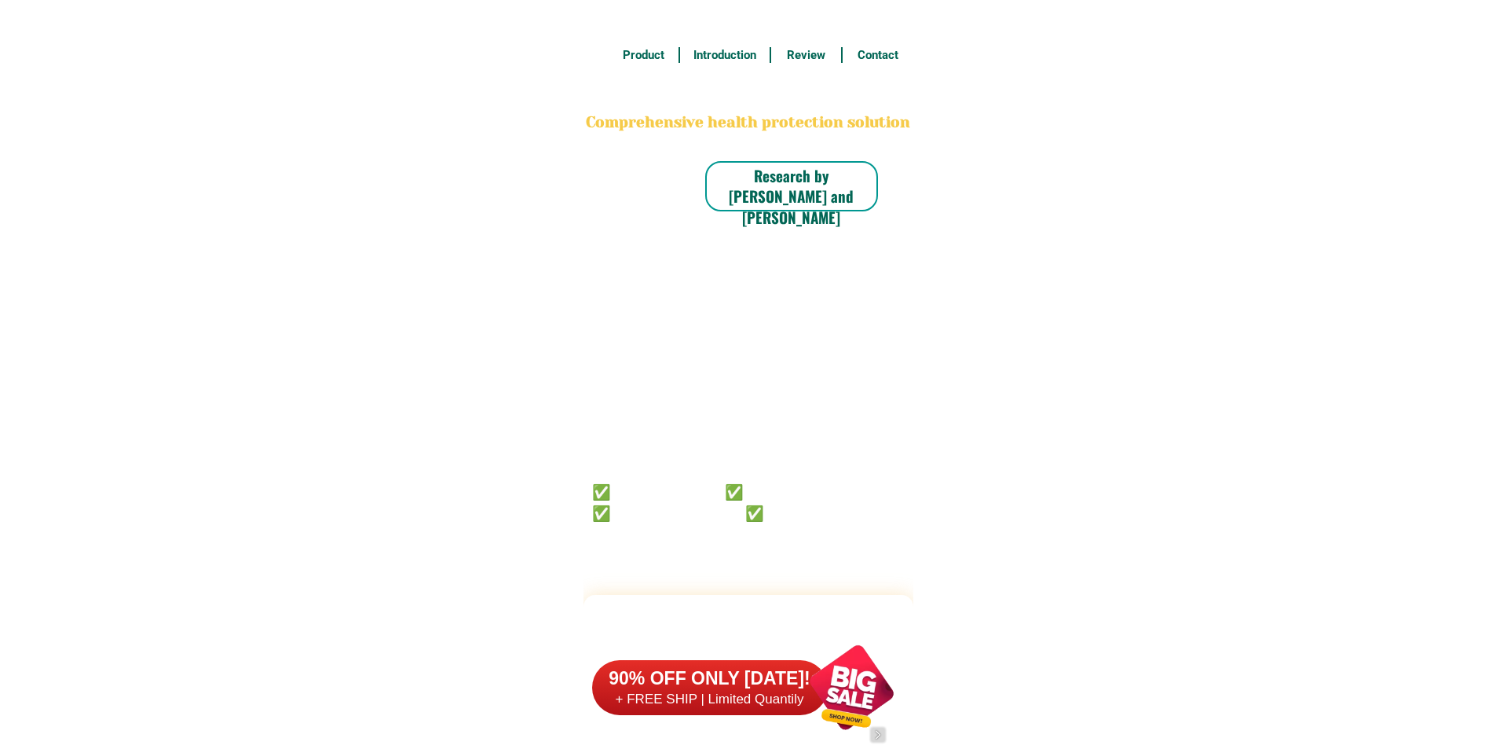
scroll to position [12211, 0]
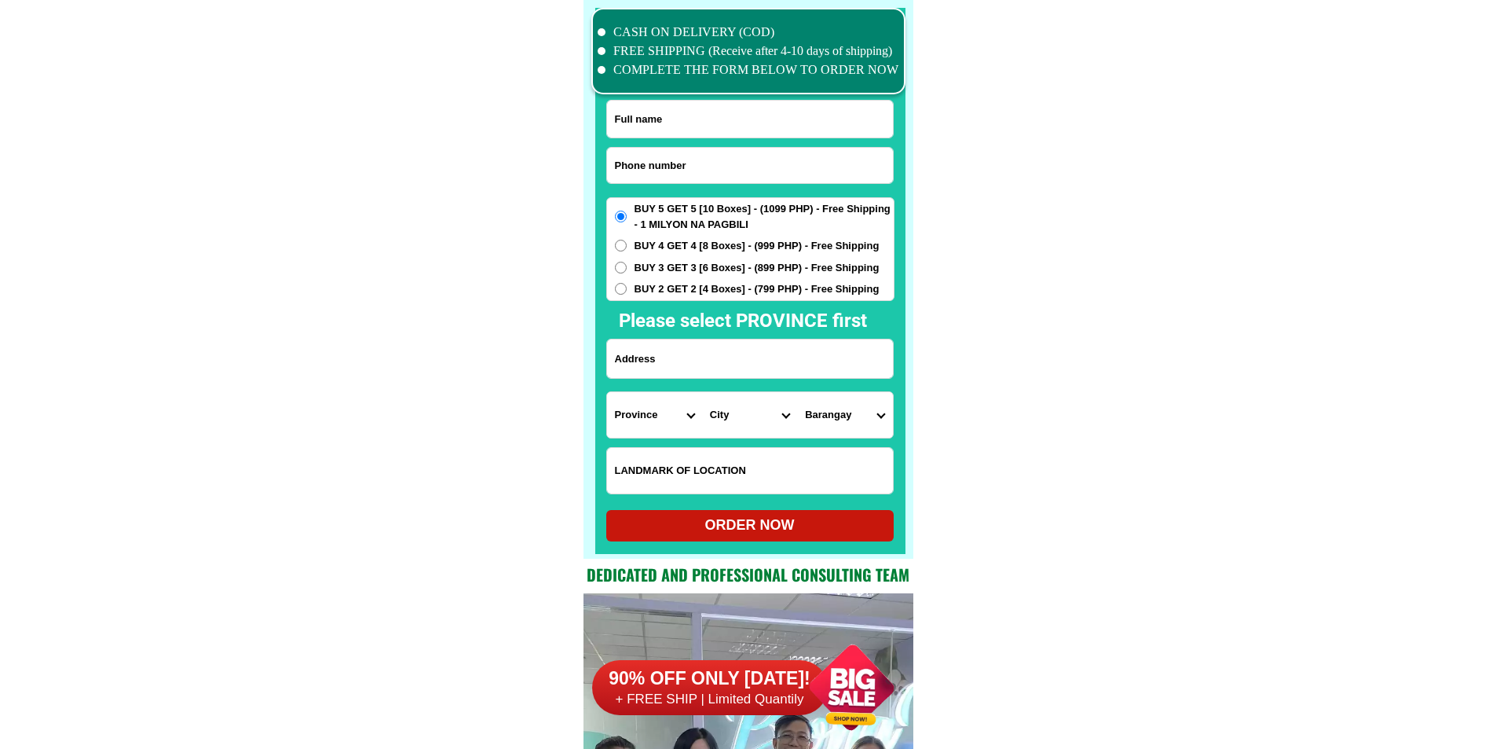
click at [727, 176] on input "Input phone_number" at bounding box center [750, 165] width 286 height 35
paste input "09472388633"
type input "09472388633"
drag, startPoint x: 732, startPoint y: 112, endPoint x: 804, endPoint y: 33, distance: 106.7
click at [732, 112] on input "Input full_name" at bounding box center [750, 119] width 286 height 37
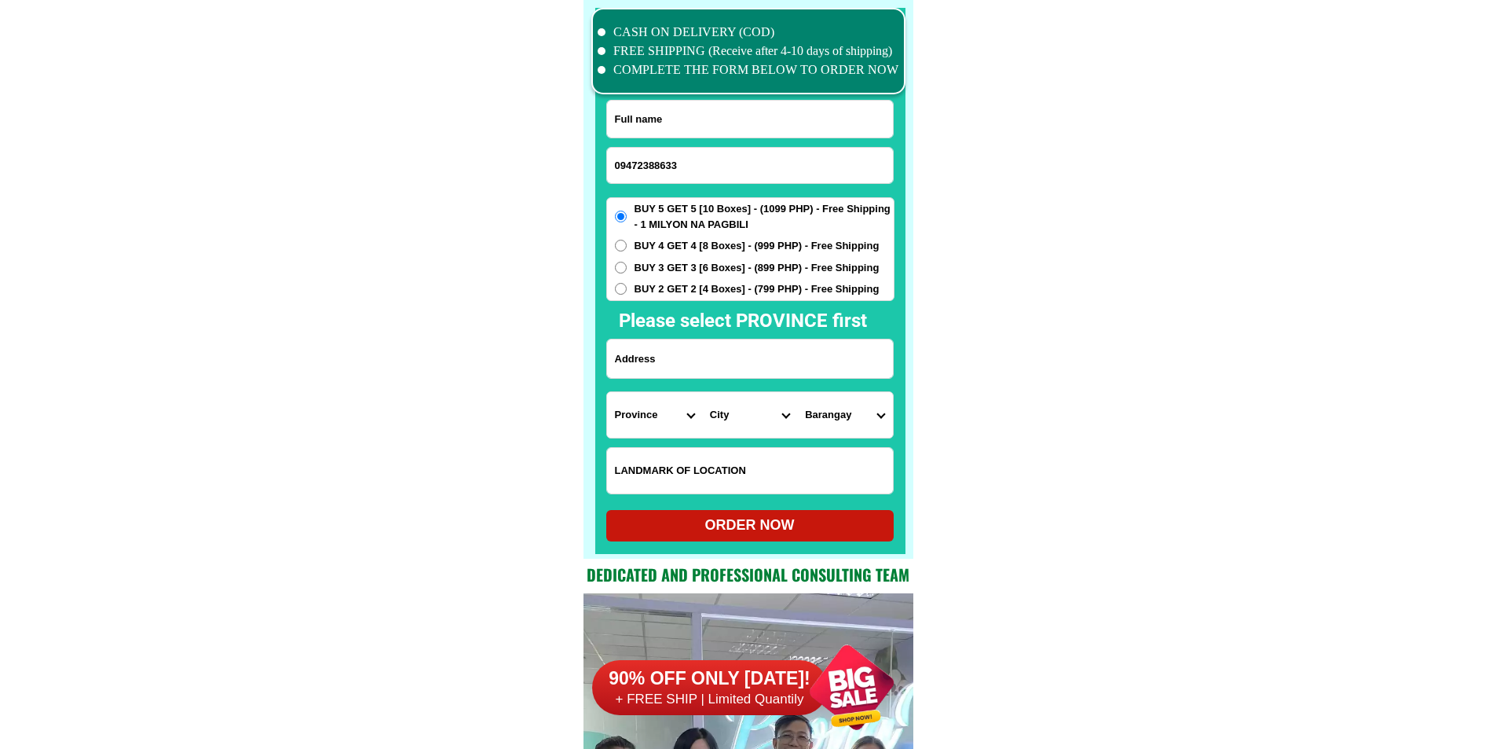
paste input "[PERSON_NAME]"
type input "[PERSON_NAME]"
click at [888, 152] on input "09472388633" at bounding box center [750, 165] width 286 height 35
click at [686, 373] on input "Input address" at bounding box center [750, 358] width 286 height 38
paste input "Canlubang calamba laguna.[GEOGRAPHIC_DATA] nuvali black 18 lot 2."
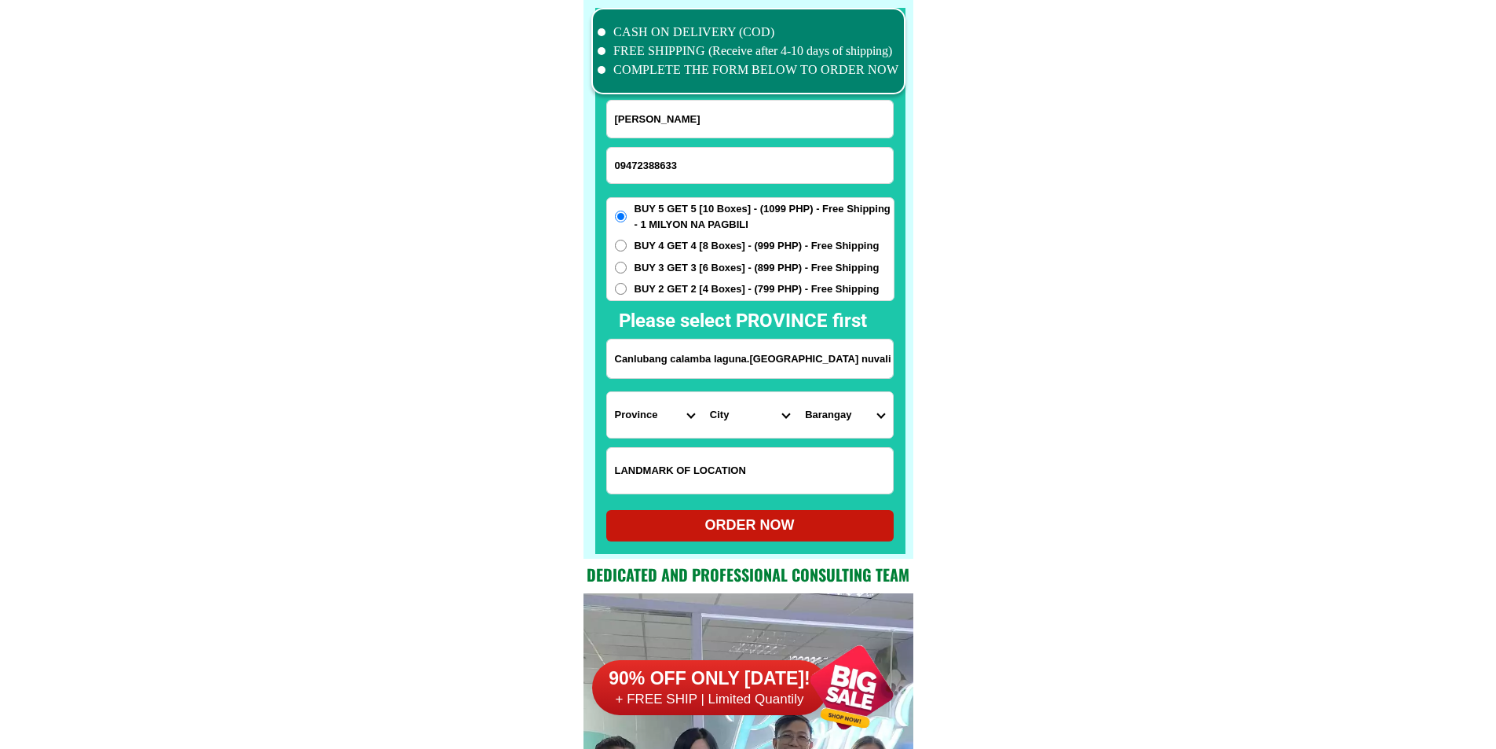
scroll to position [0, 8]
type input "Canlubang calamba laguna.[GEOGRAPHIC_DATA] nuvali black 18 lot 2."
click at [698, 294] on span "BUY 2 GET 2 [4 Boxes] - (799 PHP) - Free Shipping" at bounding box center [757, 289] width 245 height 16
click at [627, 294] on input "BUY 2 GET 2 [4 Boxes] - (799 PHP) - Free Shipping" at bounding box center [621, 289] width 12 height 12
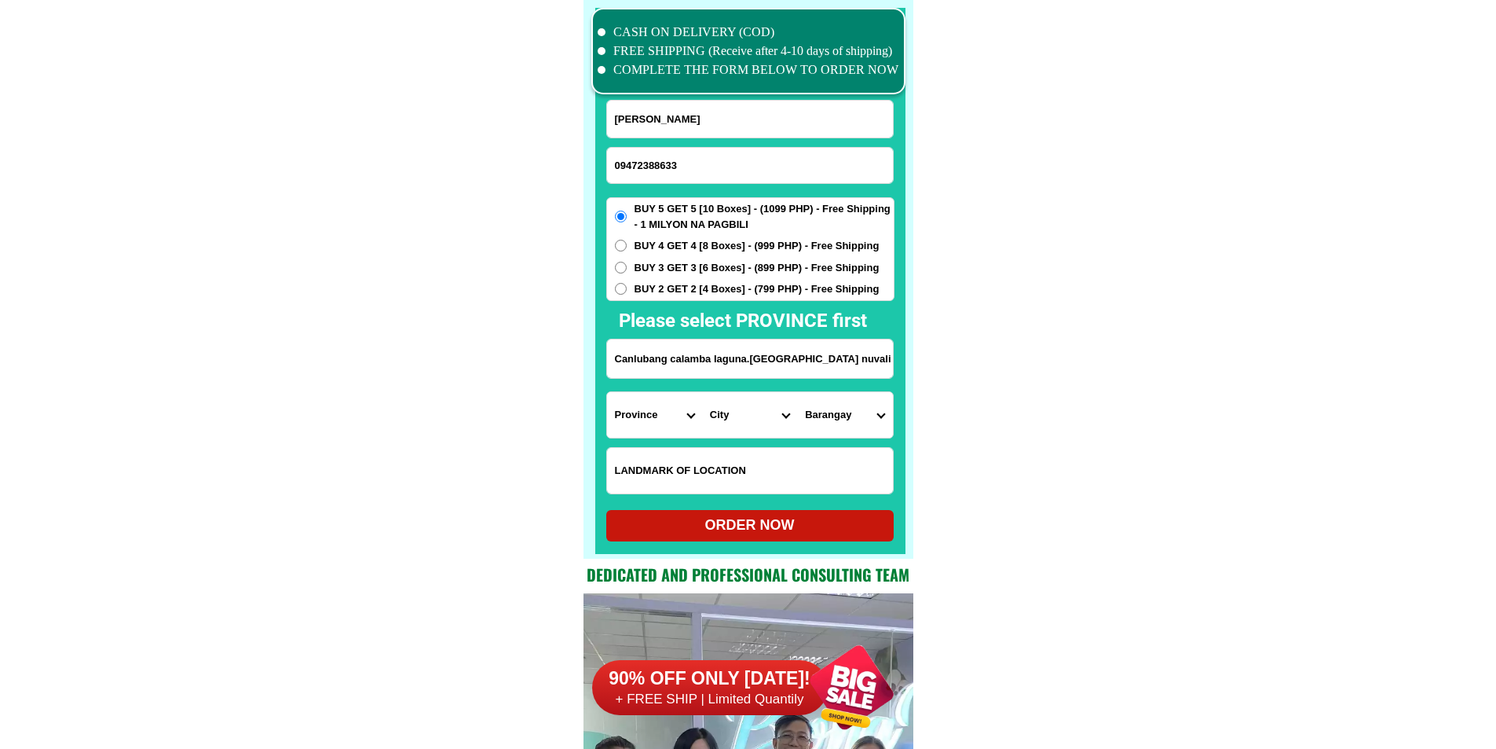
radio input "true"
click at [650, 430] on select "Province [GEOGRAPHIC_DATA] [GEOGRAPHIC_DATA][PERSON_NAME][GEOGRAPHIC_DATA][GEOG…" at bounding box center [654, 415] width 95 height 46
select select "63_904"
drag, startPoint x: 998, startPoint y: 435, endPoint x: 983, endPoint y: 441, distance: 16.2
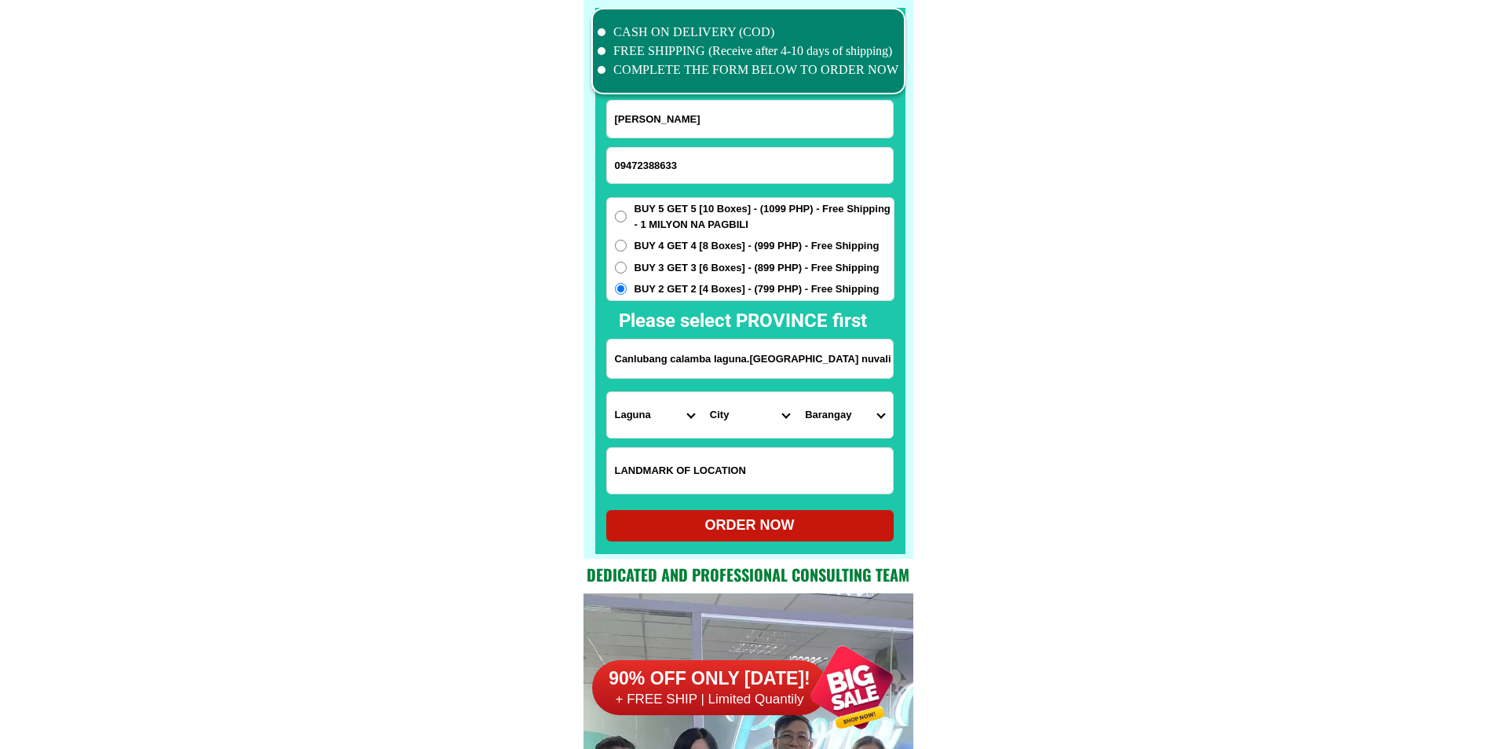
click at [749, 402] on select "City [GEOGRAPHIC_DATA] [GEOGRAPHIC_DATA]-city [GEOGRAPHIC_DATA] [GEOGRAPHIC_DAT…" at bounding box center [749, 415] width 95 height 46
select select "63_9049493"
click at [865, 425] on select "Barangay Bagong kalsada Banadero Banlic Barandal Barangay 1 (pob.) Barangay 2 (…" at bounding box center [844, 415] width 95 height 46
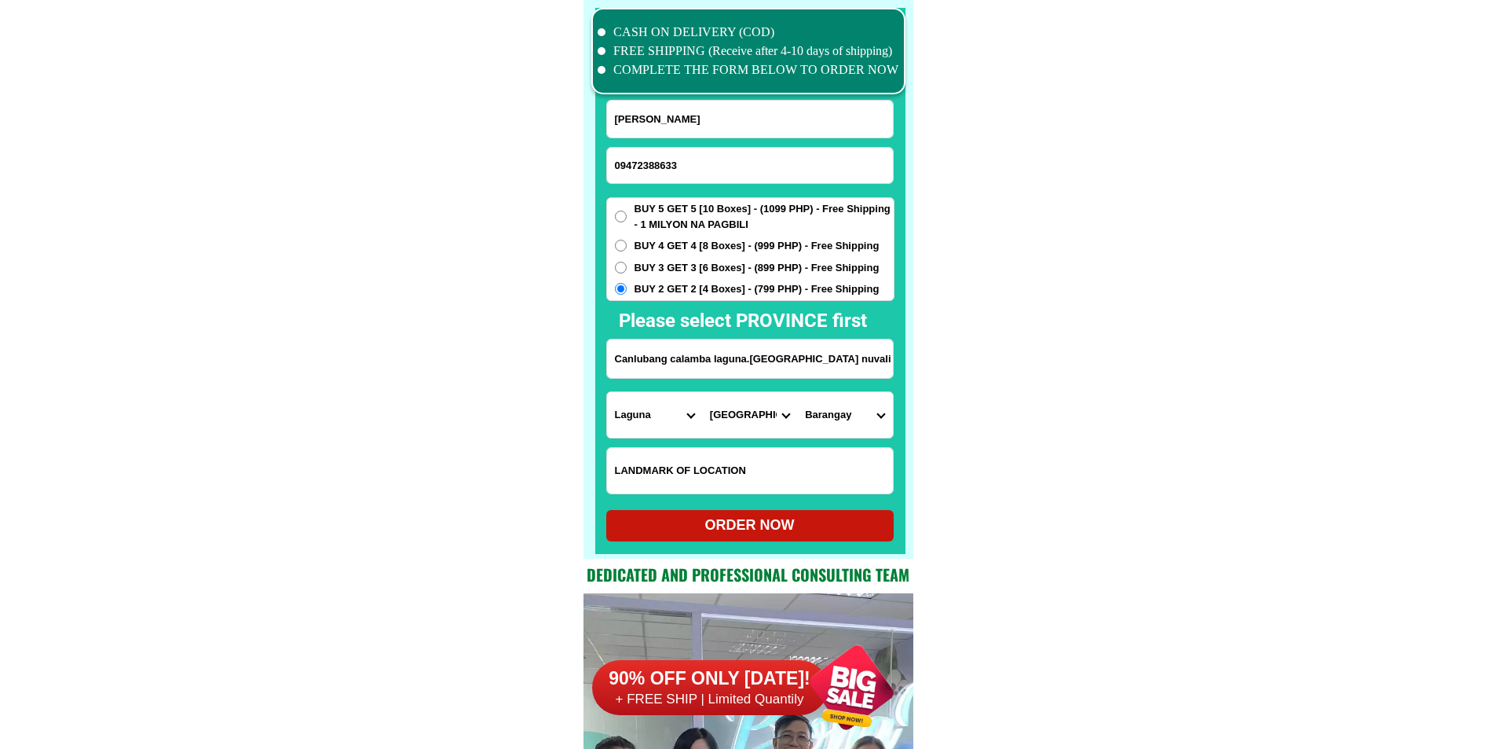
select select "63_90494933389"
click at [733, 543] on div at bounding box center [750, 281] width 310 height 546
click at [738, 522] on div "ORDER NOW" at bounding box center [749, 524] width 287 height 21
type input "[PERSON_NAME]"
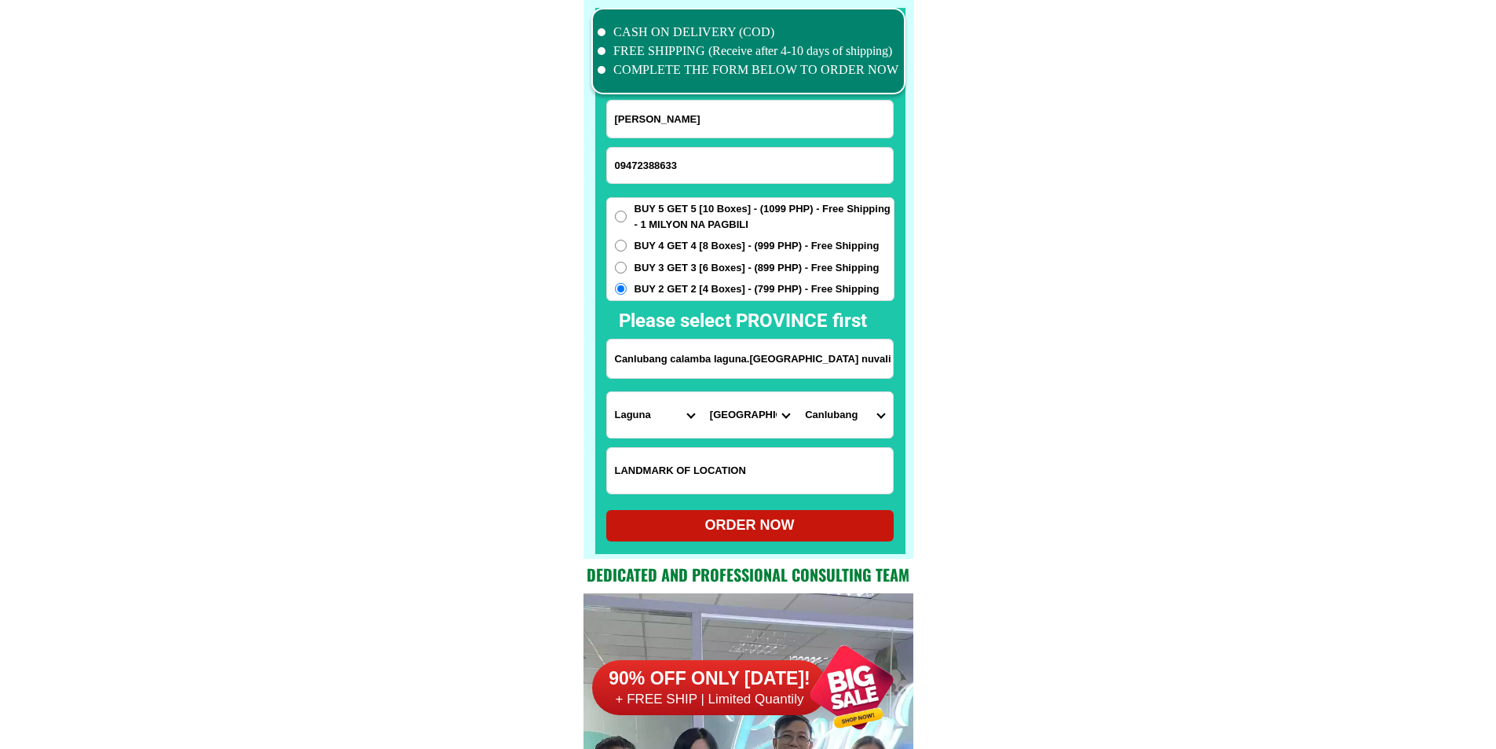
radio input "true"
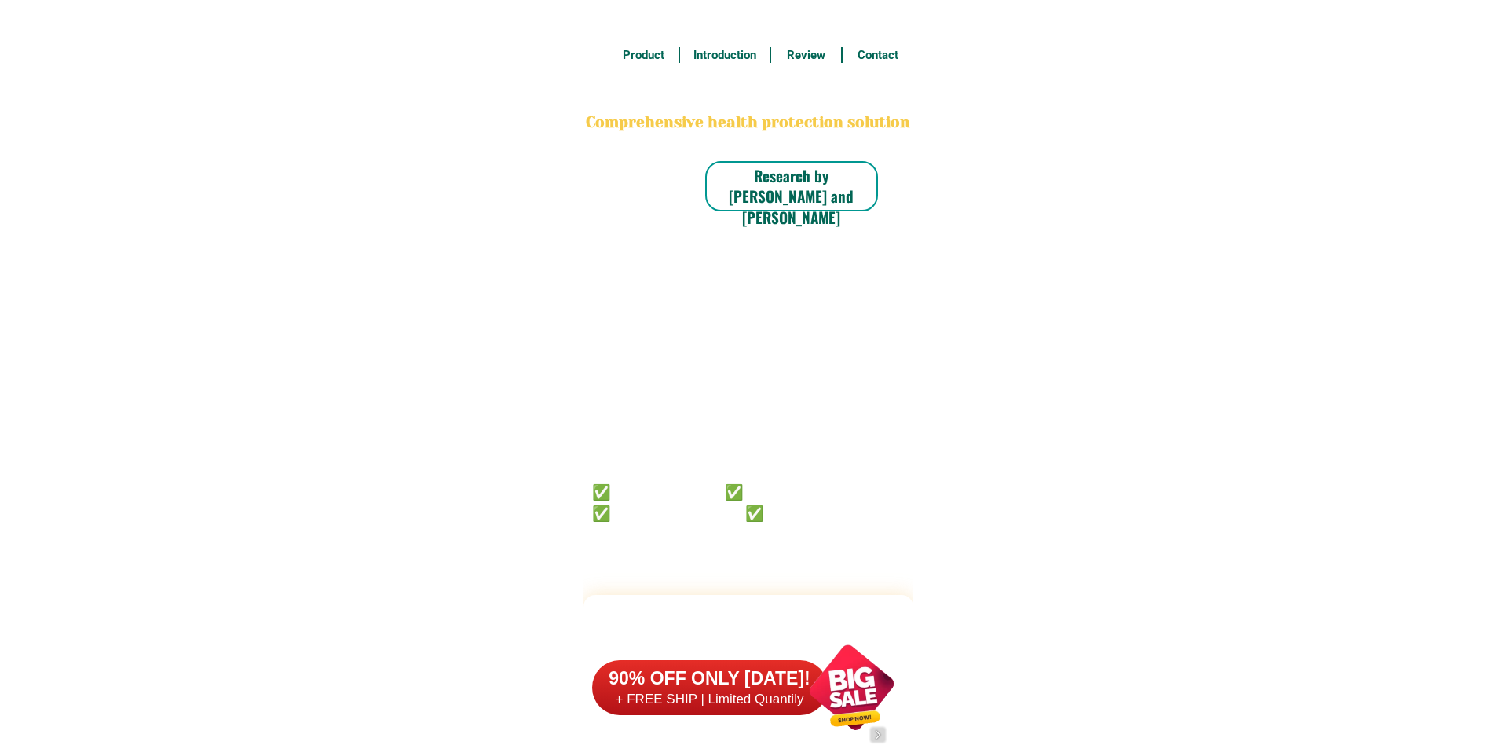
scroll to position [12211, 0]
